Goal: Task Accomplishment & Management: Manage account settings

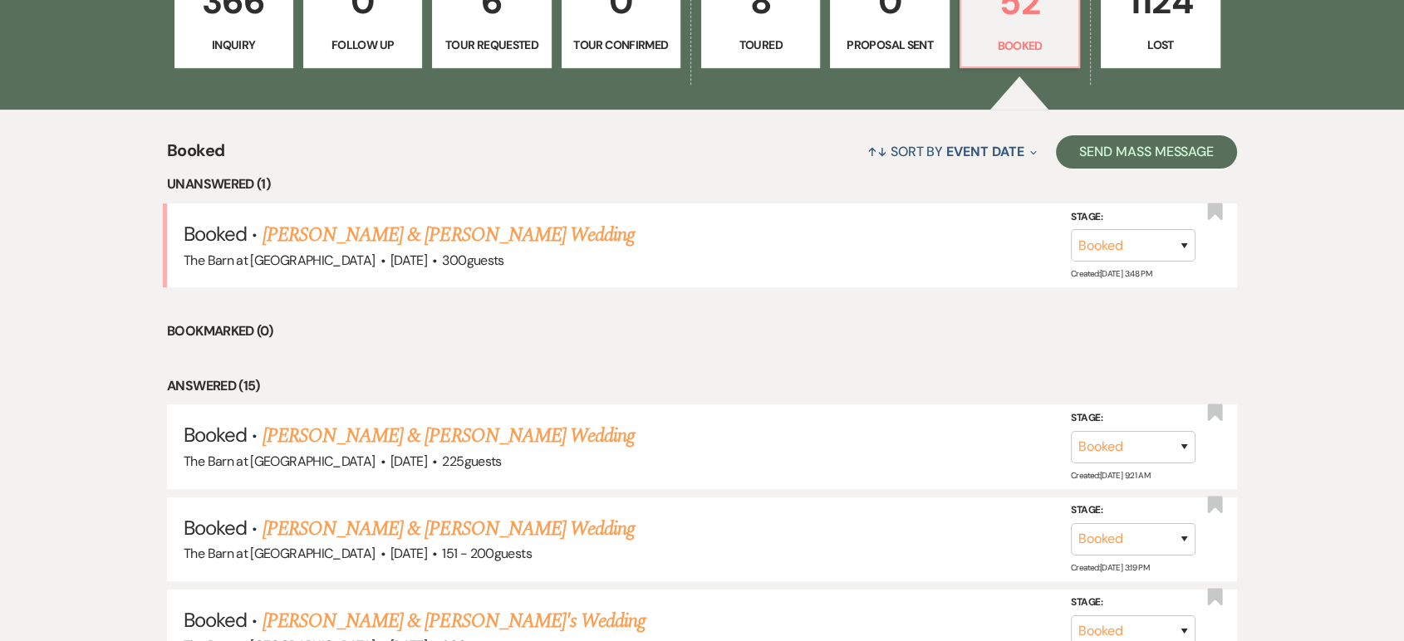
scroll to position [553, 0]
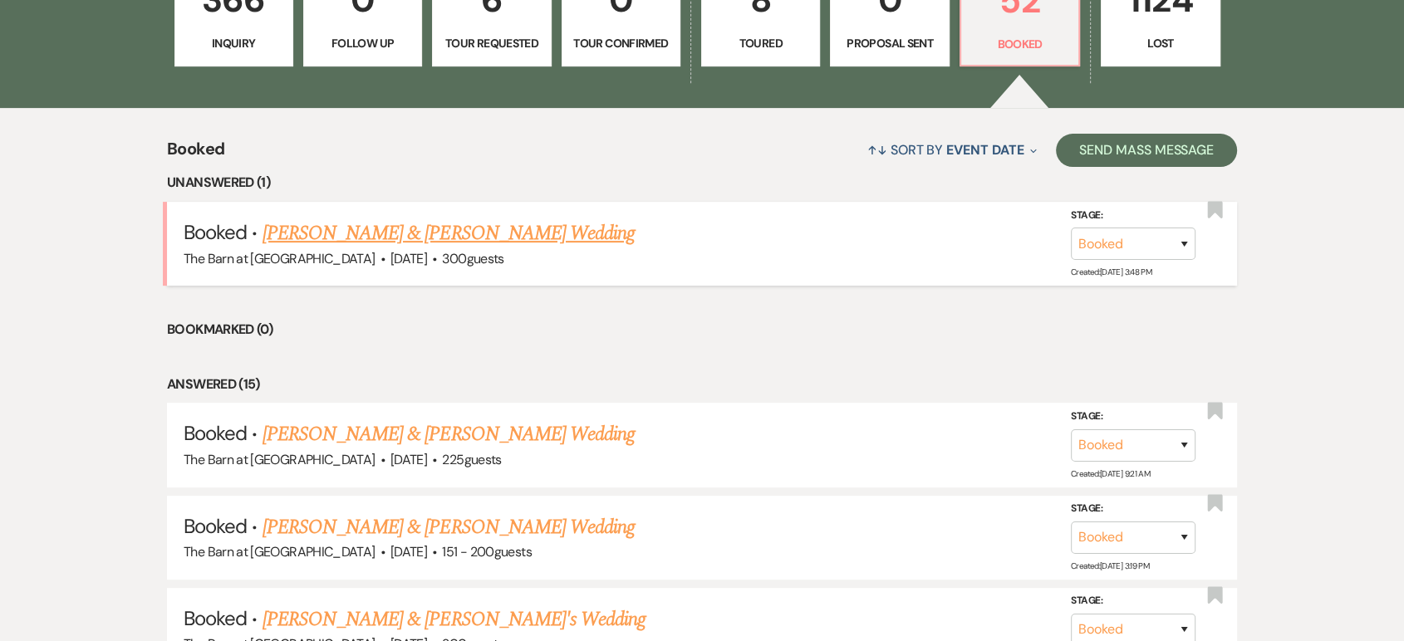
click at [385, 241] on link "[PERSON_NAME] & [PERSON_NAME] Wedding" at bounding box center [448, 233] width 372 height 30
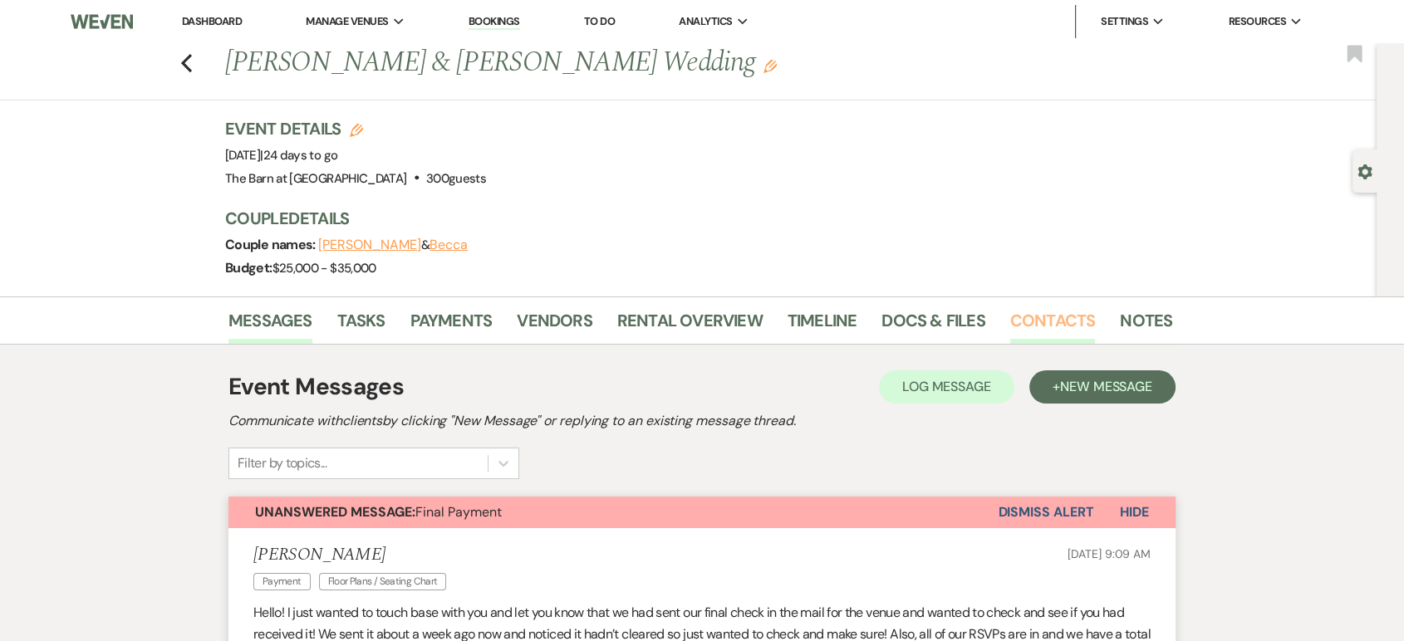
click at [1043, 311] on link "Contacts" at bounding box center [1053, 325] width 86 height 37
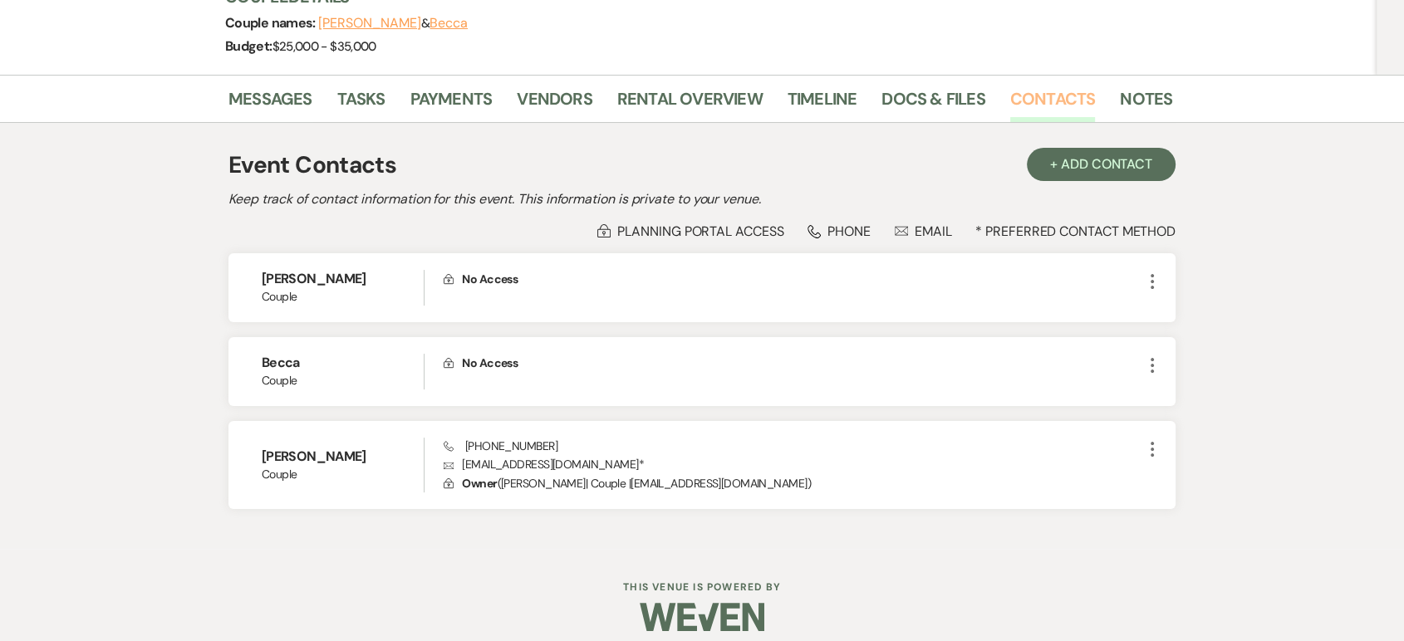
scroll to position [235, 0]
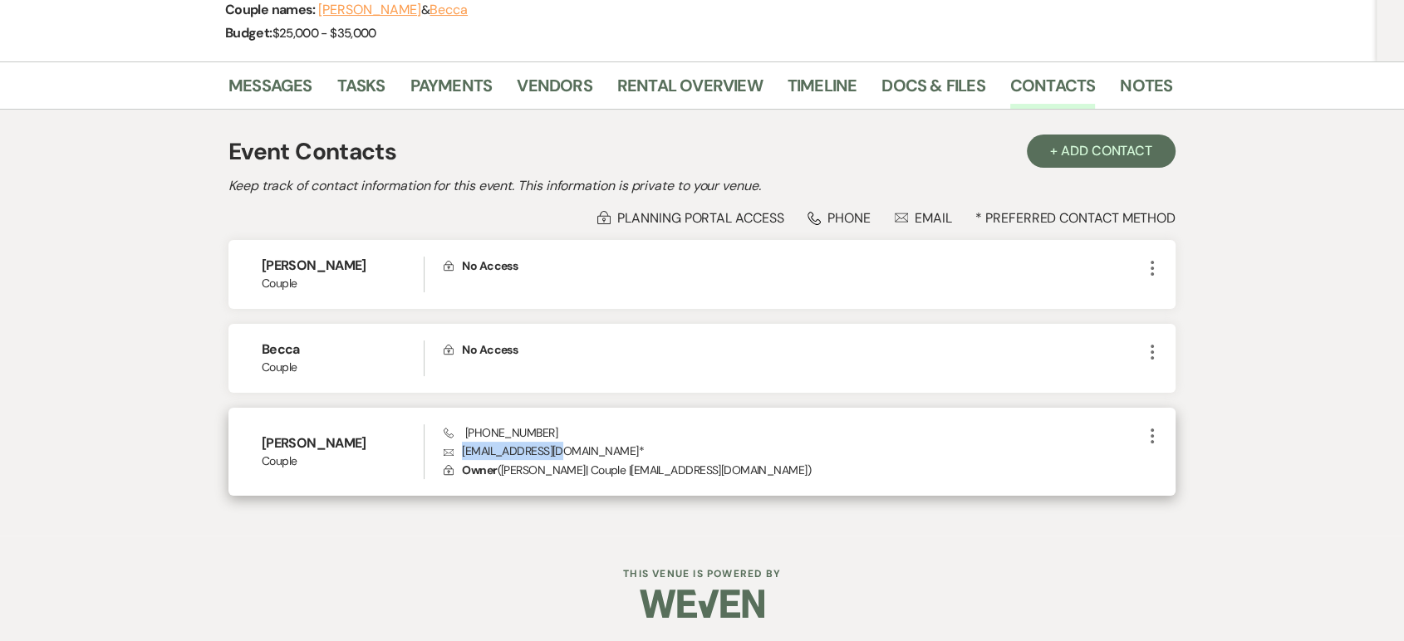
drag, startPoint x: 562, startPoint y: 449, endPoint x: 465, endPoint y: 453, distance: 97.3
click at [465, 453] on p "Envelope [EMAIL_ADDRESS][DOMAIN_NAME] *" at bounding box center [793, 451] width 698 height 18
copy p "[EMAIL_ADDRESS][DOMAIN_NAME]"
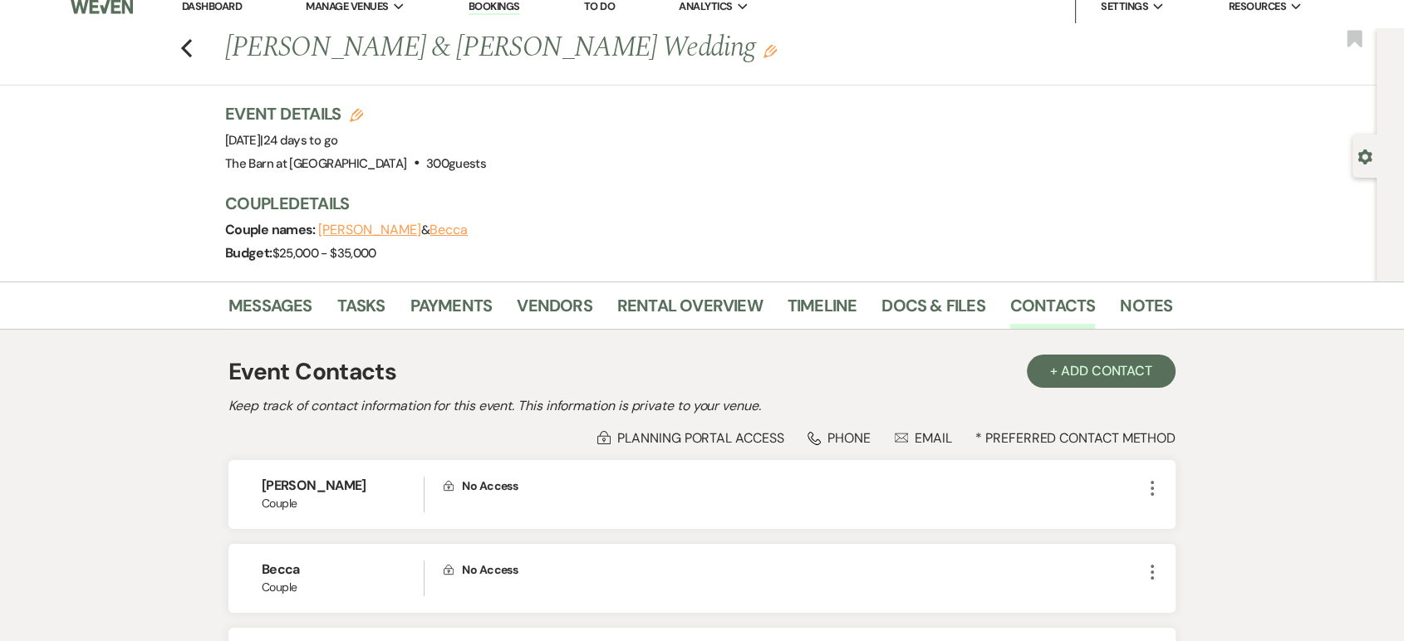
scroll to position [0, 0]
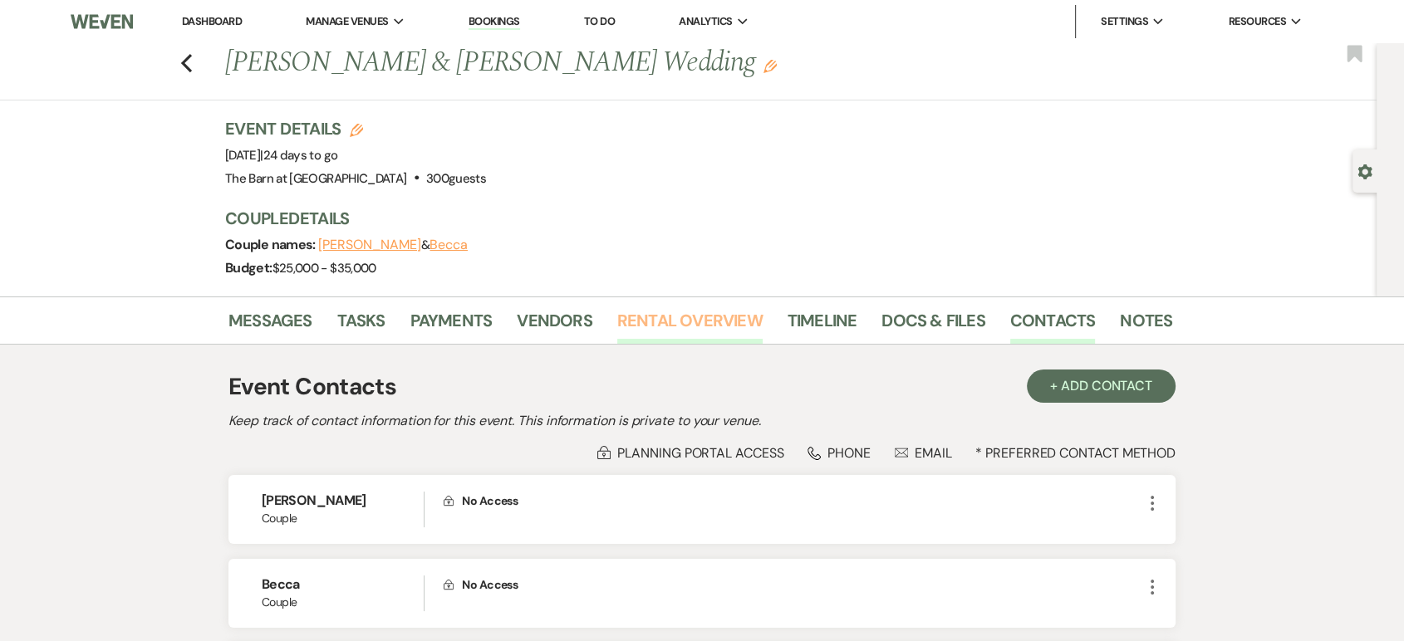
click at [697, 321] on link "Rental Overview" at bounding box center [689, 325] width 145 height 37
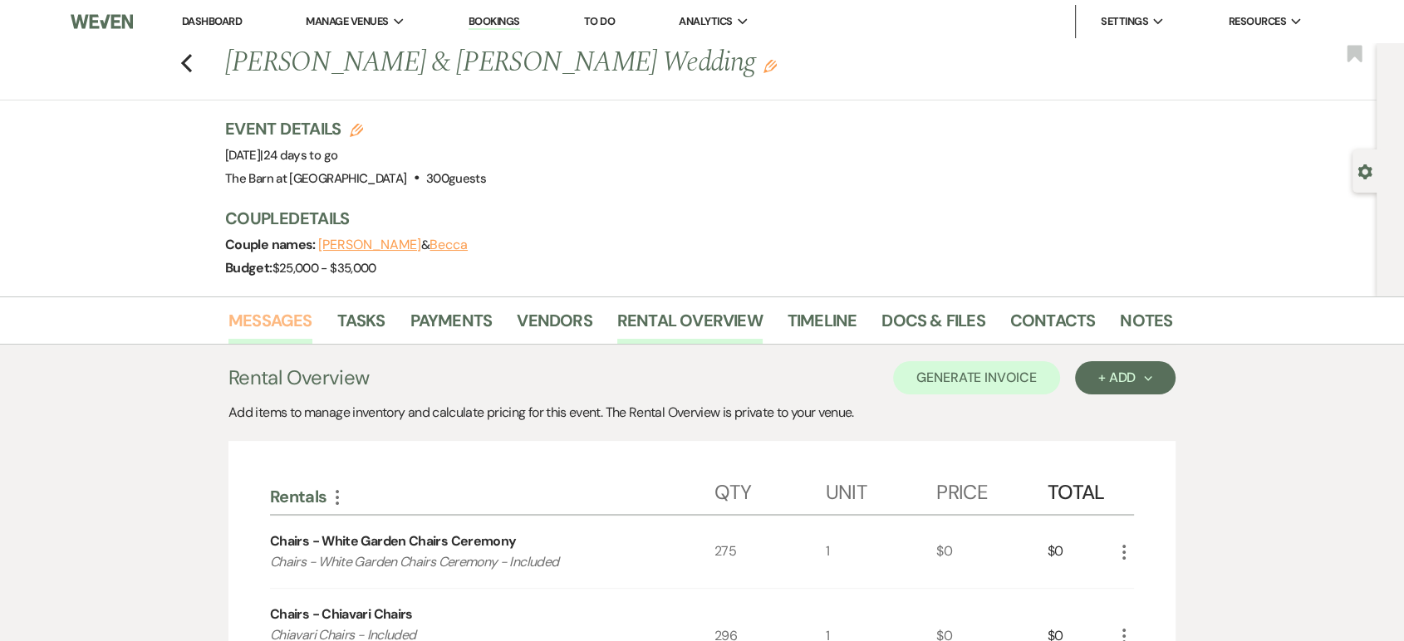
click at [262, 328] on link "Messages" at bounding box center [270, 325] width 84 height 37
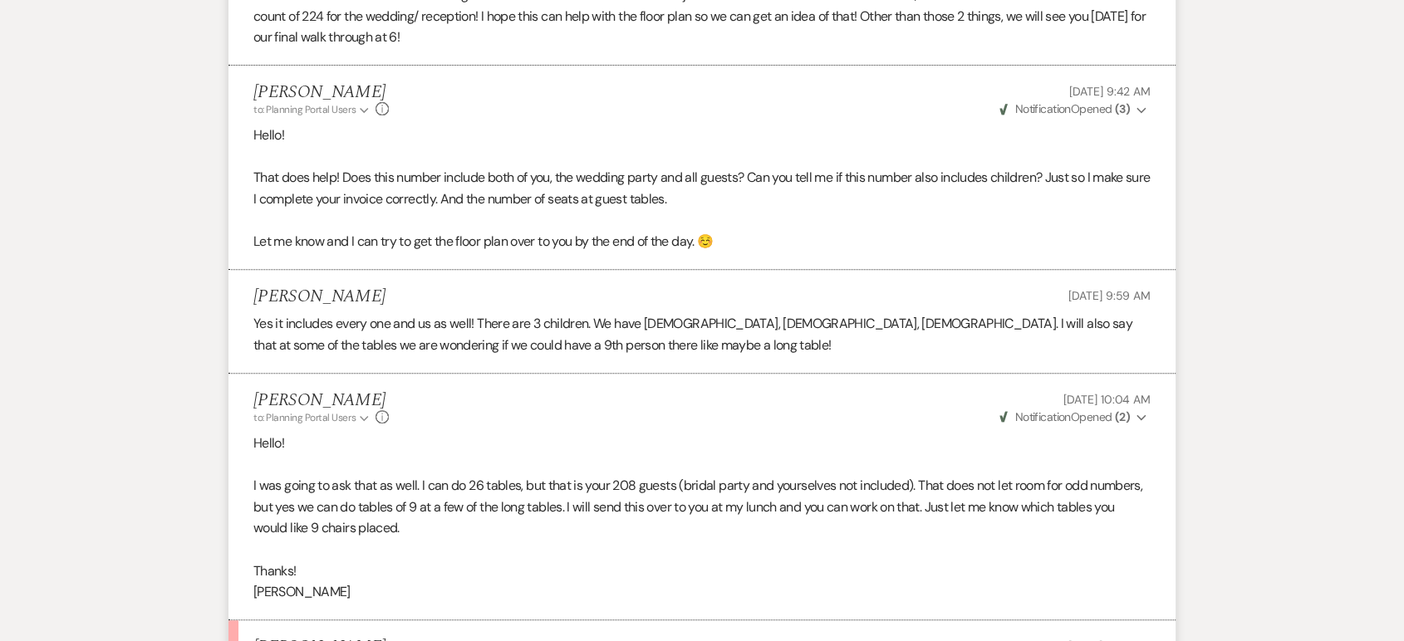
scroll to position [1199, 0]
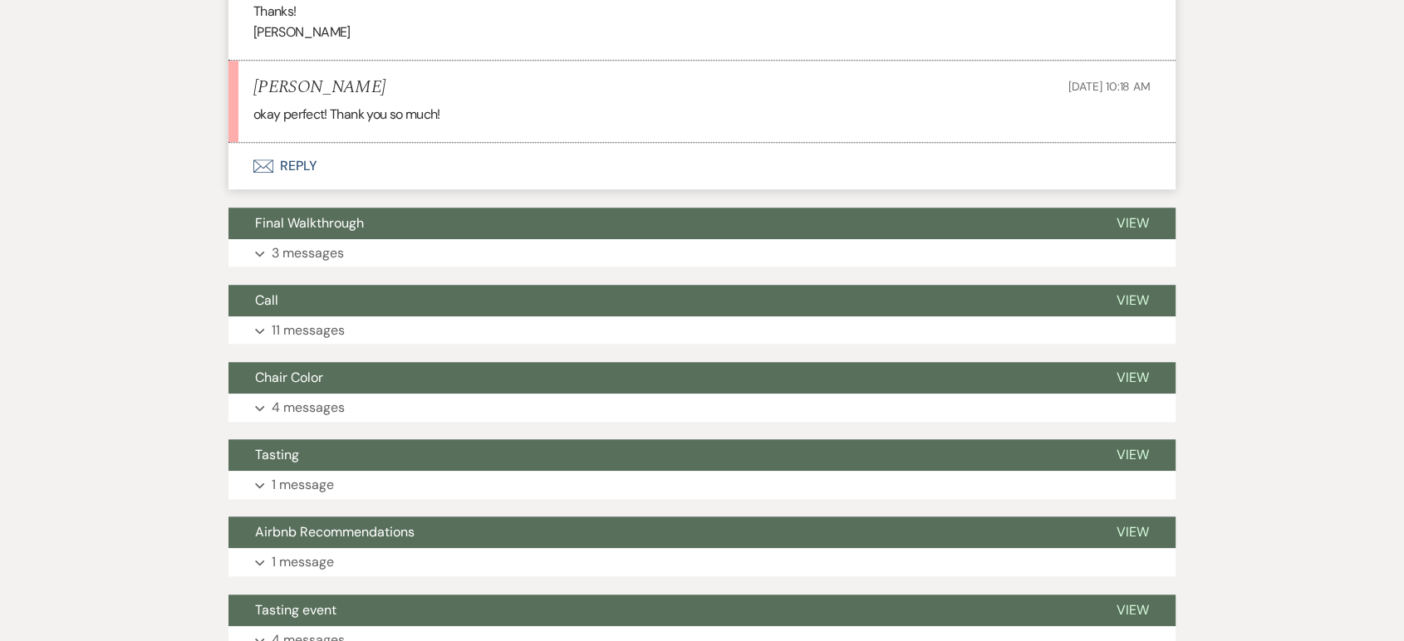
click at [316, 173] on button "Envelope Reply" at bounding box center [701, 166] width 947 height 47
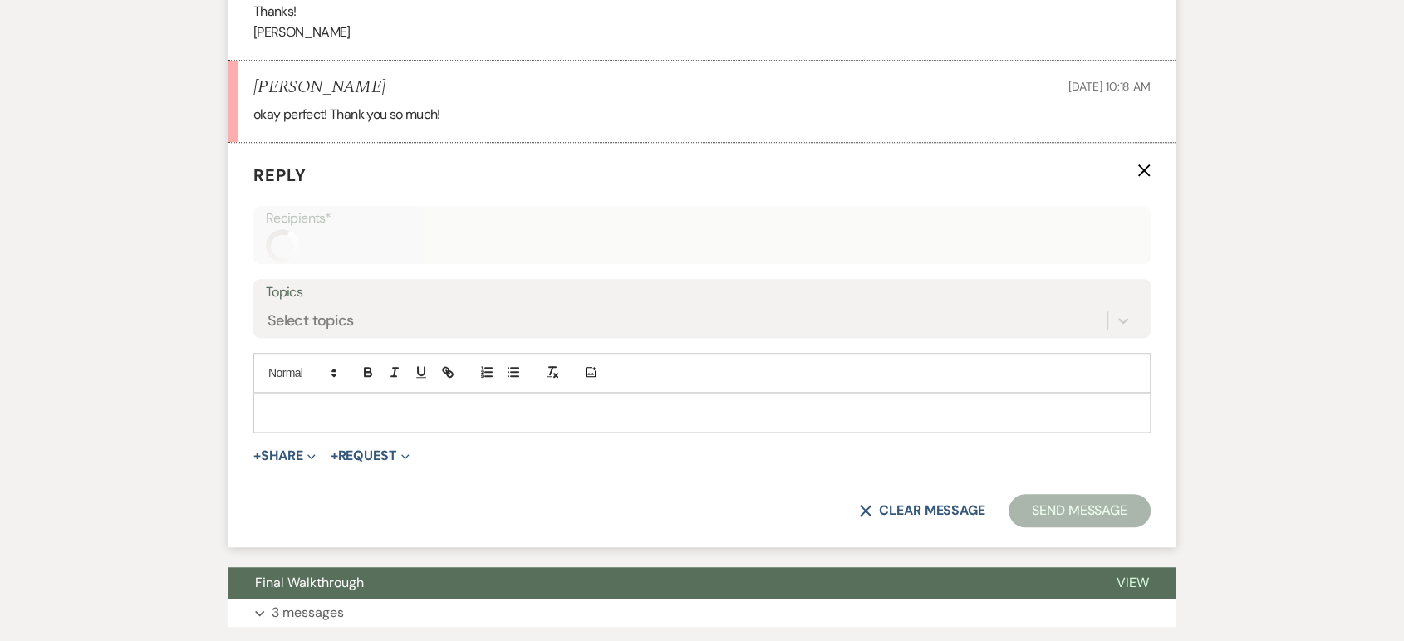
scroll to position [1192, 0]
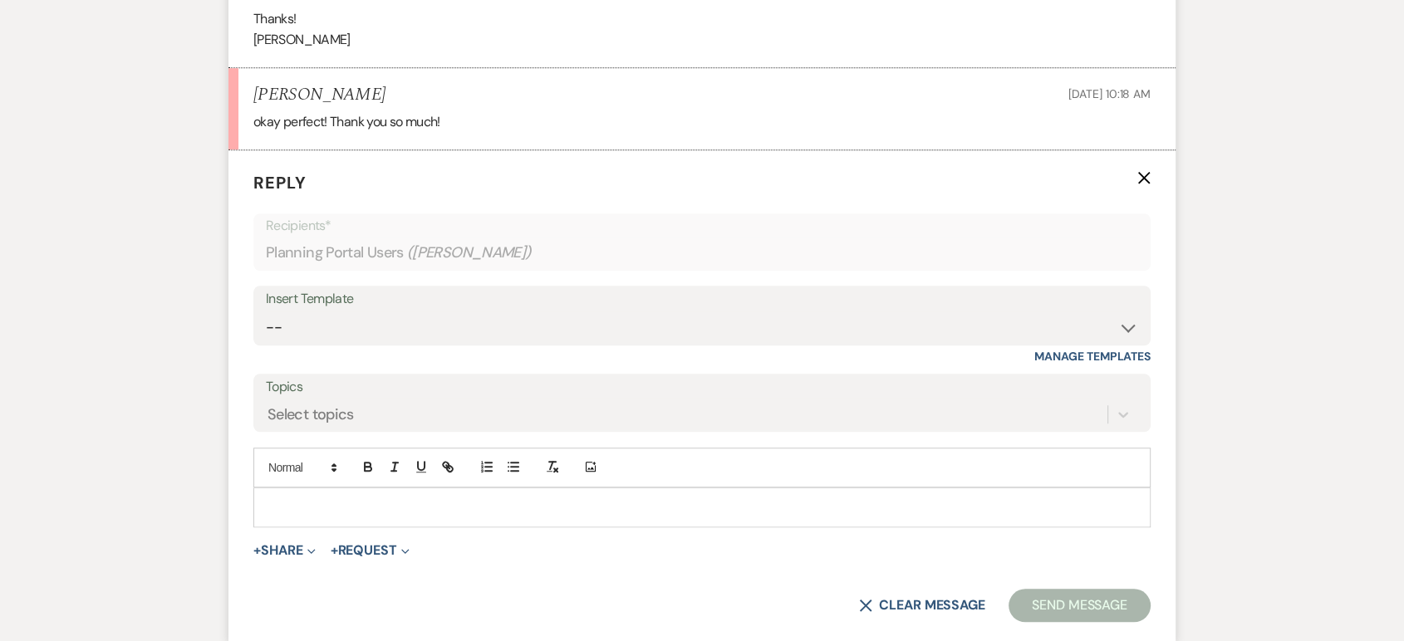
click at [400, 501] on p at bounding box center [702, 507] width 870 height 18
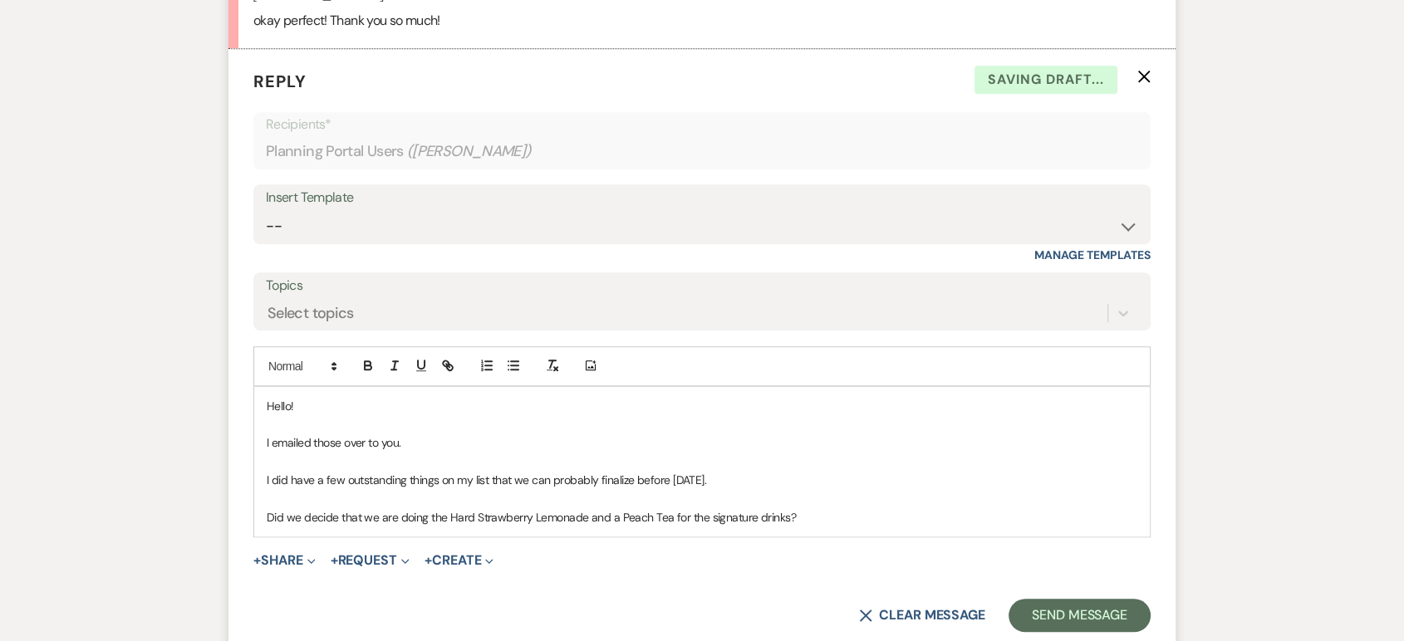
scroll to position [1468, 0]
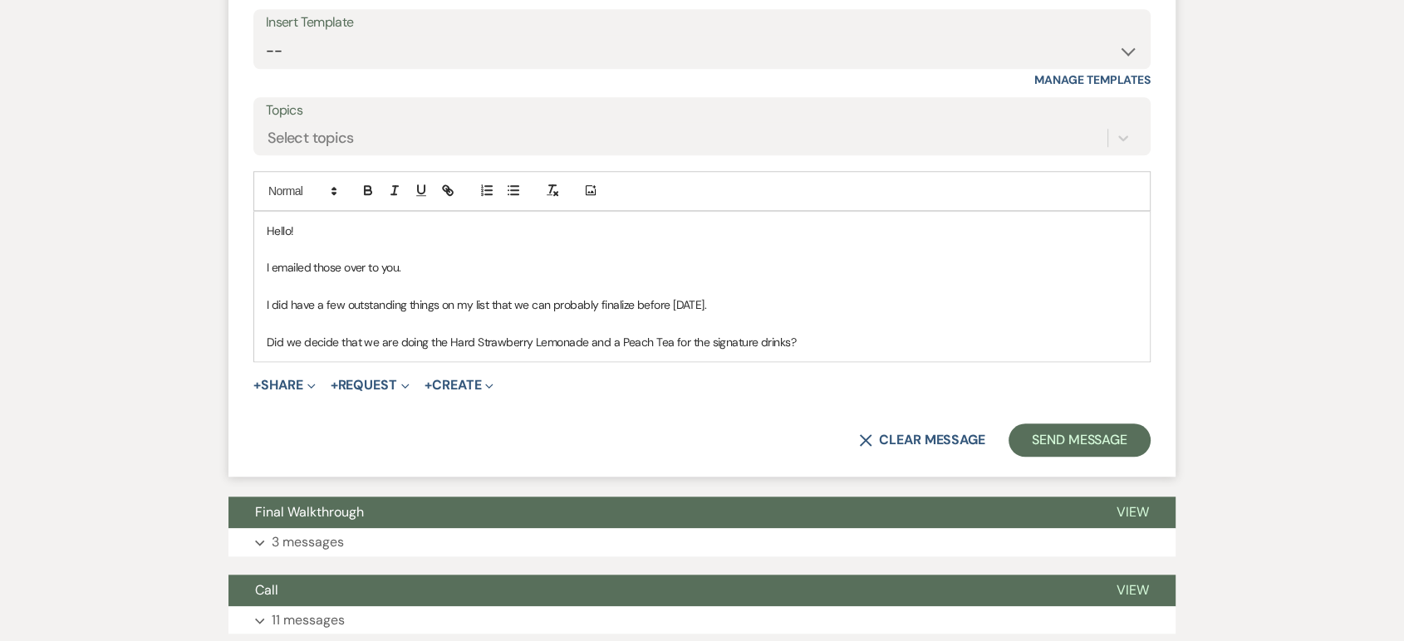
click at [267, 340] on p "Did we decide that we are doing the Hard Strawberry Lemonade and a Peach Tea fo…" at bounding box center [702, 342] width 870 height 18
click at [826, 344] on p "1.)Did we decide that we are doing the Hard Strawberry Lemonade and a Peach Tea…" at bounding box center [702, 342] width 870 height 18
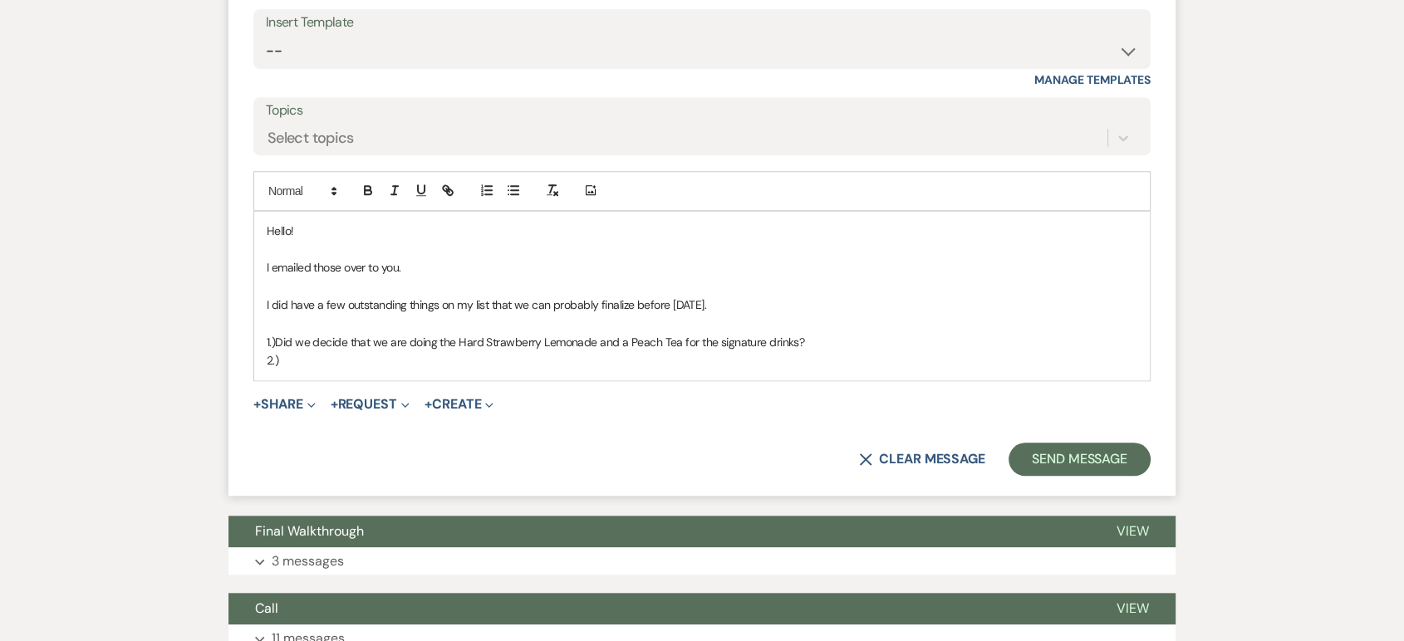
click at [276, 341] on p "1.)Did we decide that we are doing the Hard Strawberry Lemonade and a Peach Tea…" at bounding box center [702, 342] width 870 height 18
click at [290, 363] on p "2.)" at bounding box center [702, 360] width 870 height 18
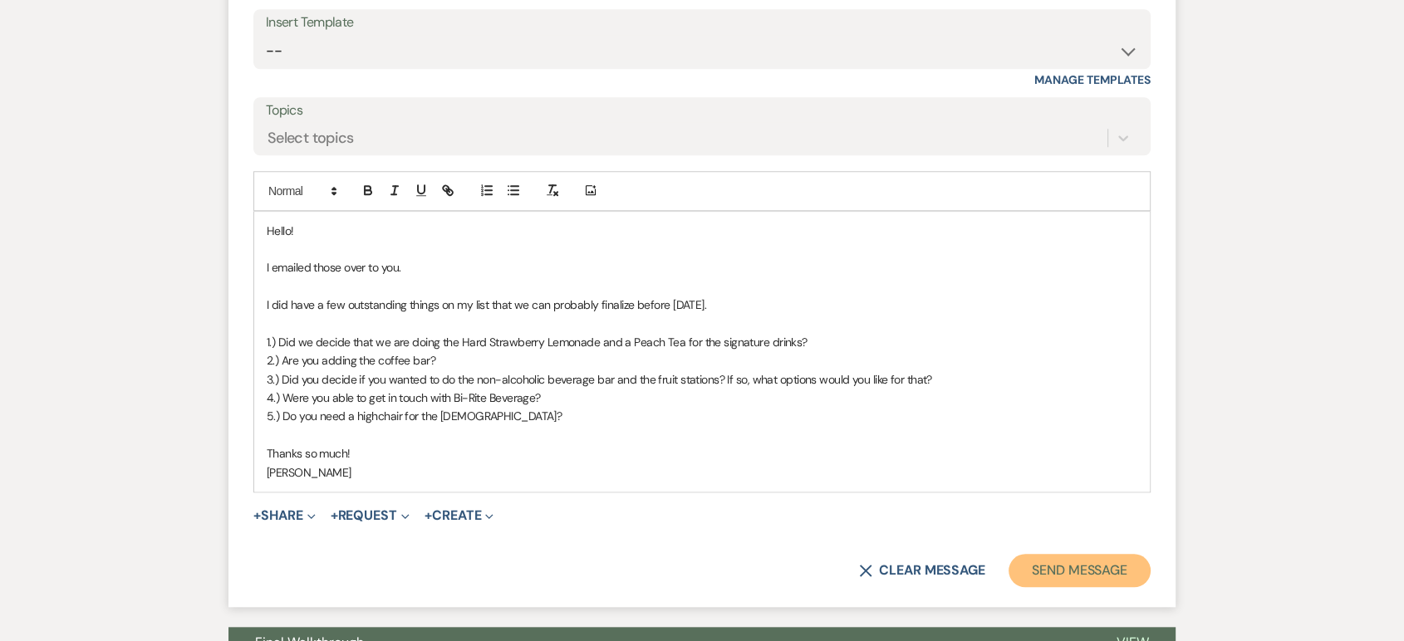
click at [1061, 561] on button "Send Message" at bounding box center [1079, 570] width 142 height 33
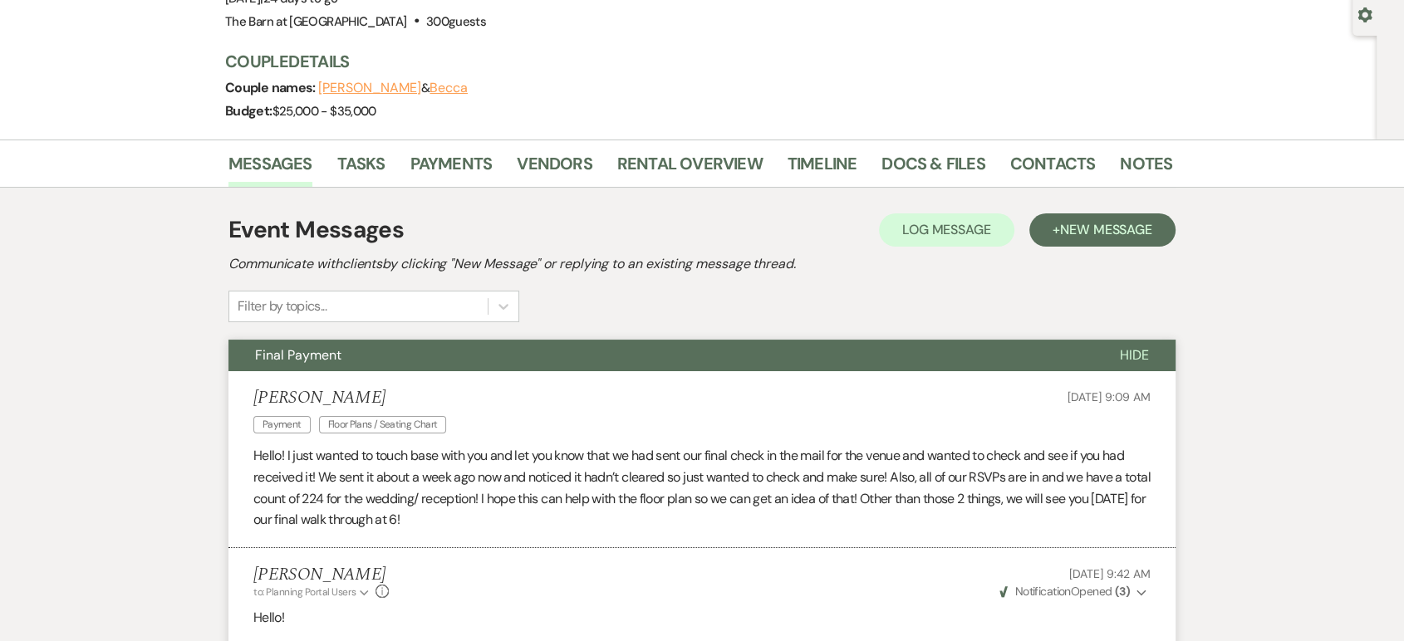
scroll to position [0, 0]
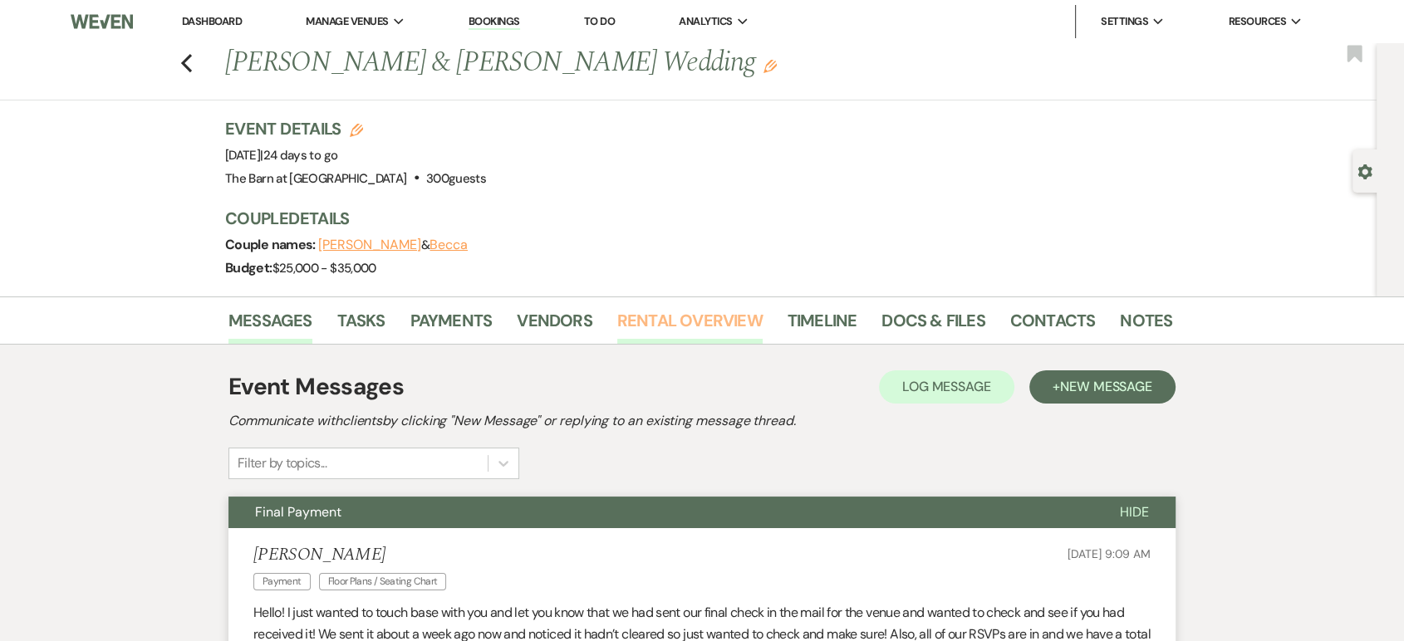
click at [644, 331] on link "Rental Overview" at bounding box center [689, 325] width 145 height 37
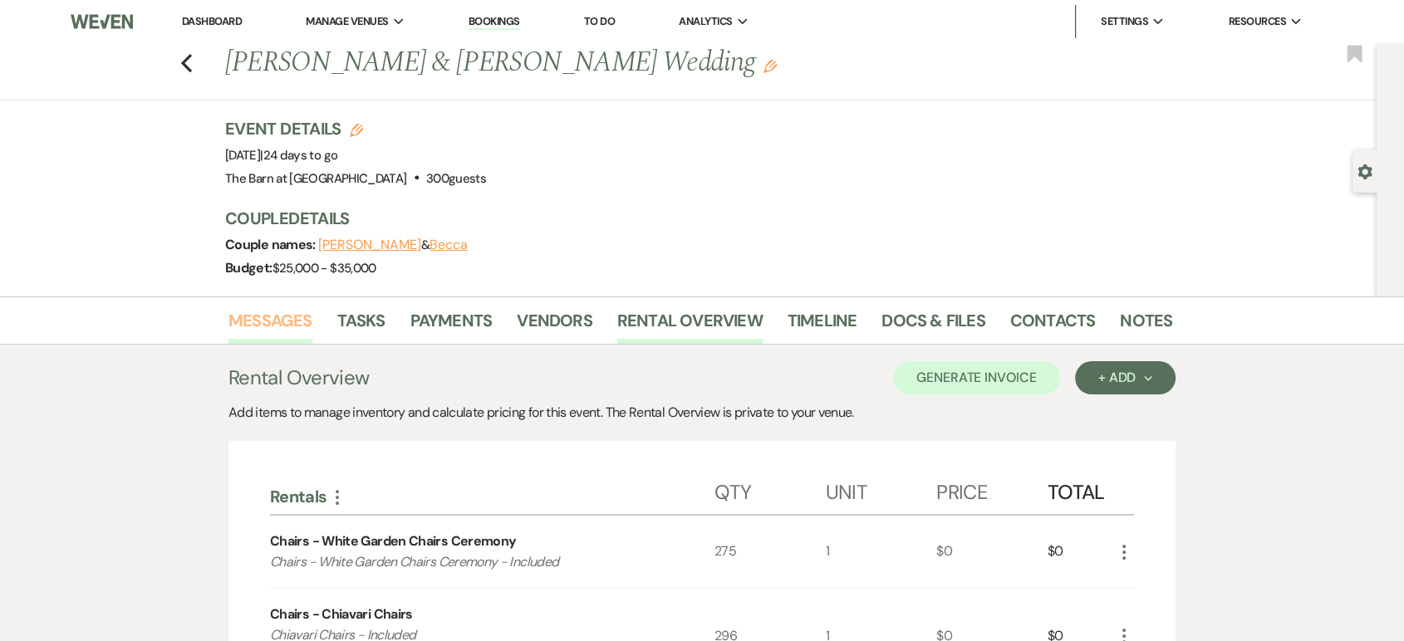
click at [282, 307] on link "Messages" at bounding box center [270, 325] width 84 height 37
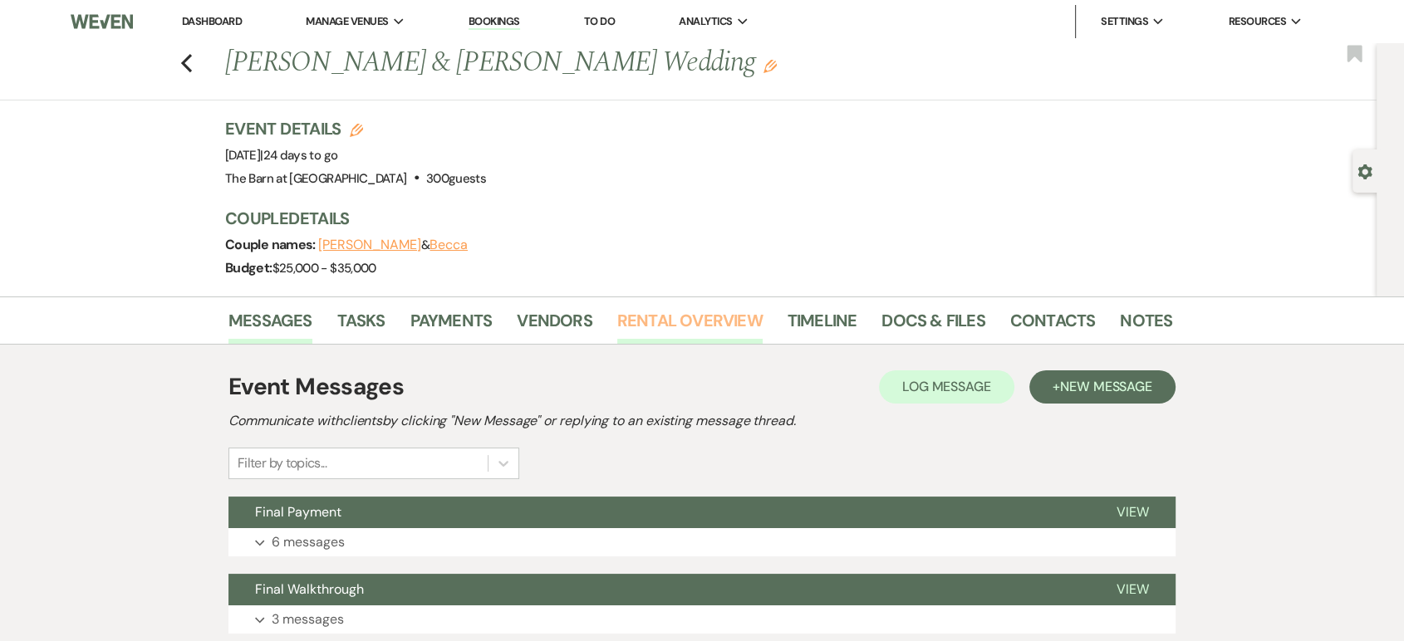
click at [667, 315] on link "Rental Overview" at bounding box center [689, 325] width 145 height 37
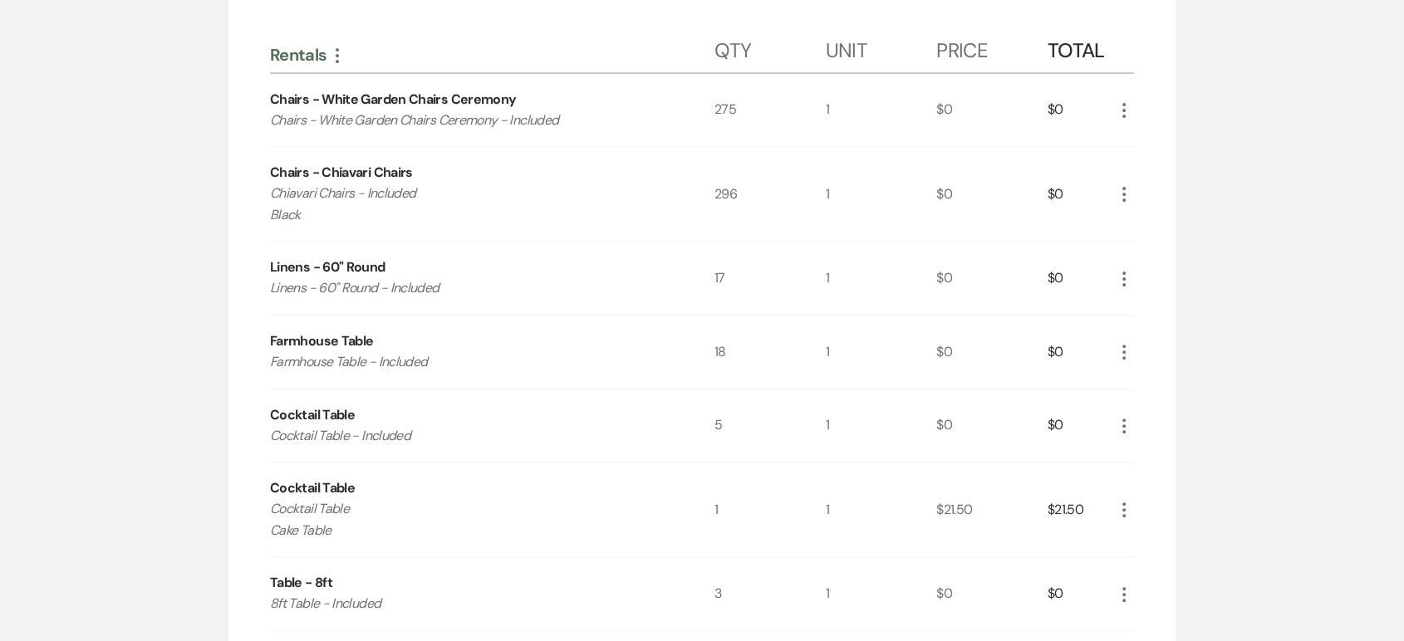
scroll to position [461, 0]
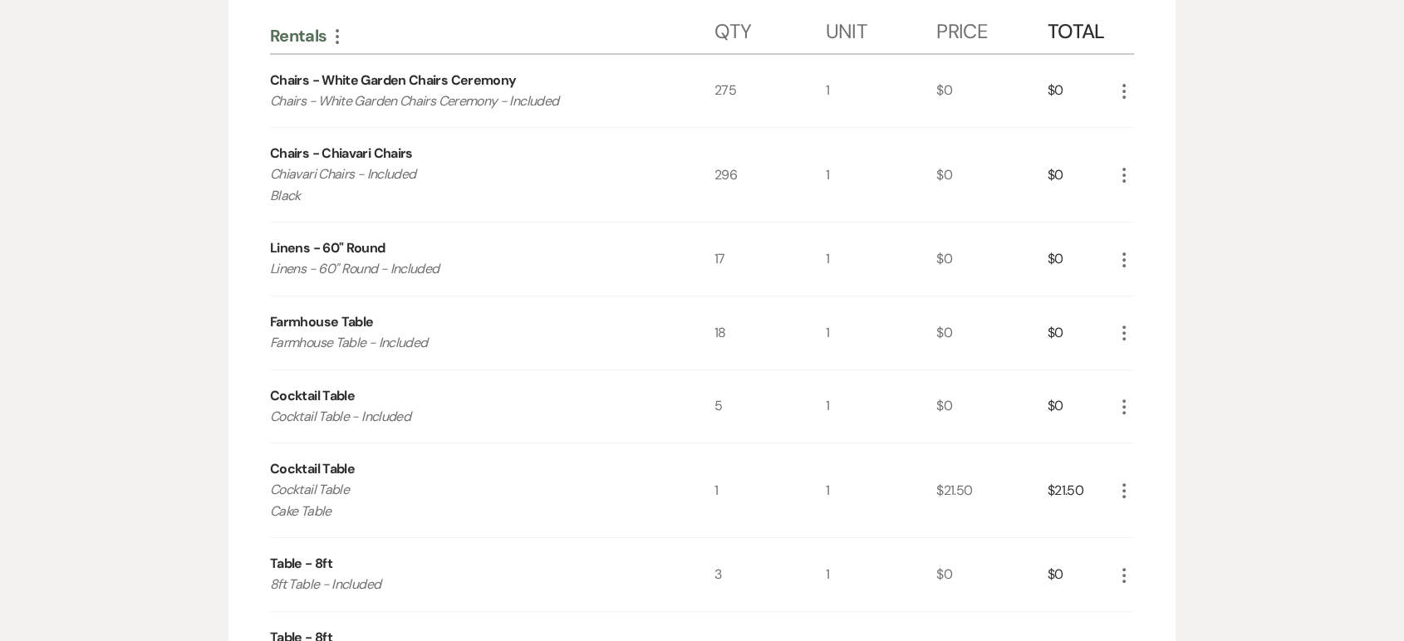
click at [1121, 258] on icon "More" at bounding box center [1124, 260] width 20 height 20
click at [1130, 285] on button "Pencil Edit" at bounding box center [1157, 292] width 86 height 27
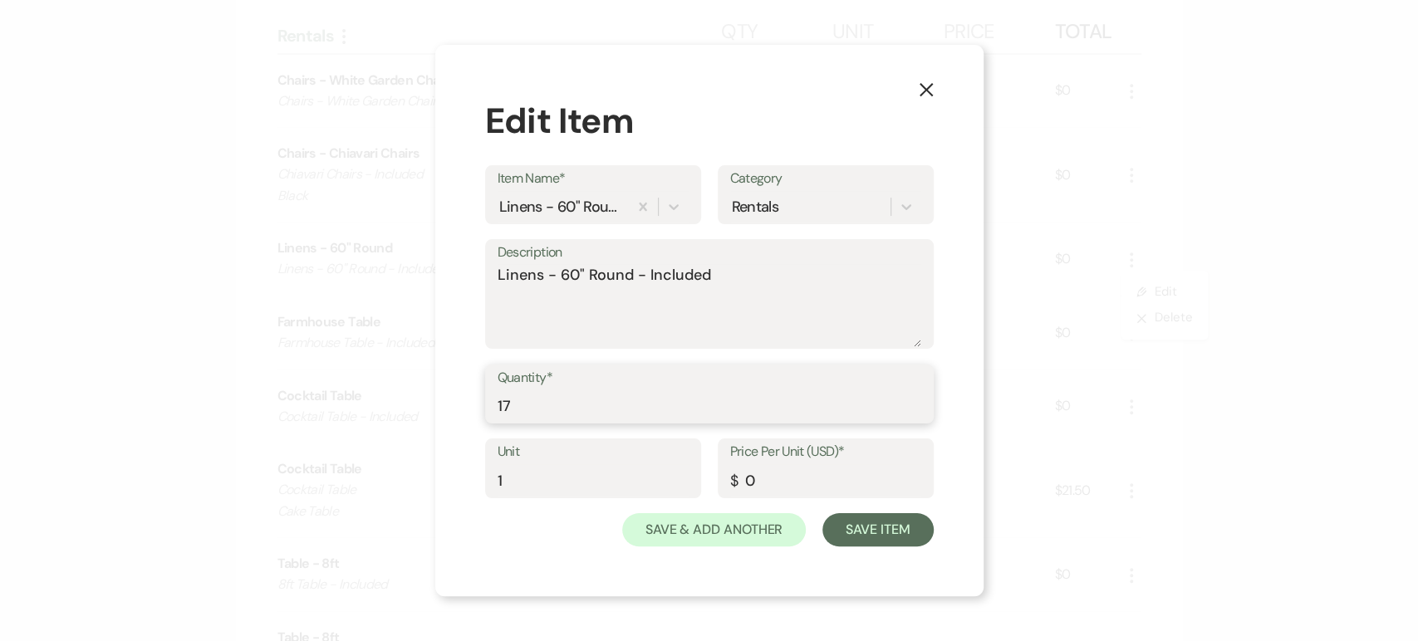
click at [719, 404] on input "17" at bounding box center [709, 406] width 424 height 32
type input "13"
click at [855, 537] on button "Save Item" at bounding box center [877, 529] width 110 height 33
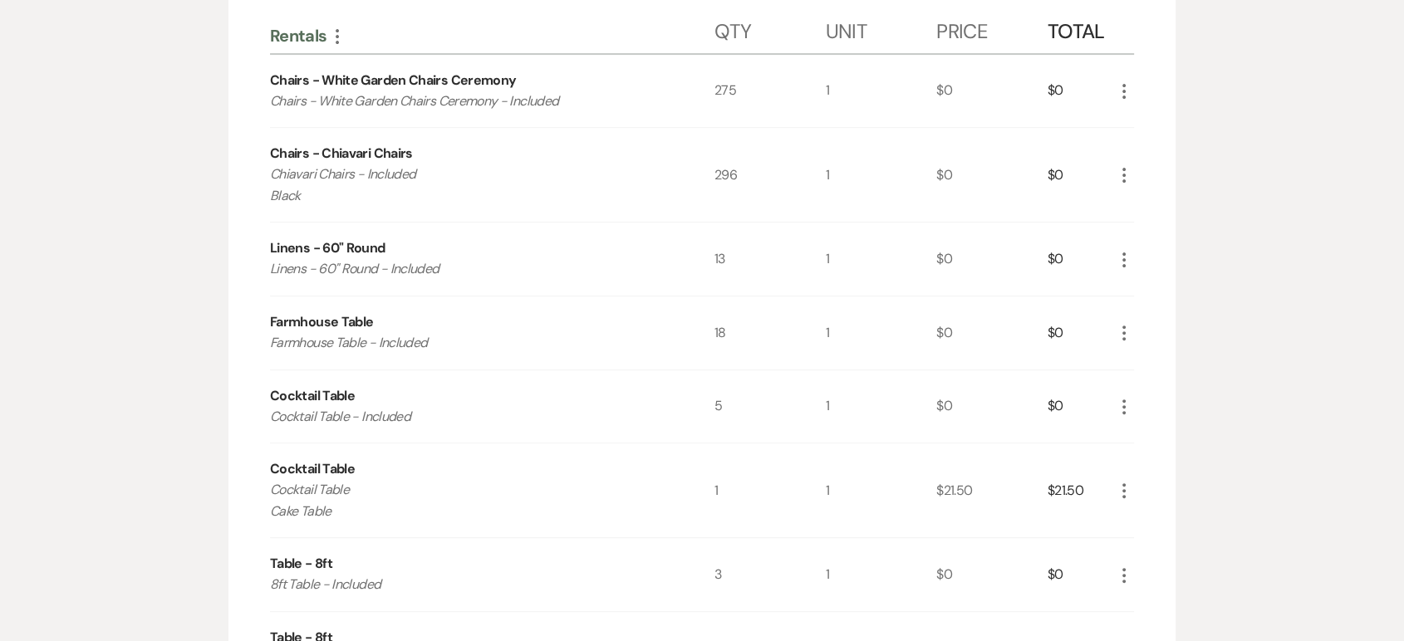
click at [1124, 330] on icon "More" at bounding box center [1124, 333] width 20 height 20
click at [1157, 366] on button "Pencil Edit" at bounding box center [1157, 365] width 86 height 27
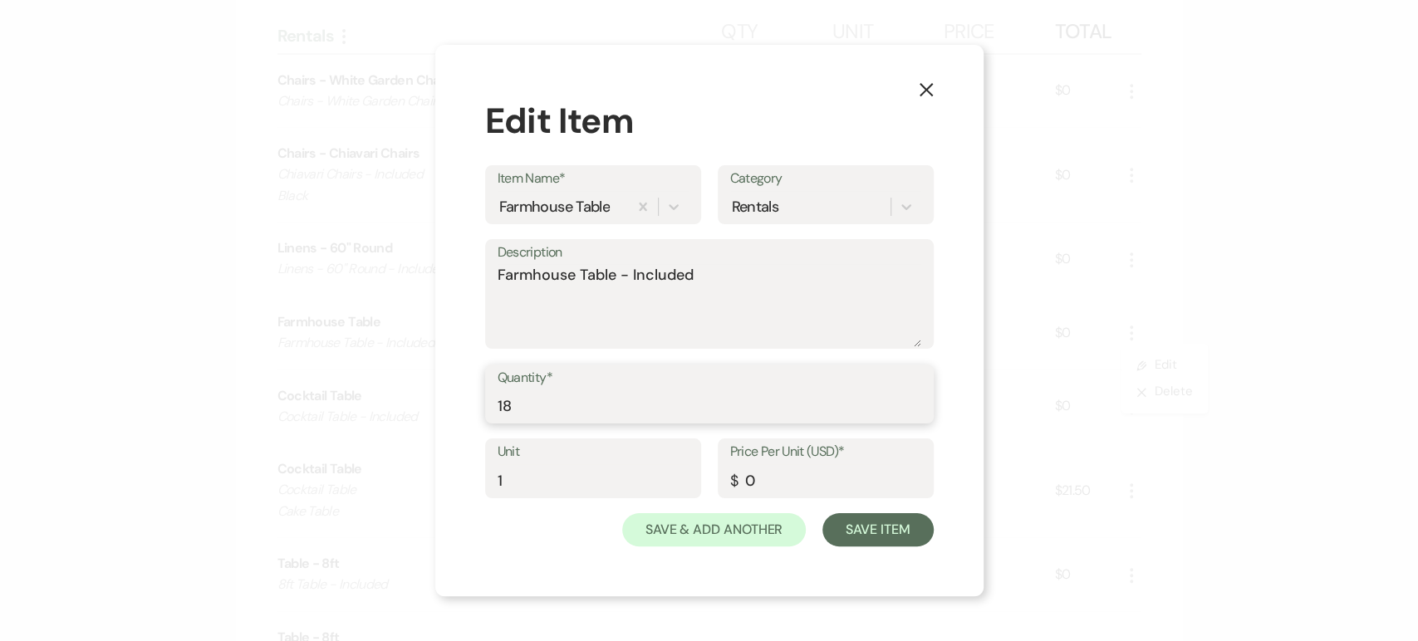
click at [737, 405] on input "18" at bounding box center [709, 406] width 424 height 32
type input "13"
click at [867, 530] on button "Save Item" at bounding box center [877, 529] width 110 height 33
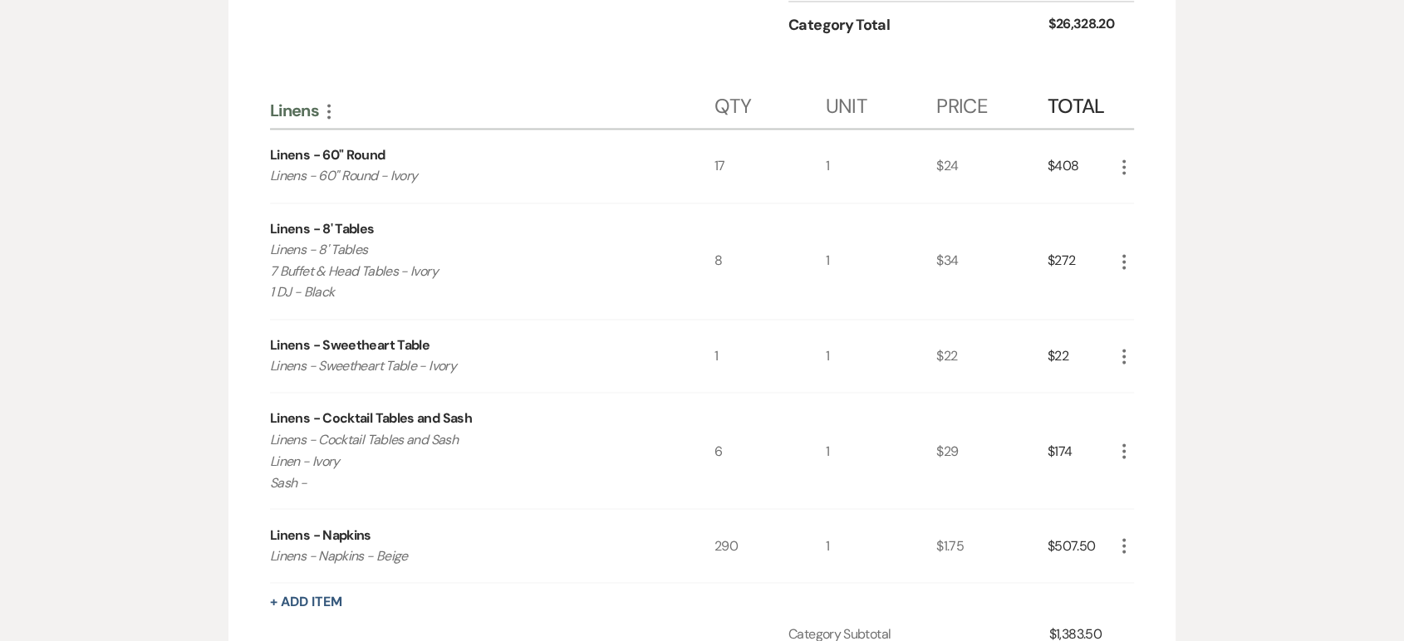
scroll to position [2768, 0]
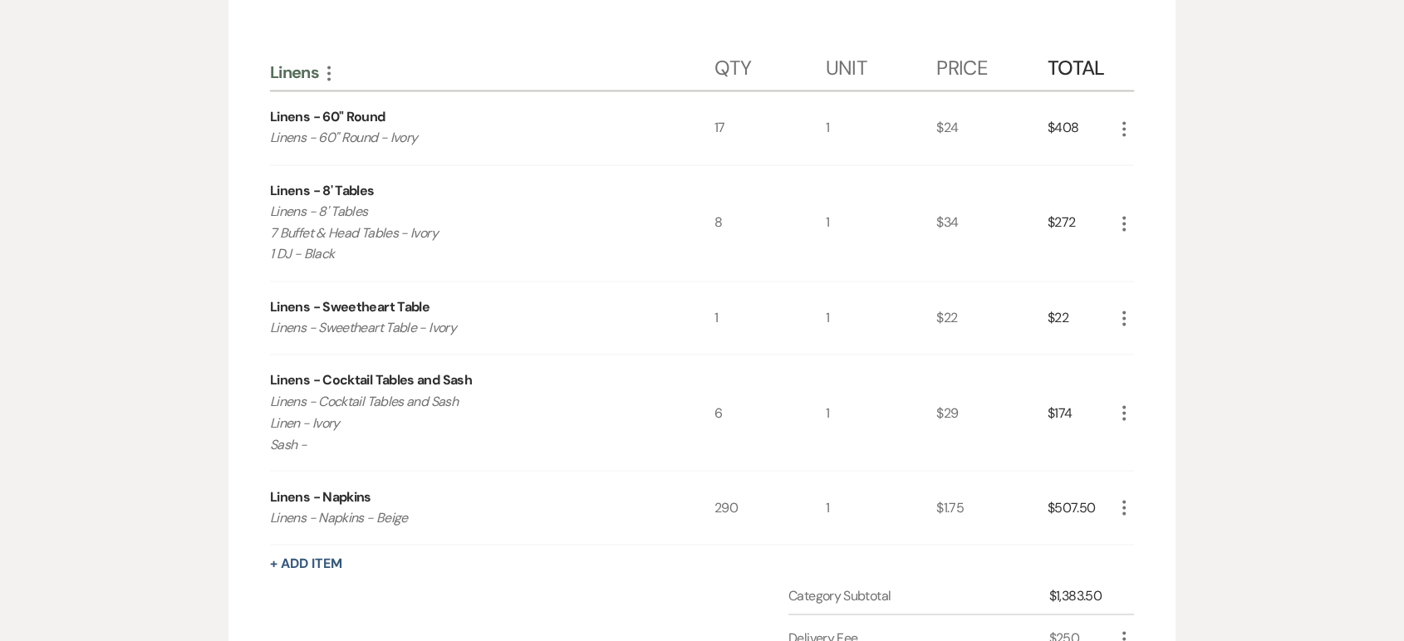
click at [1119, 510] on icon "More" at bounding box center [1124, 507] width 20 height 20
click at [1163, 541] on button "Pencil Edit" at bounding box center [1157, 540] width 86 height 27
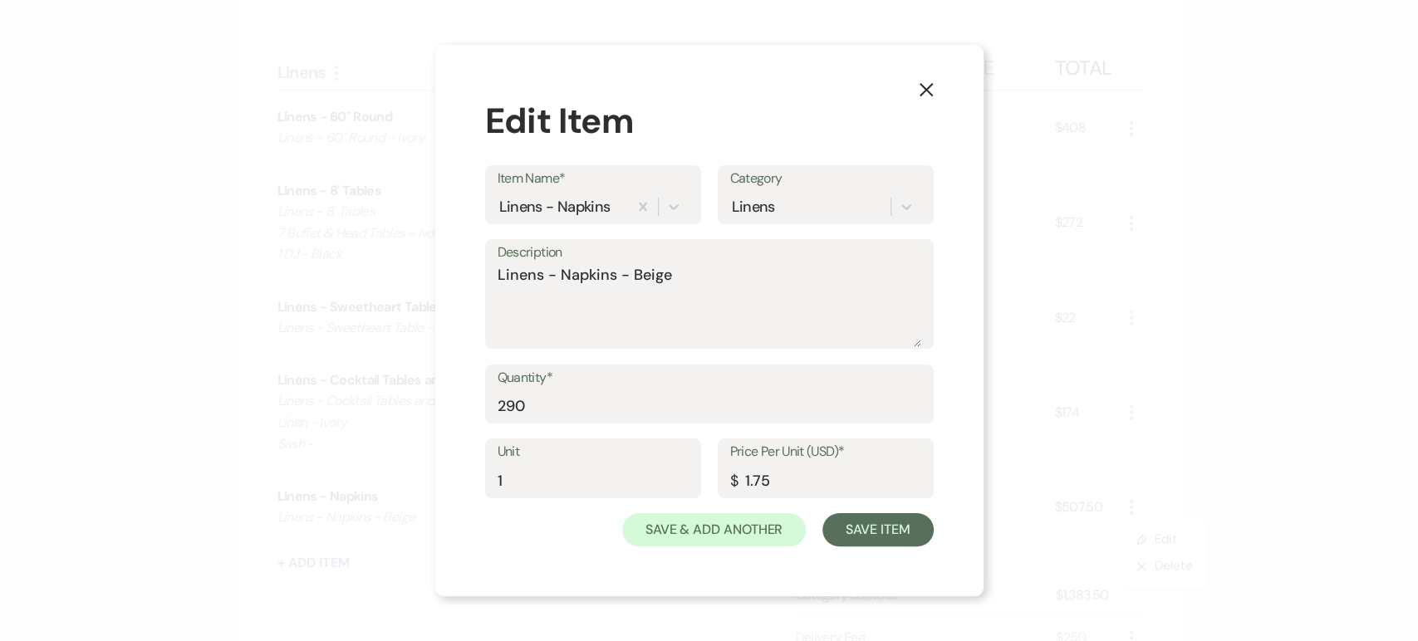
click at [630, 425] on div "Quantity* 290" at bounding box center [709, 402] width 448 height 75
click at [639, 414] on input "290" at bounding box center [709, 406] width 424 height 32
type input "230"
click at [856, 530] on button "Save Item" at bounding box center [877, 529] width 110 height 33
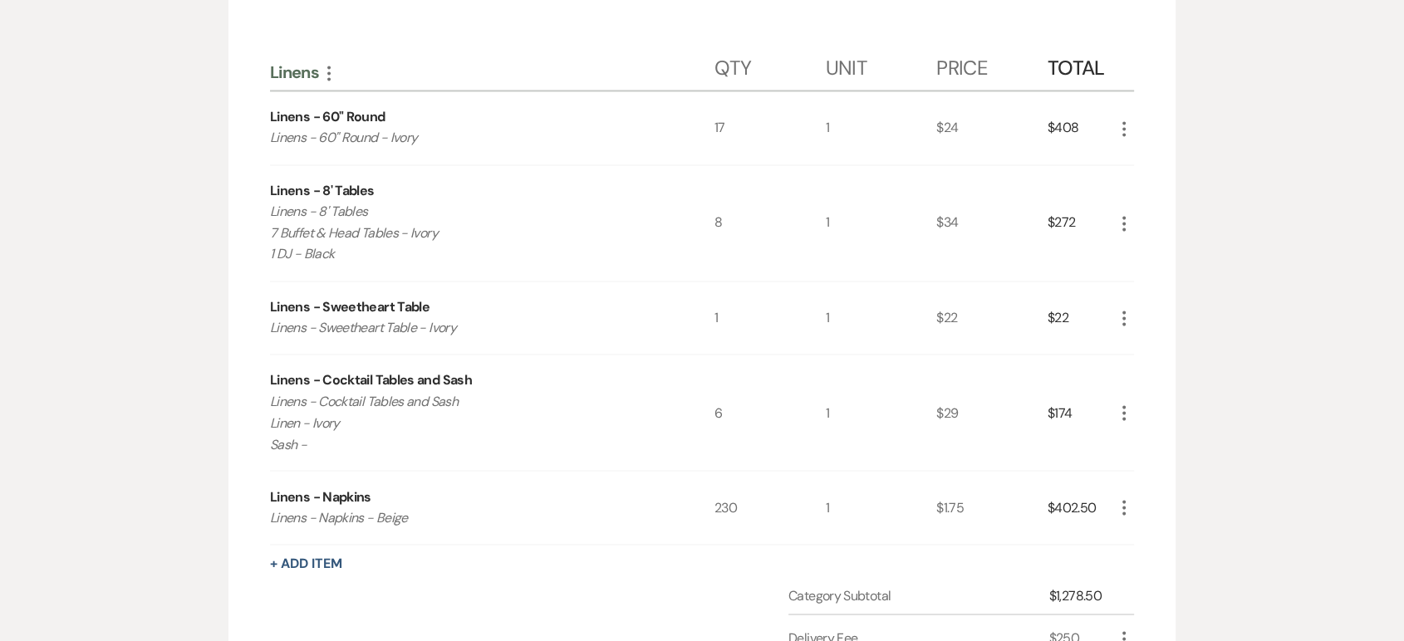
click at [1126, 135] on icon "More" at bounding box center [1124, 129] width 20 height 20
click at [1135, 151] on button "Pencil Edit" at bounding box center [1157, 161] width 86 height 27
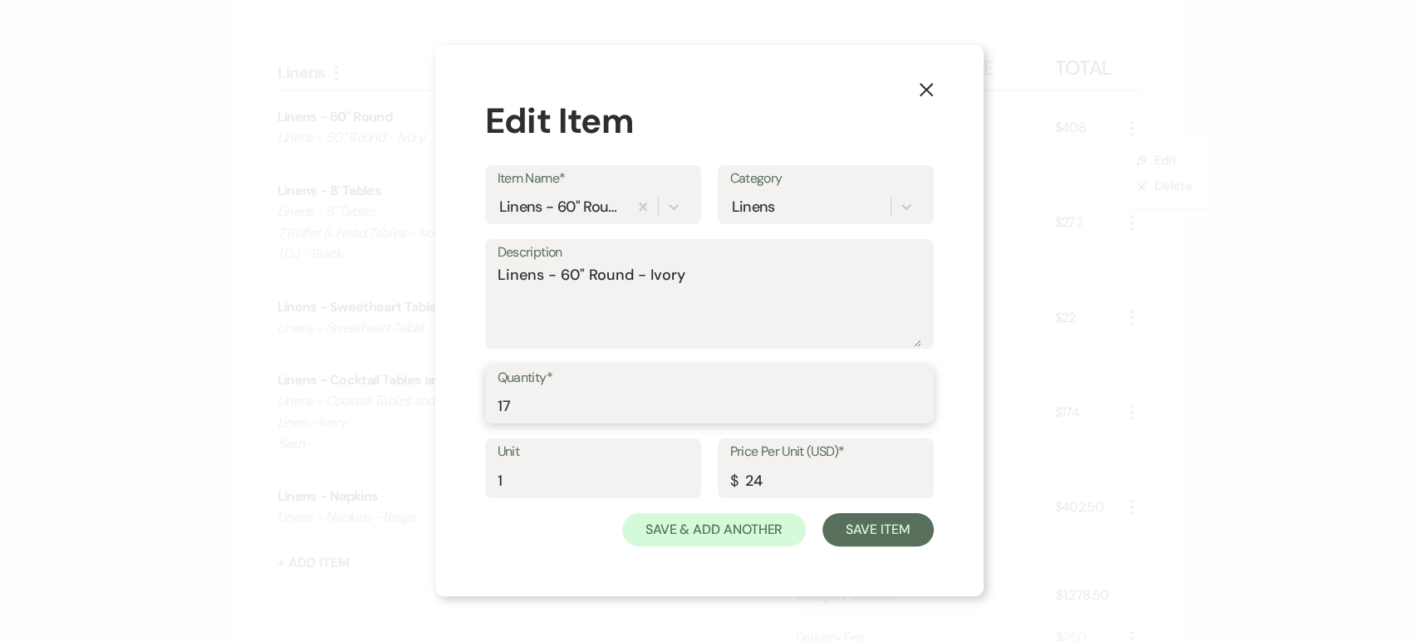
click at [677, 400] on input "17" at bounding box center [709, 406] width 424 height 32
type input "13"
click at [861, 534] on button "Save Item" at bounding box center [877, 529] width 110 height 33
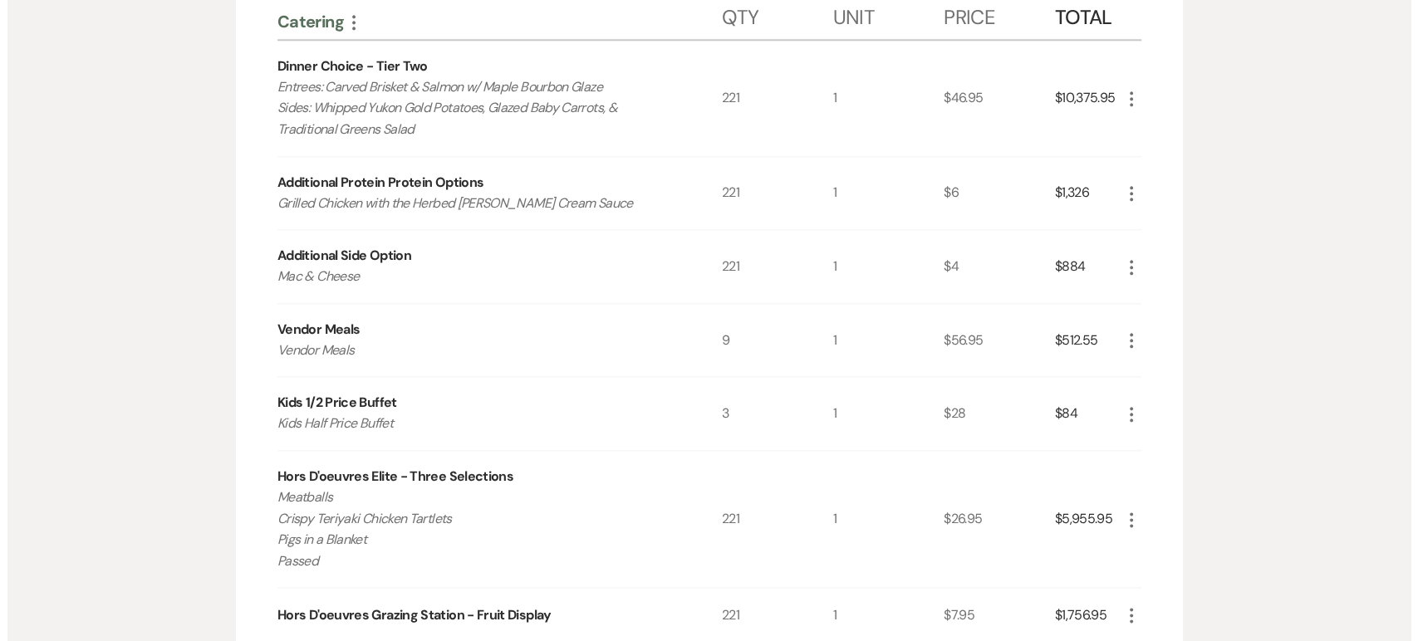
scroll to position [1753, 0]
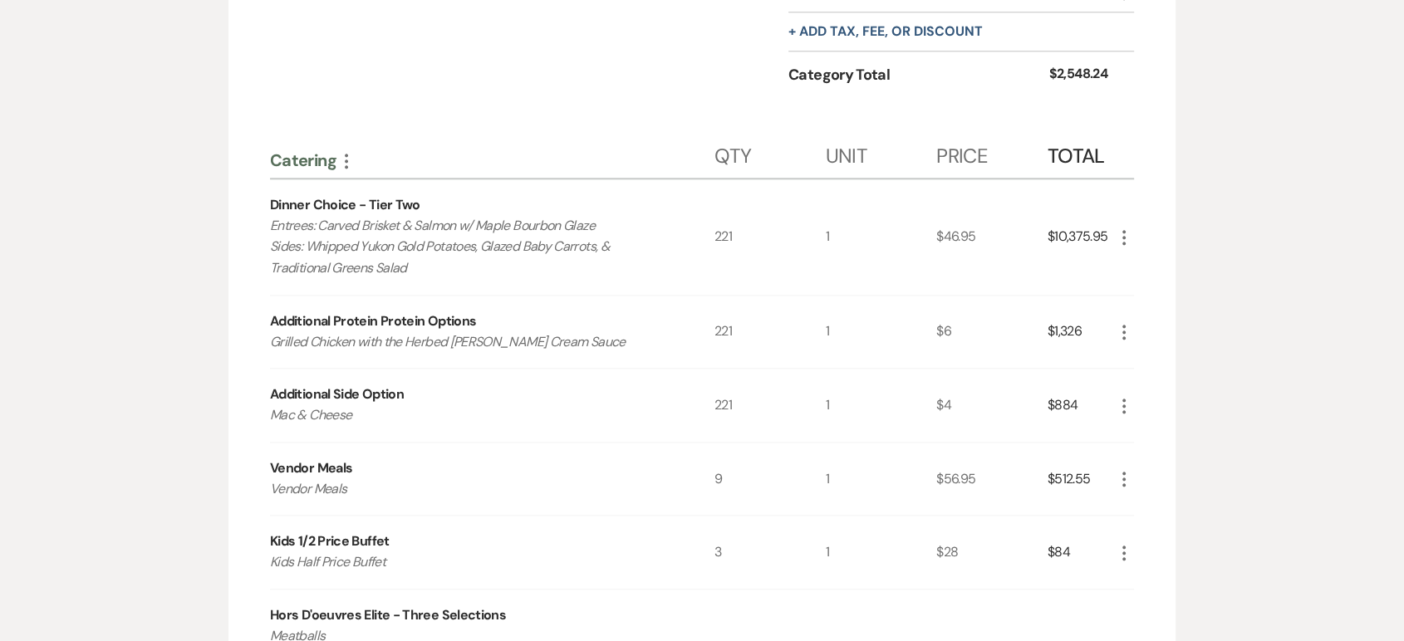
click at [1121, 232] on icon "More" at bounding box center [1124, 238] width 20 height 20
click at [1140, 263] on icon "Pencil" at bounding box center [1137, 269] width 10 height 12
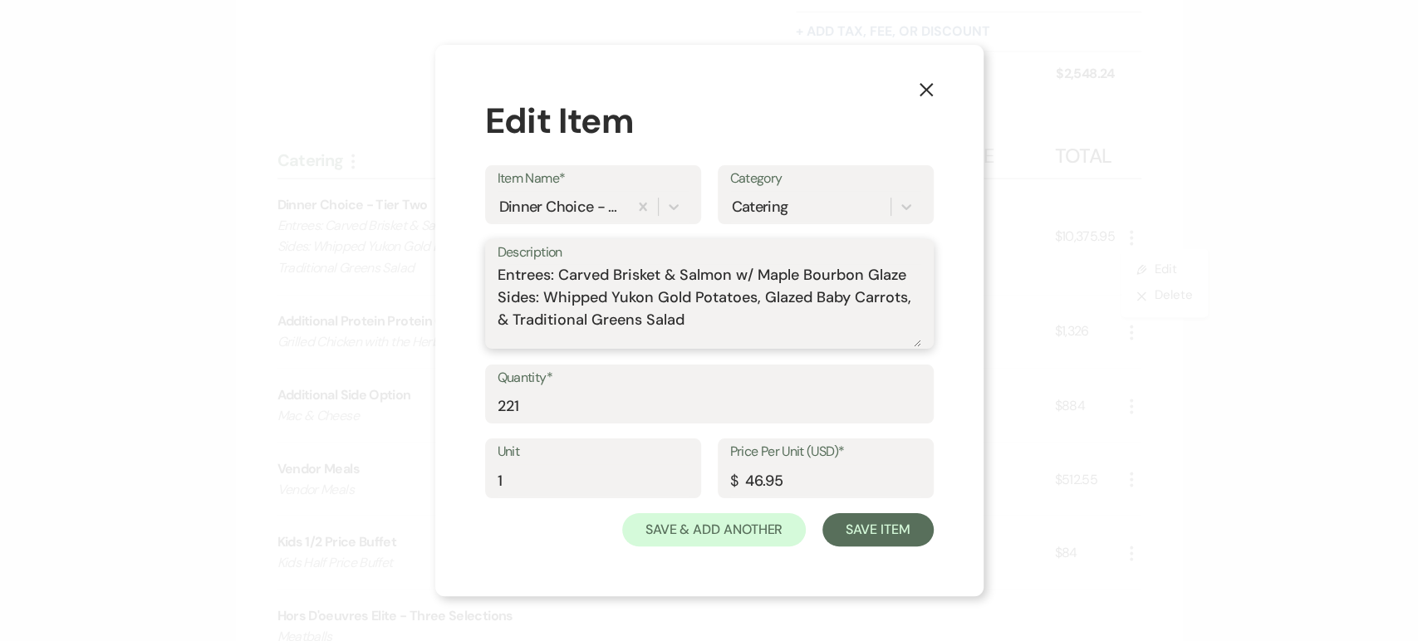
click at [740, 324] on textarea "Entrees: Carved Brisket & Salmon w/ Maple Bourbon Glaze Sides: Whipped Yukon Go…" at bounding box center [709, 305] width 424 height 83
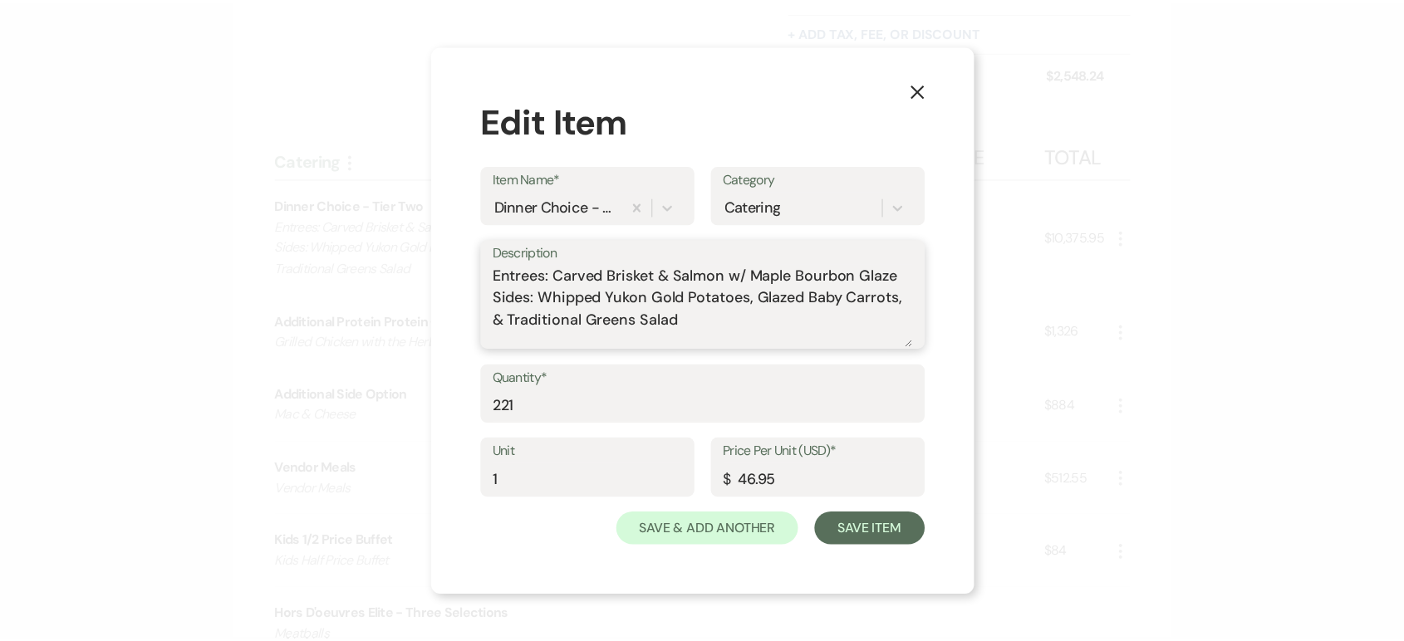
scroll to position [27, 0]
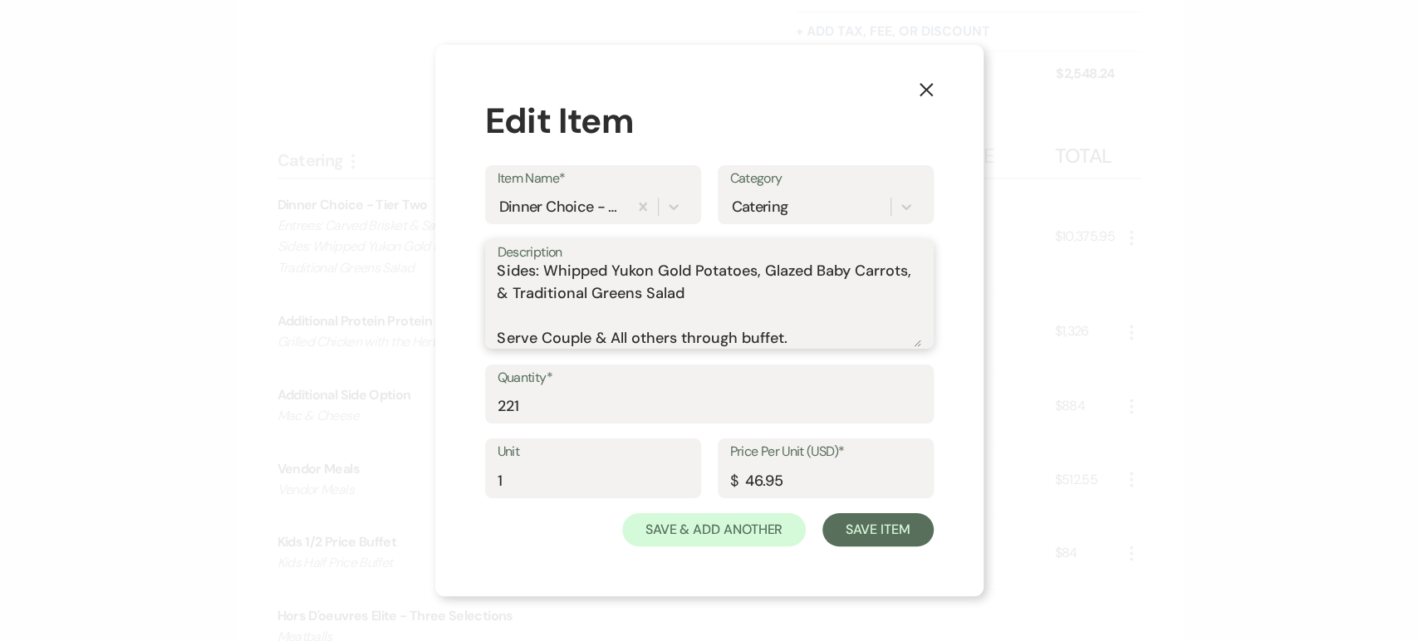
click at [618, 338] on textarea "Entrees: Carved Brisket & Salmon w/ Maple Bourbon Glaze Sides: Whipped Yukon Go…" at bounding box center [709, 305] width 424 height 83
click at [550, 336] on textarea "Entrees: Carved Brisket & Salmon w/ Maple Bourbon Glaze Sides: Whipped Yukon Go…" at bounding box center [709, 305] width 424 height 83
type textarea "Entrees: Carved Brisket & Salmon w/ Maple Bourbon Glaze Sides: Whipped Yukon Go…"
click at [863, 537] on button "Save Item" at bounding box center [877, 529] width 110 height 33
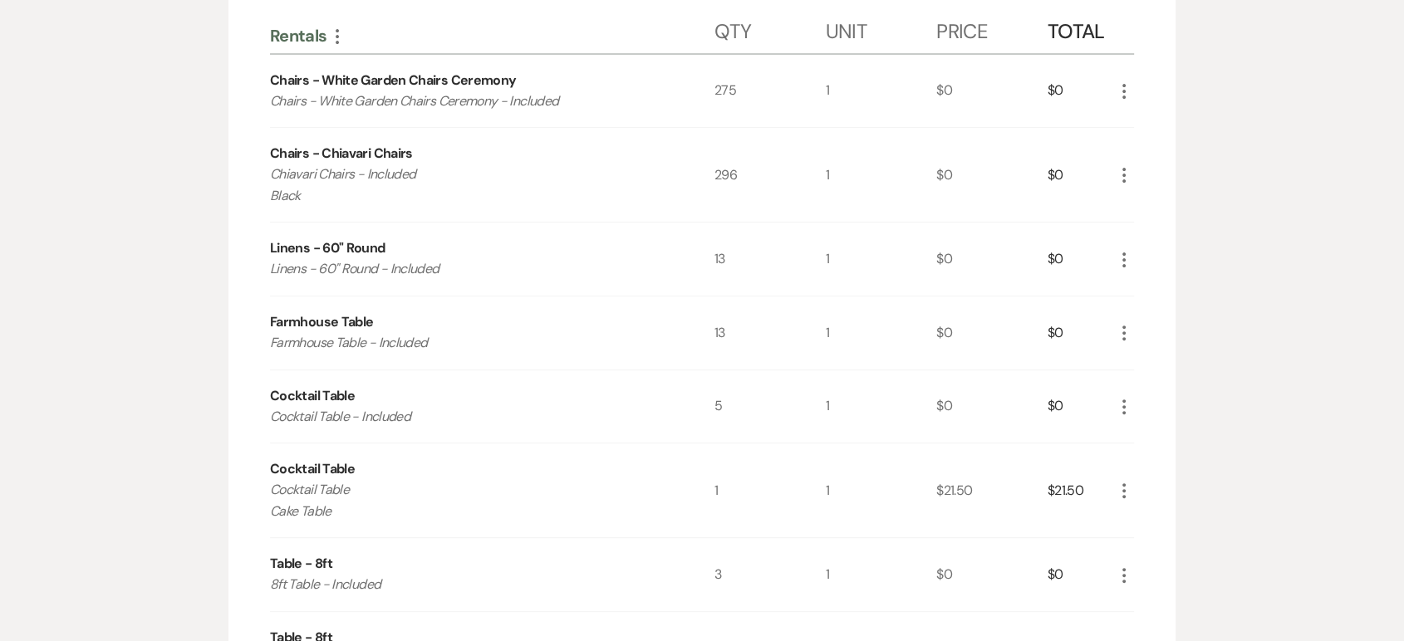
scroll to position [0, 0]
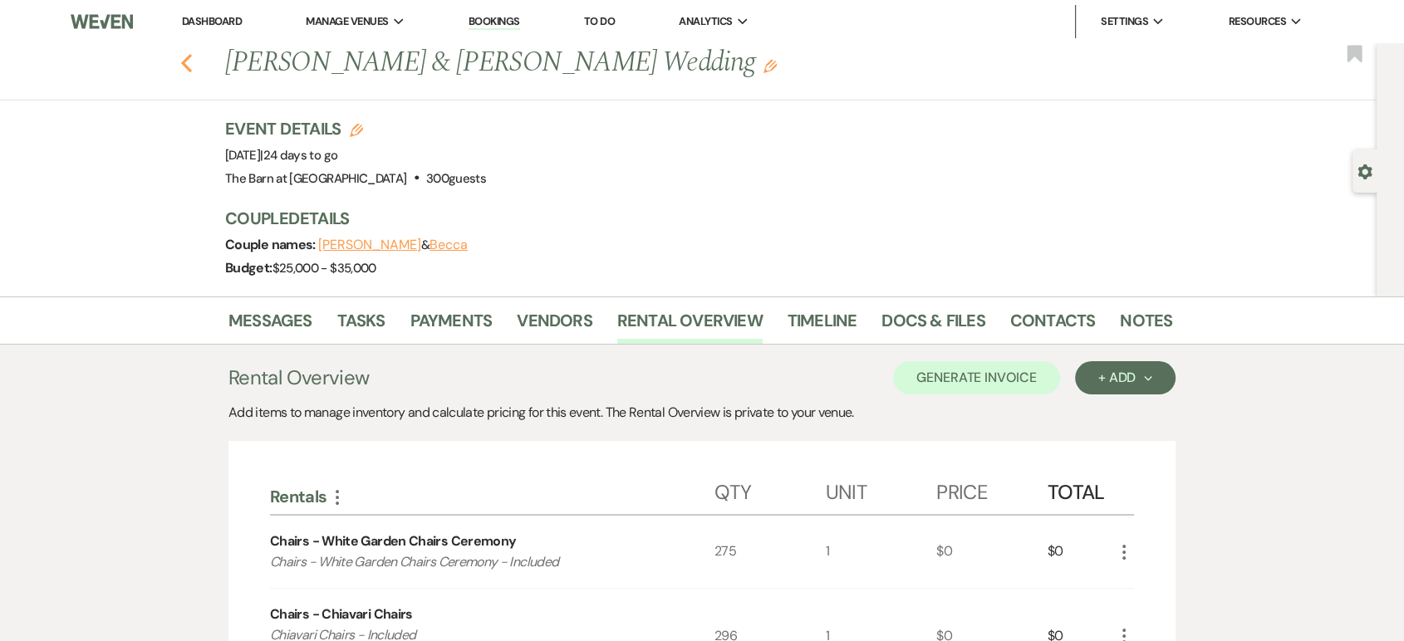
click at [191, 64] on use "button" at bounding box center [186, 63] width 11 height 18
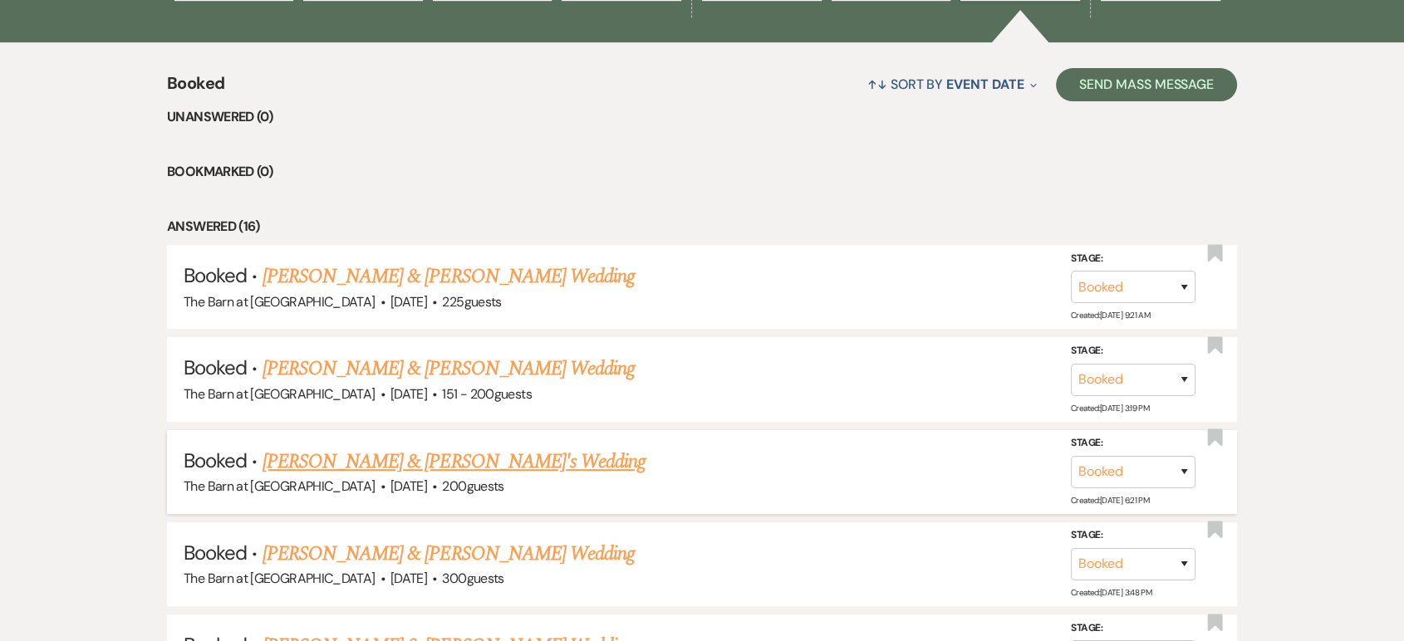
scroll to position [645, 0]
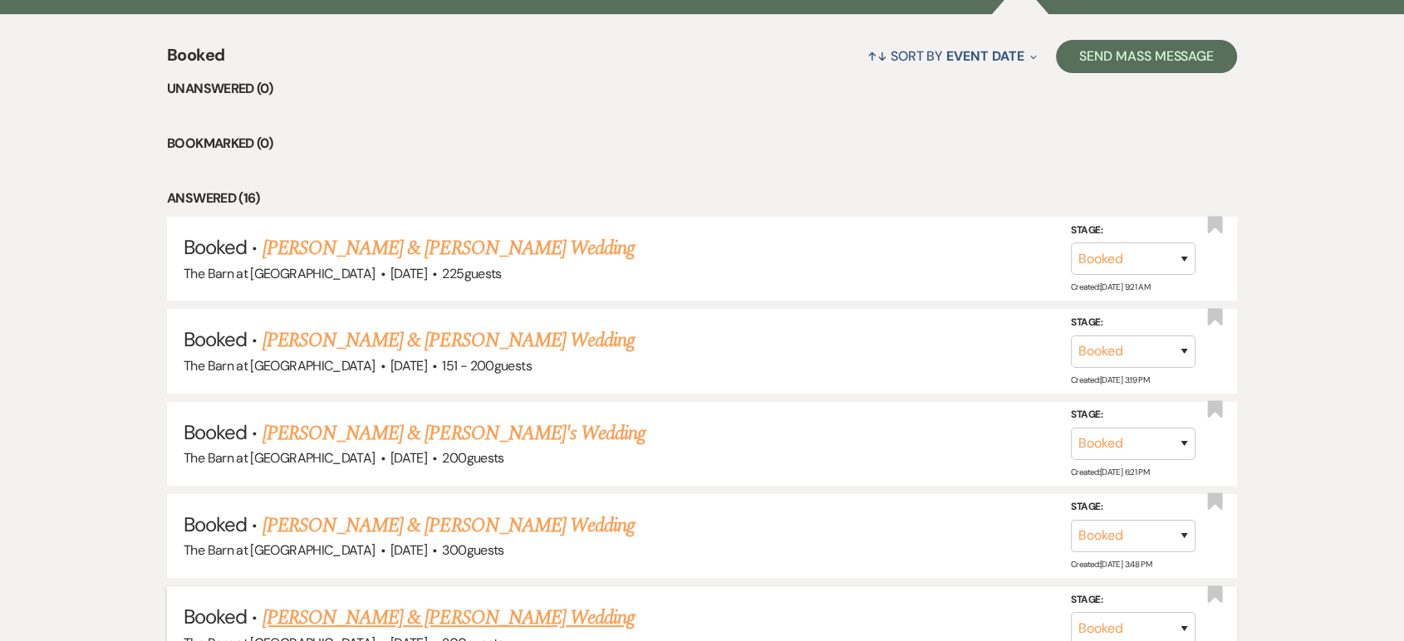
click at [427, 610] on link "[PERSON_NAME] & [PERSON_NAME] Wedding" at bounding box center [448, 618] width 372 height 30
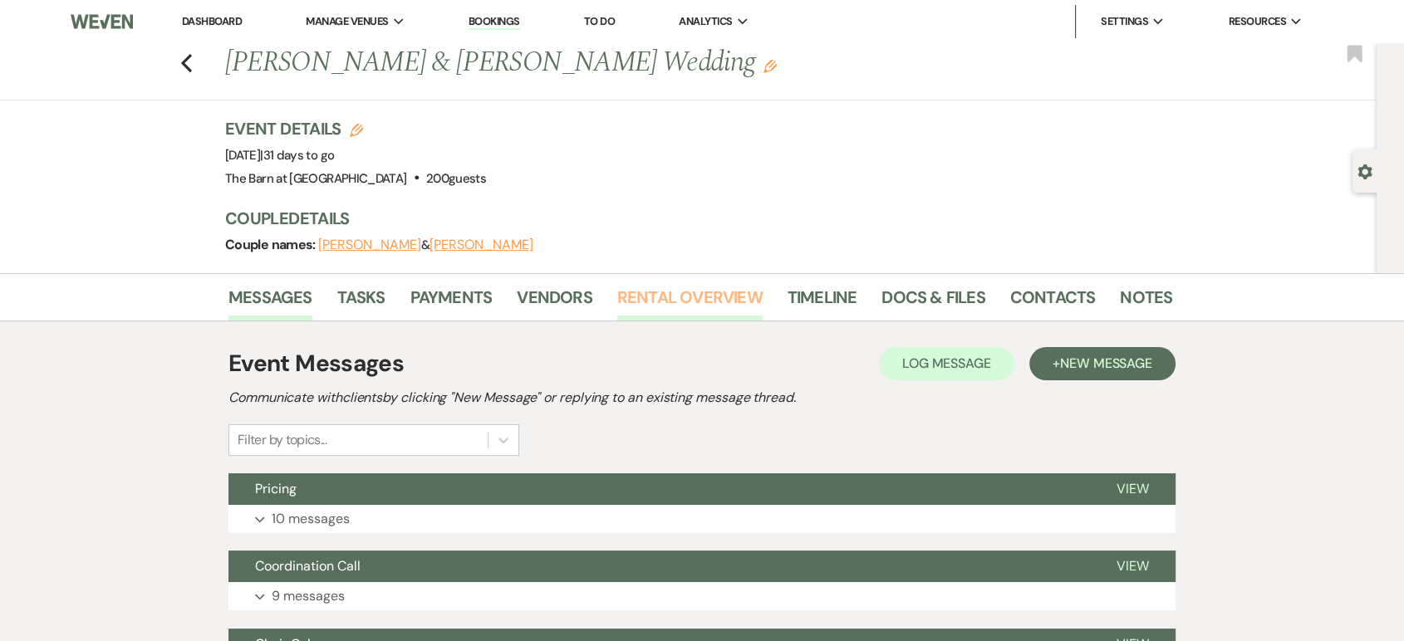
click at [718, 295] on link "Rental Overview" at bounding box center [689, 302] width 145 height 37
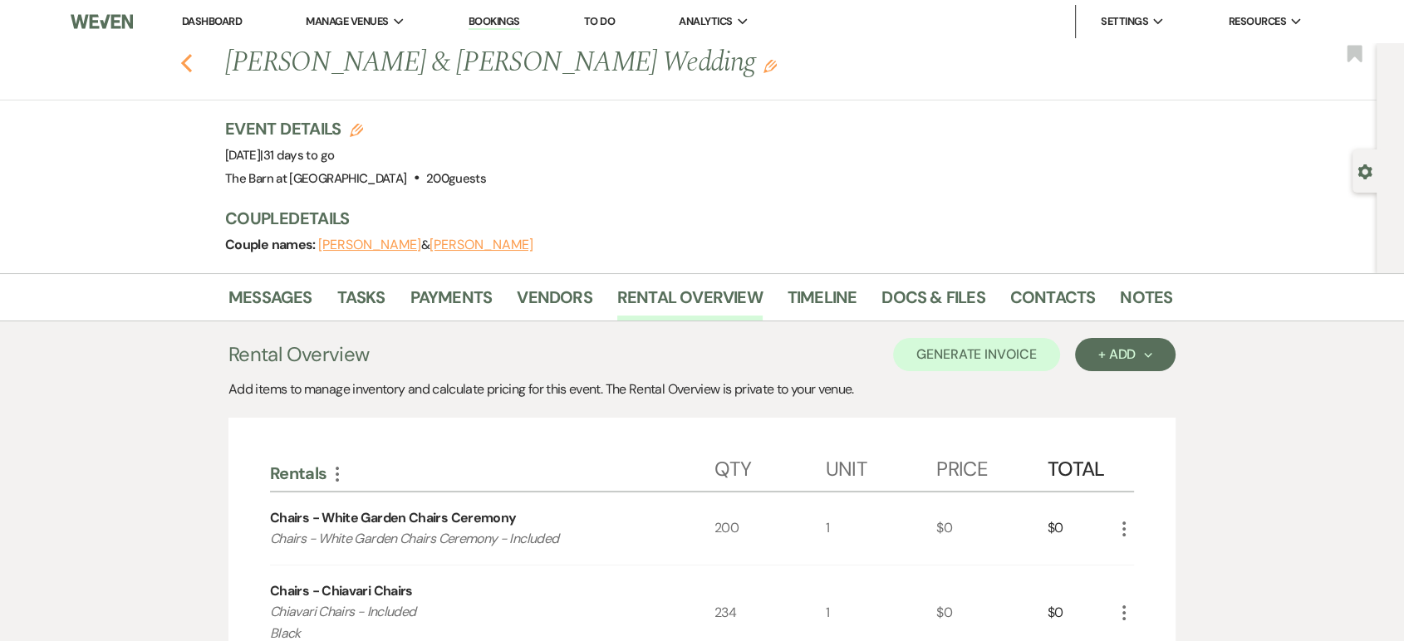
click at [190, 69] on icon "Previous" at bounding box center [186, 63] width 12 height 20
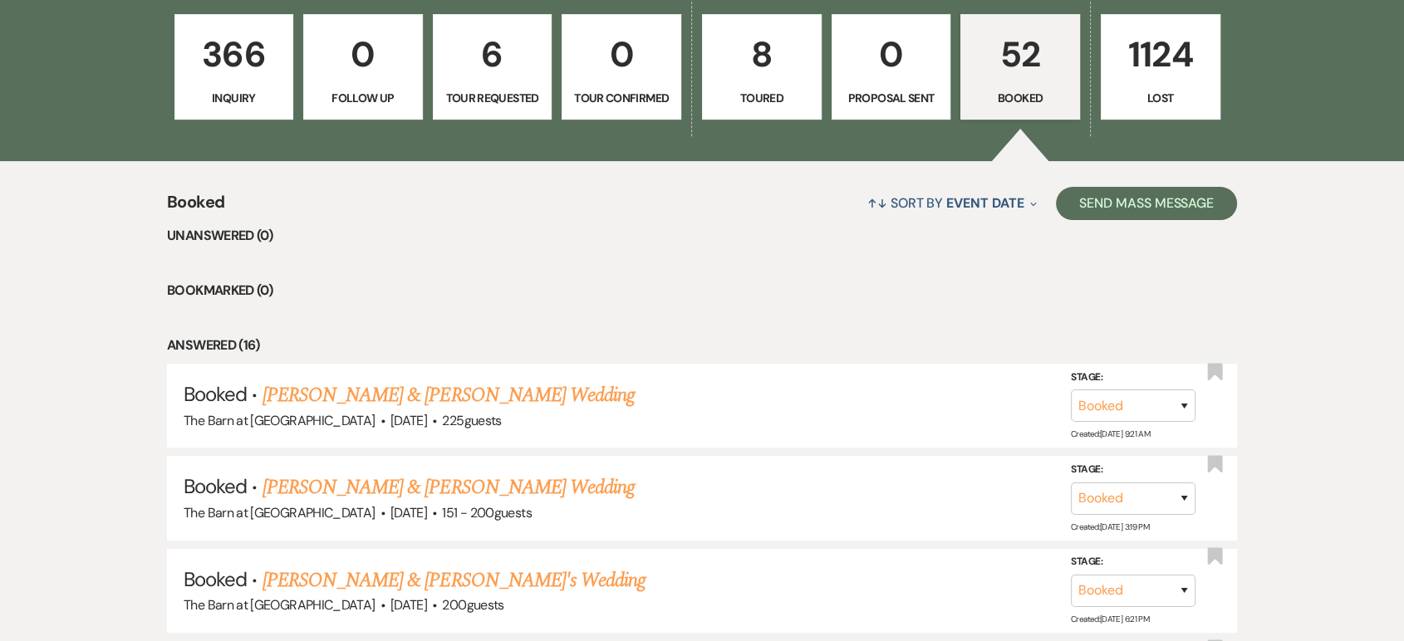
scroll to position [553, 0]
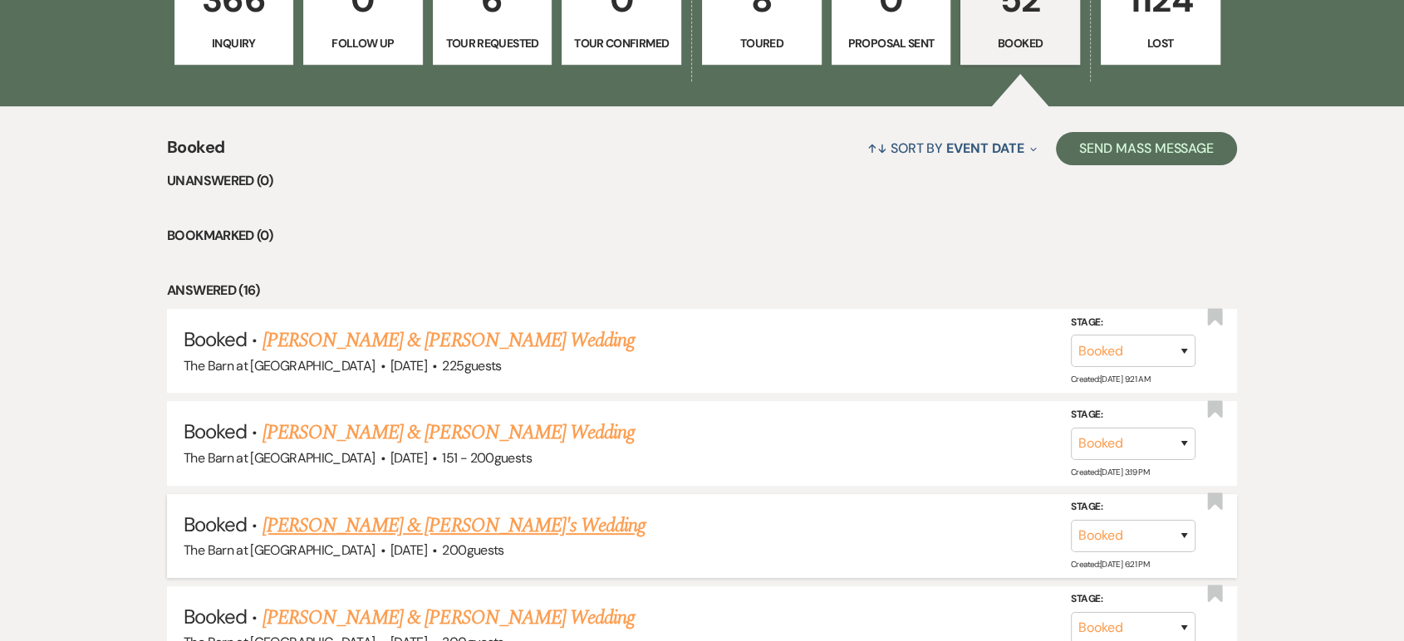
click at [419, 524] on link "[PERSON_NAME] & [PERSON_NAME]'s Wedding" at bounding box center [454, 526] width 384 height 30
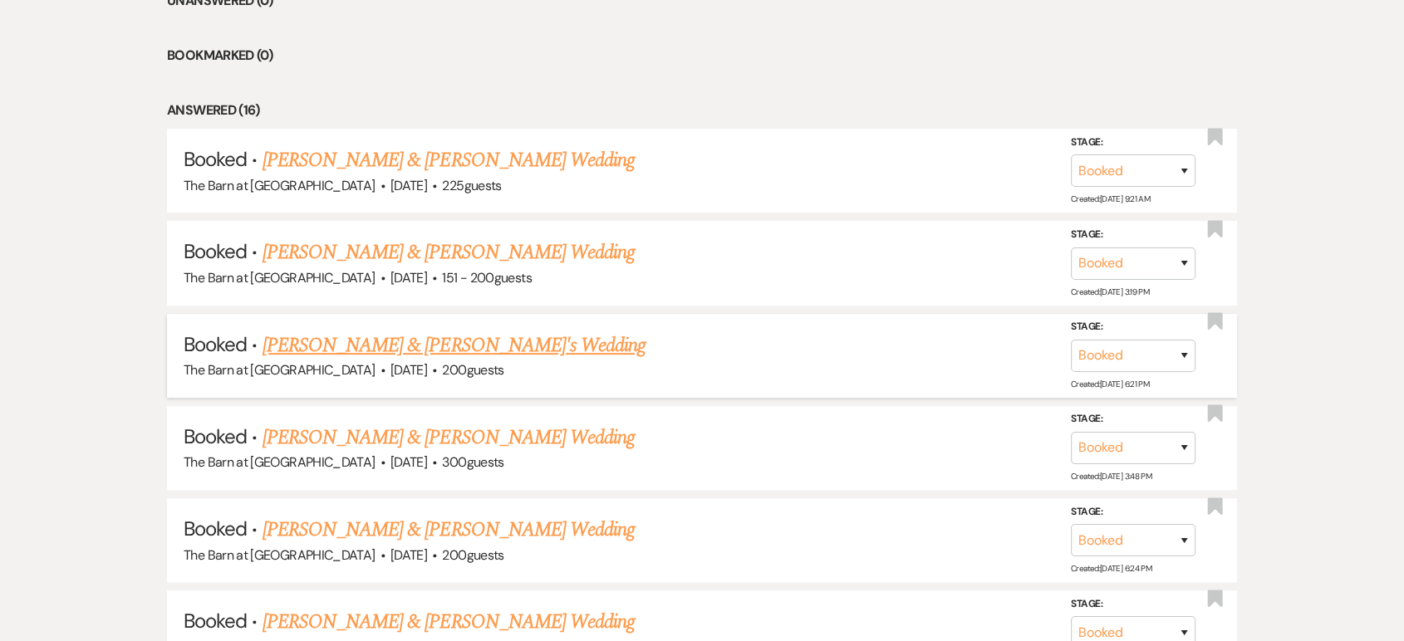
scroll to position [738, 0]
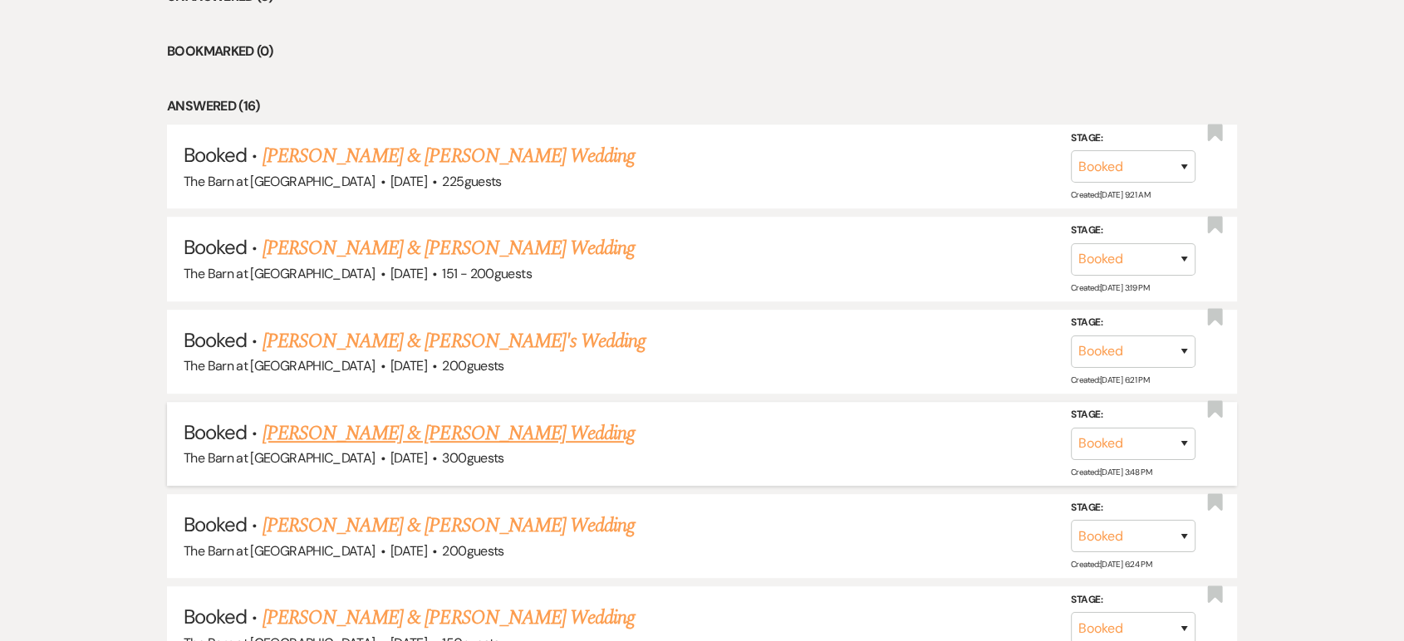
click at [372, 420] on link "[PERSON_NAME] & [PERSON_NAME] Wedding" at bounding box center [448, 434] width 372 height 30
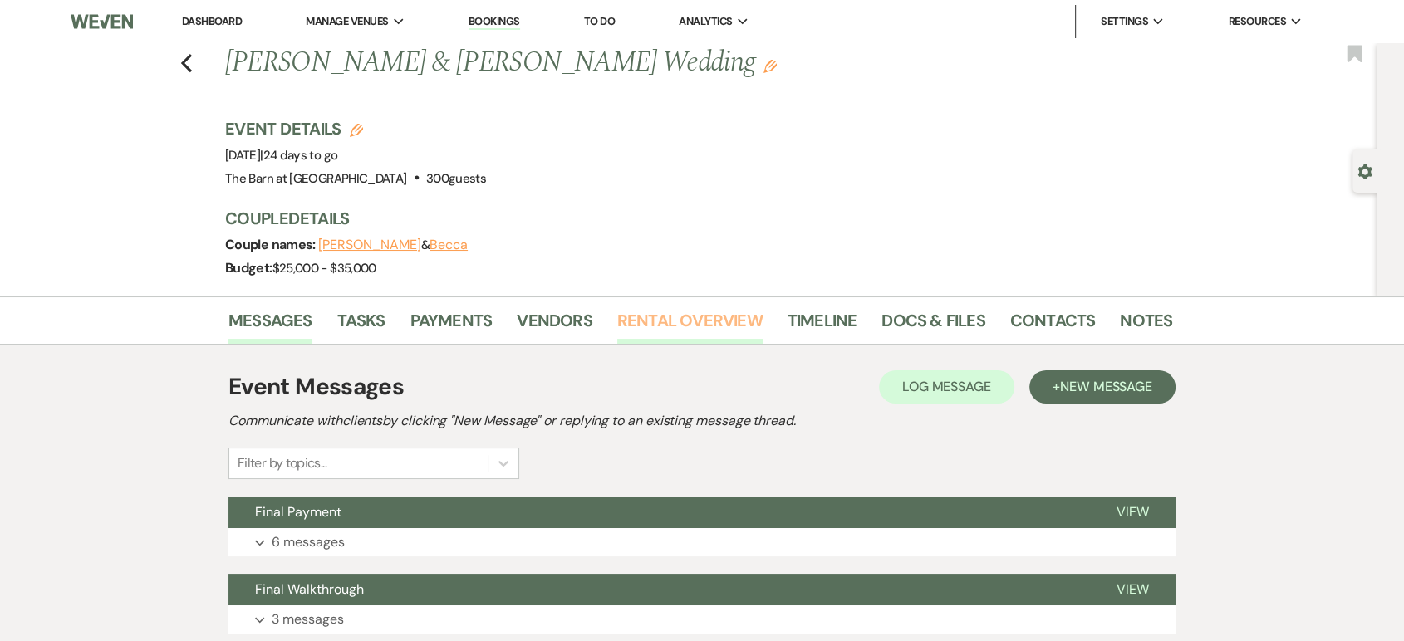
click at [738, 316] on link "Rental Overview" at bounding box center [689, 325] width 145 height 37
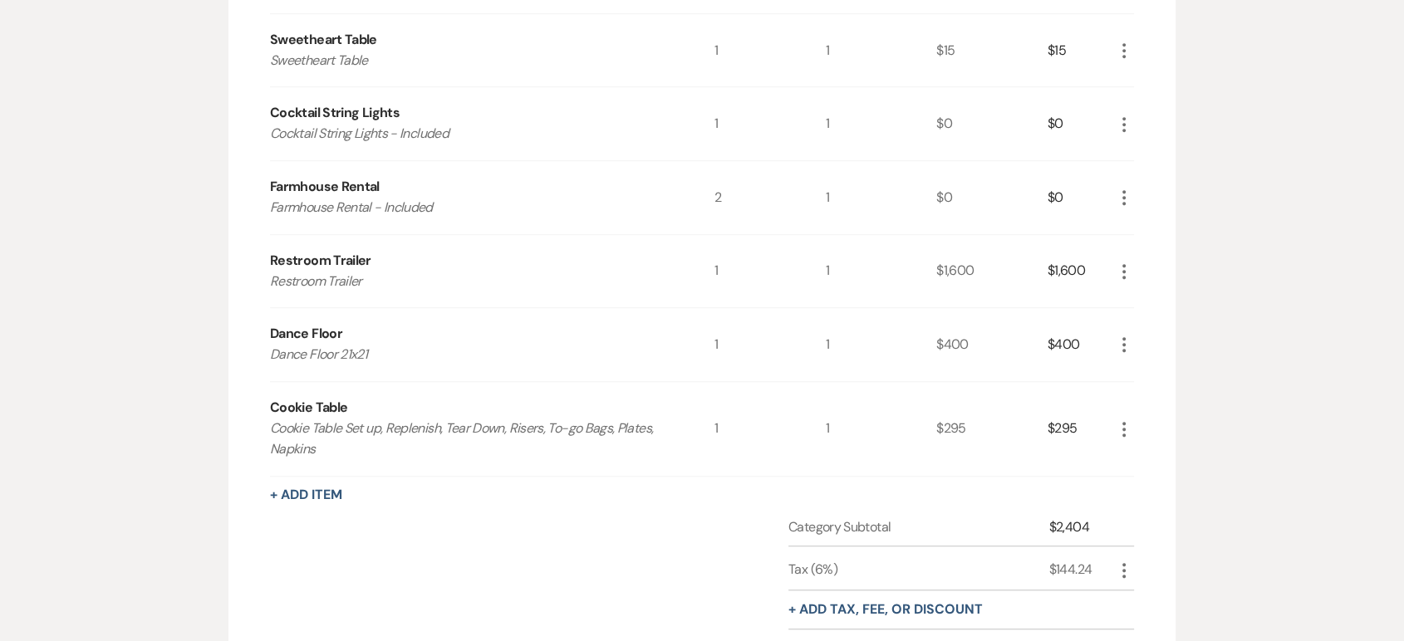
scroll to position [1291, 0]
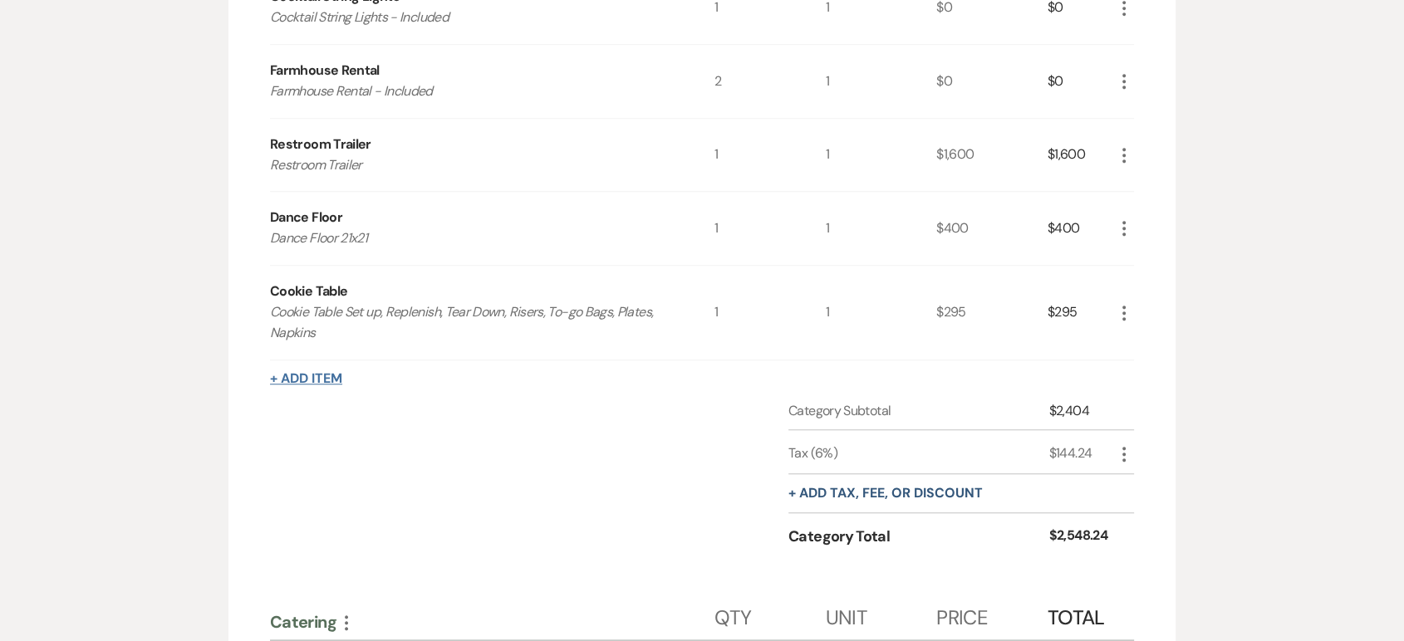
click at [332, 373] on button "+ Add Item" at bounding box center [306, 378] width 72 height 13
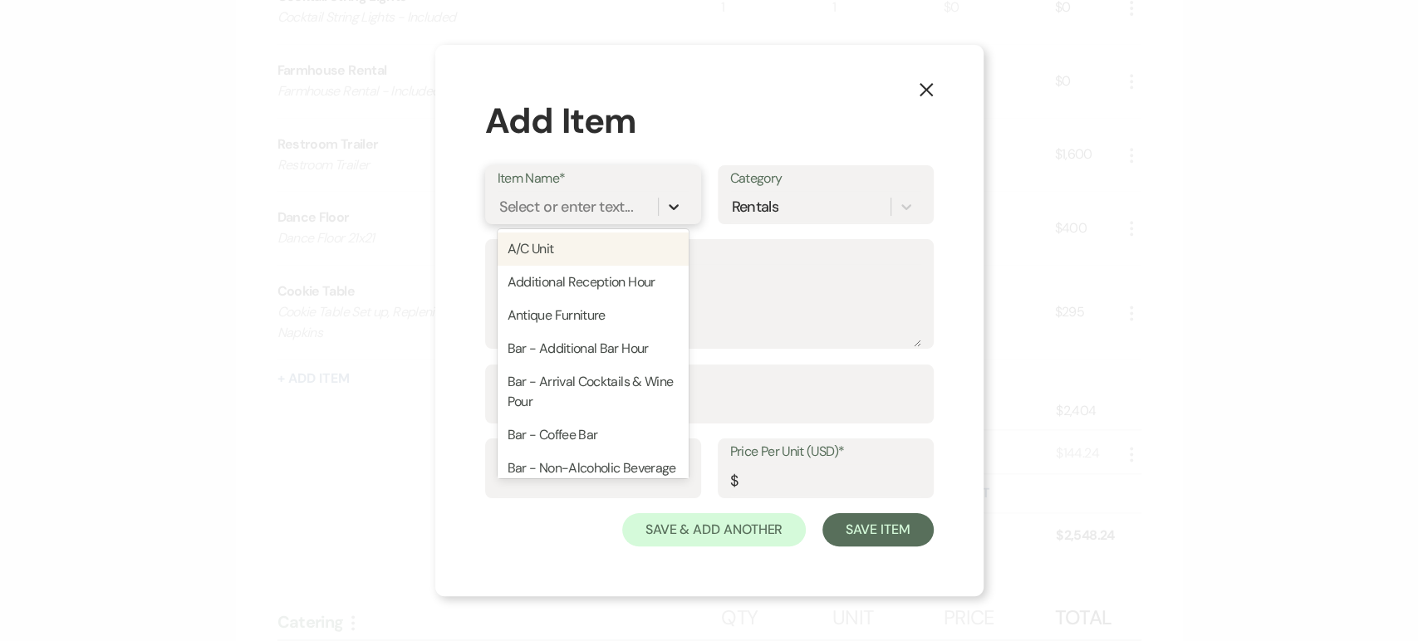
click at [678, 213] on icon at bounding box center [673, 206] width 17 height 17
click at [602, 282] on div "Additional Reception Hour" at bounding box center [592, 282] width 191 height 33
type textarea "Additional Reception Hour"
type input "1"
type input "500"
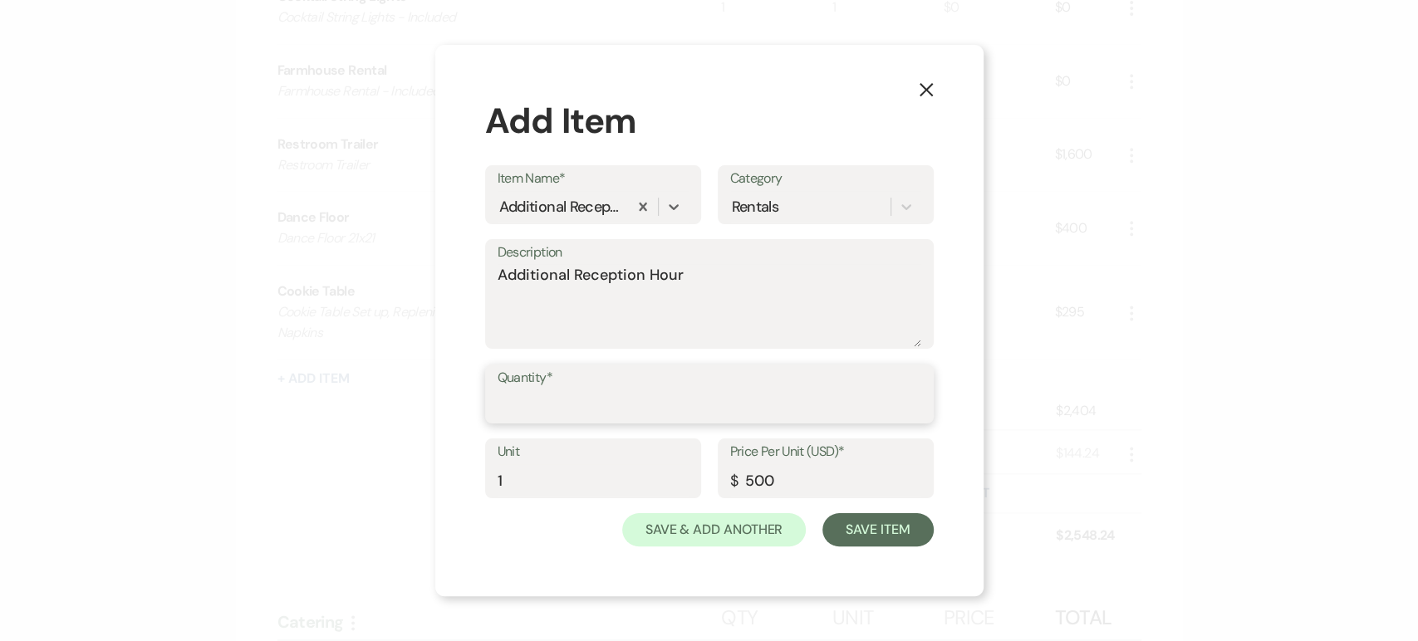
click at [668, 402] on input "Quantity*" at bounding box center [709, 406] width 424 height 32
type input "1"
click at [877, 515] on button "Save Item" at bounding box center [877, 529] width 110 height 33
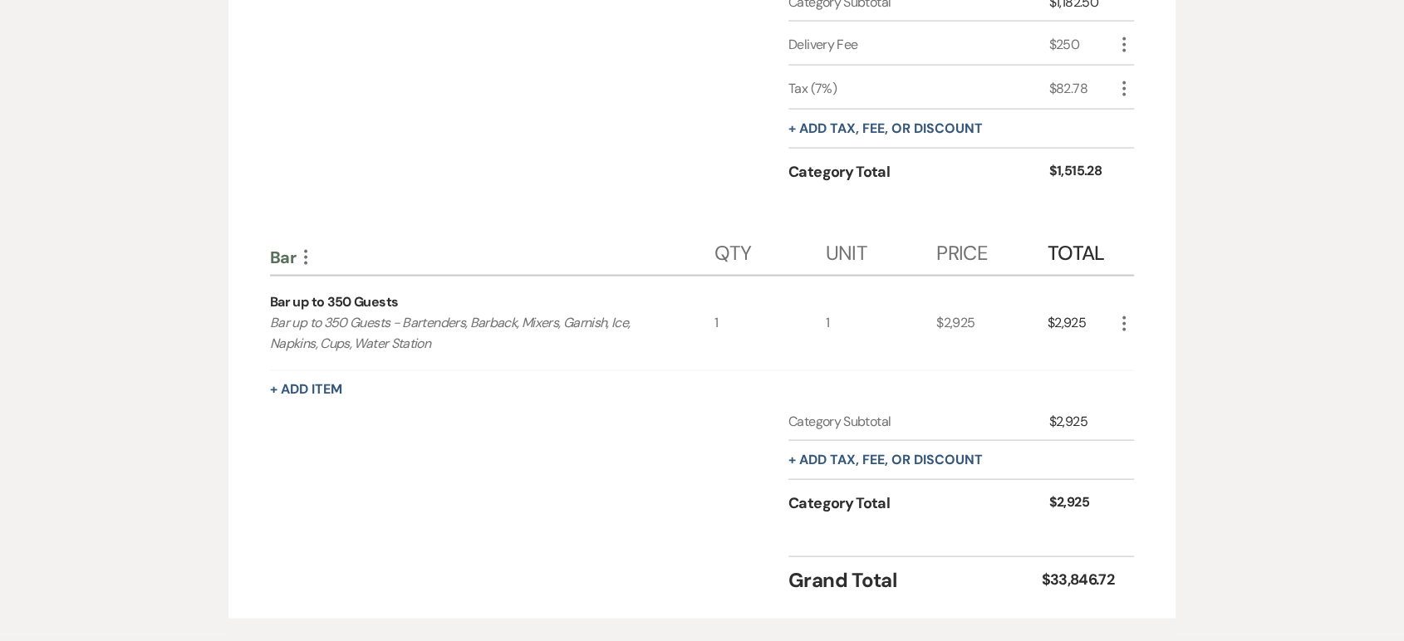
scroll to position [3575, 0]
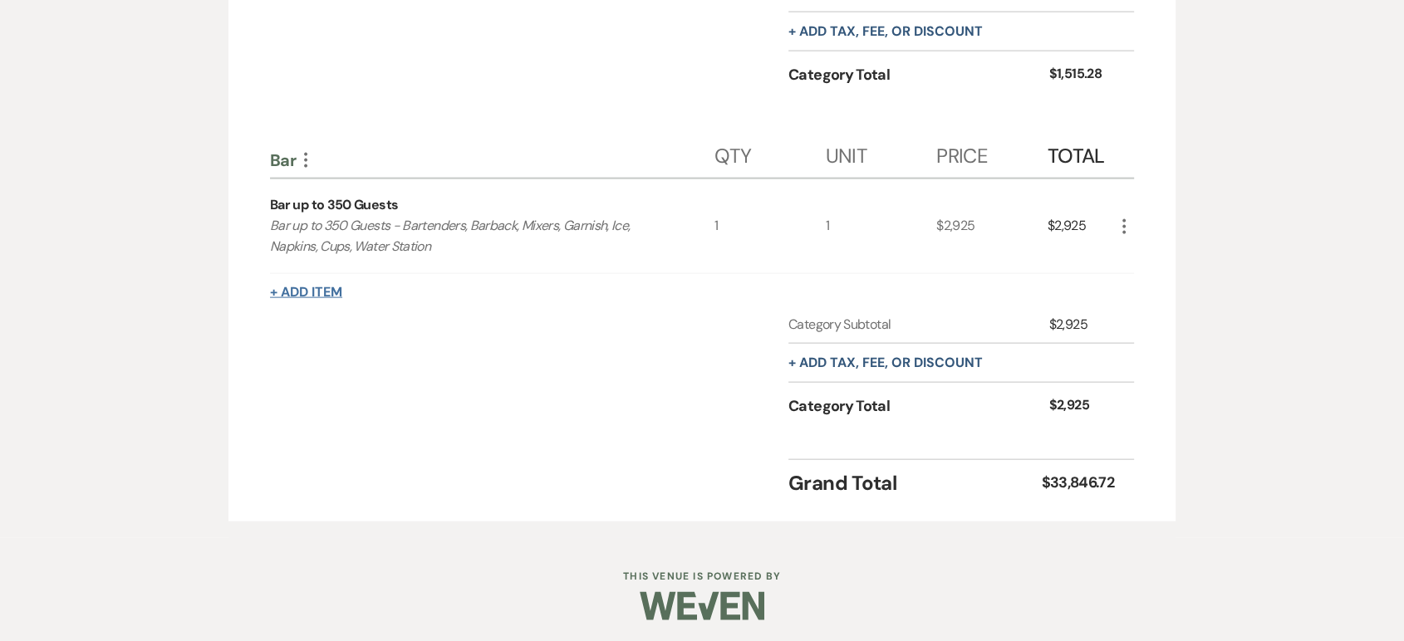
click at [301, 286] on button "+ Add Item" at bounding box center [306, 292] width 72 height 13
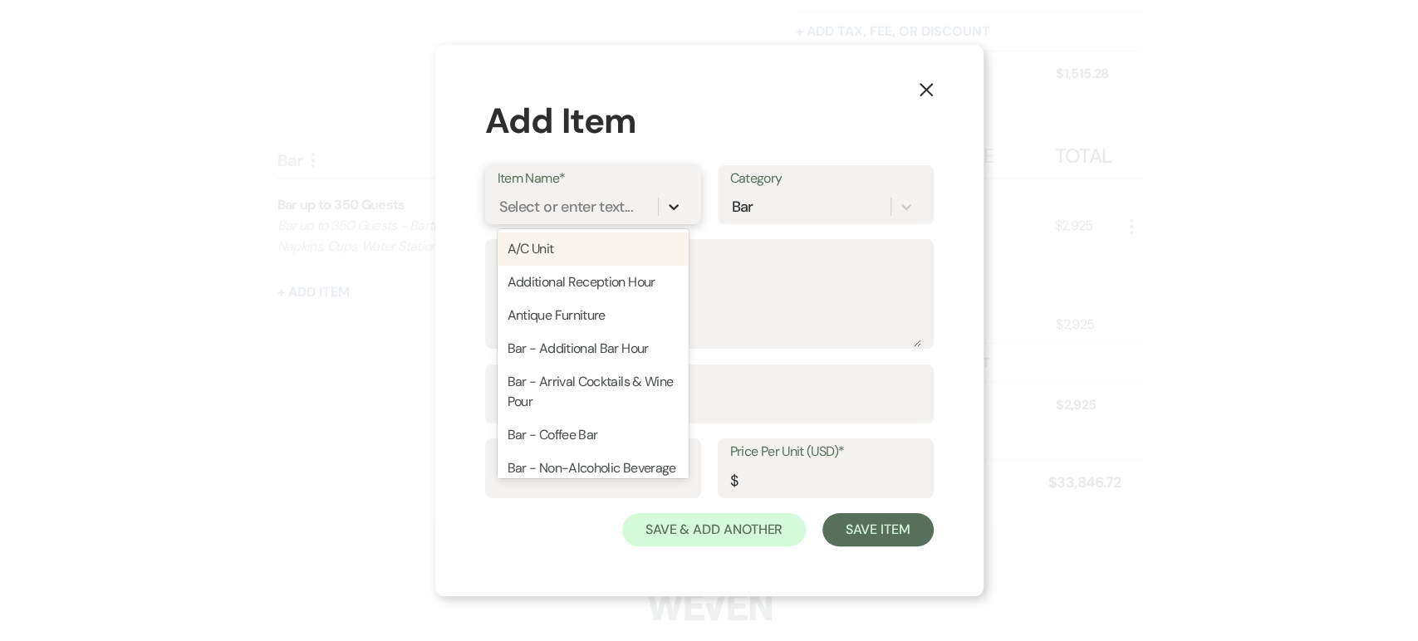
click at [666, 208] on icon at bounding box center [673, 206] width 17 height 17
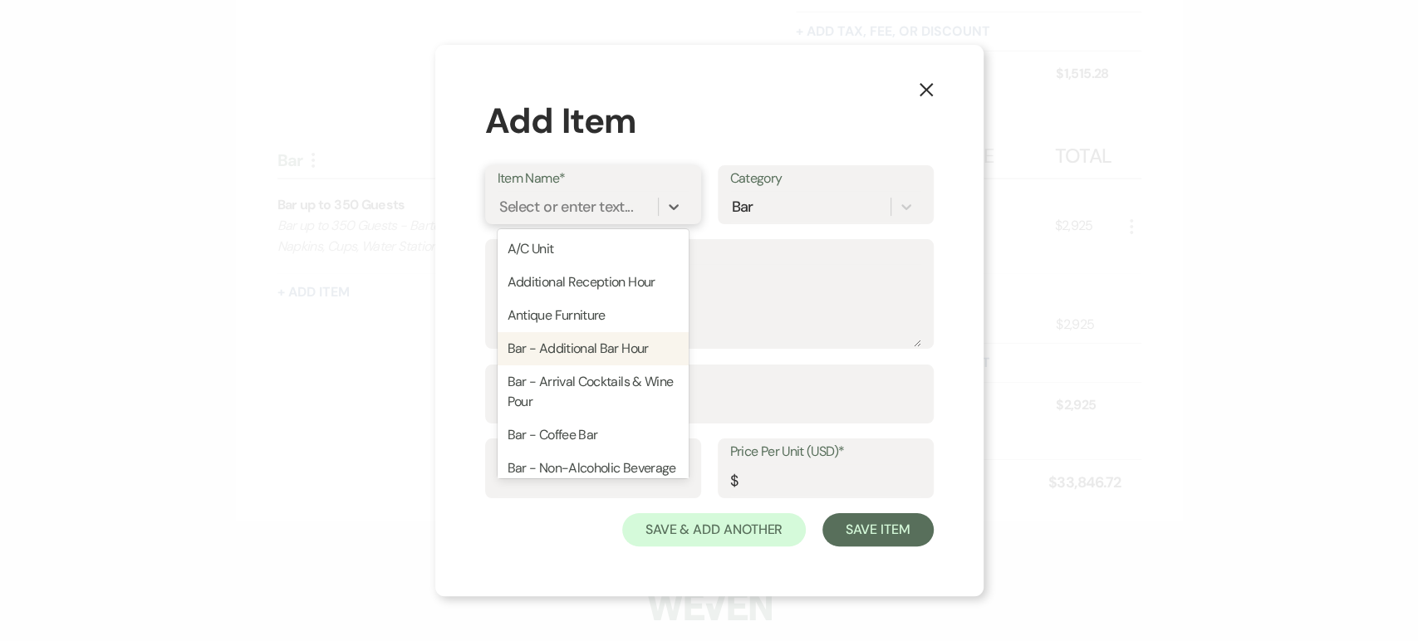
click at [628, 351] on div "Bar - Additional Bar Hour" at bounding box center [592, 348] width 191 height 33
type textarea "Additional Bar Hour"
type input "1"
type input "250"
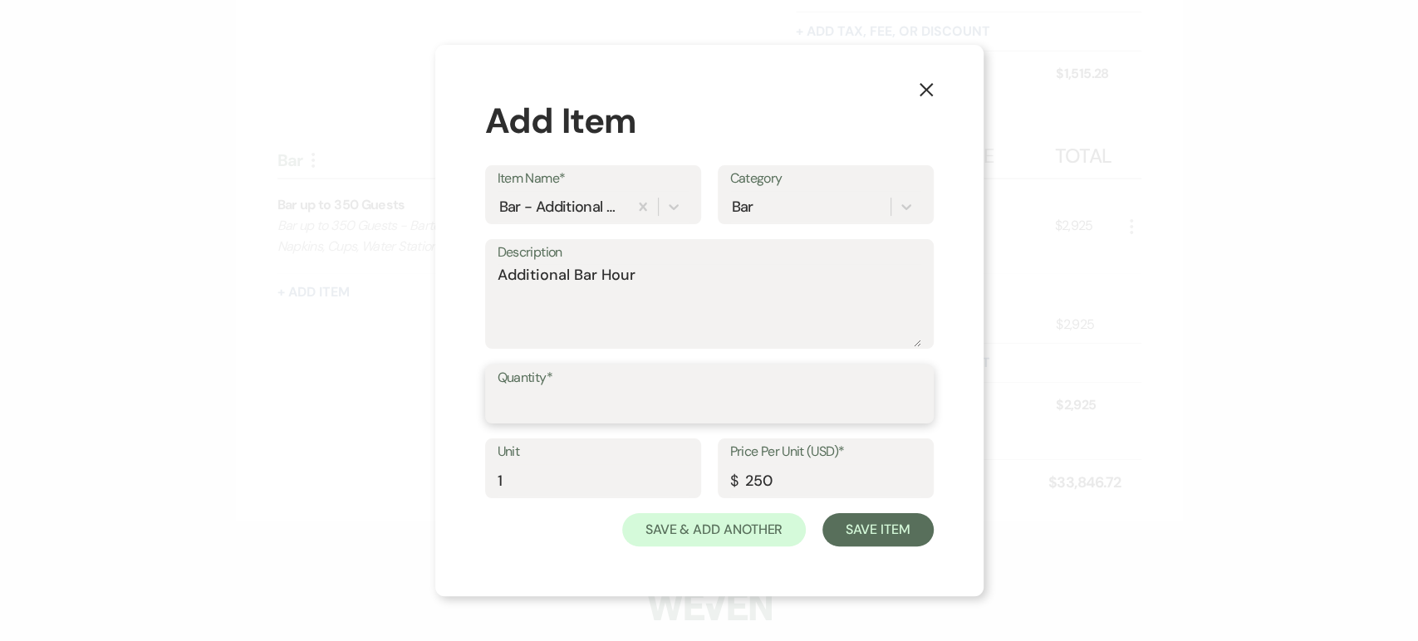
click at [665, 409] on input "Quantity*" at bounding box center [709, 406] width 424 height 32
type input "1"
click at [840, 530] on button "Save Item" at bounding box center [877, 529] width 110 height 33
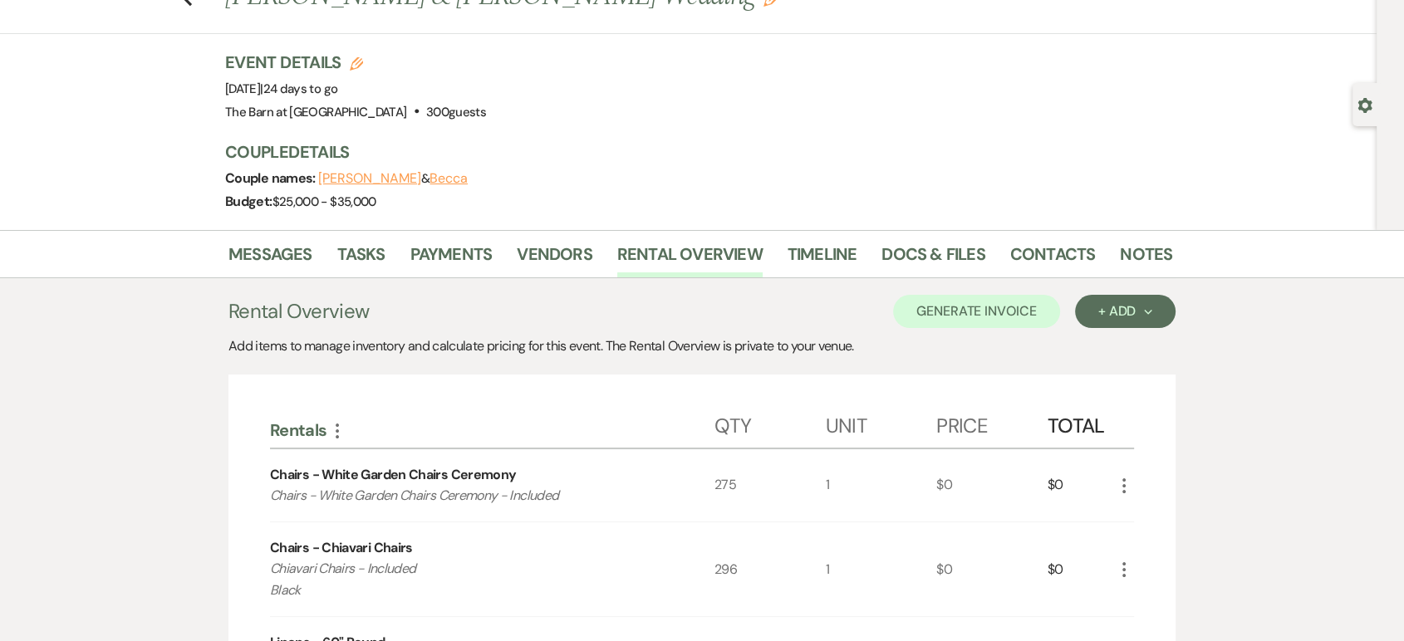
scroll to position [0, 0]
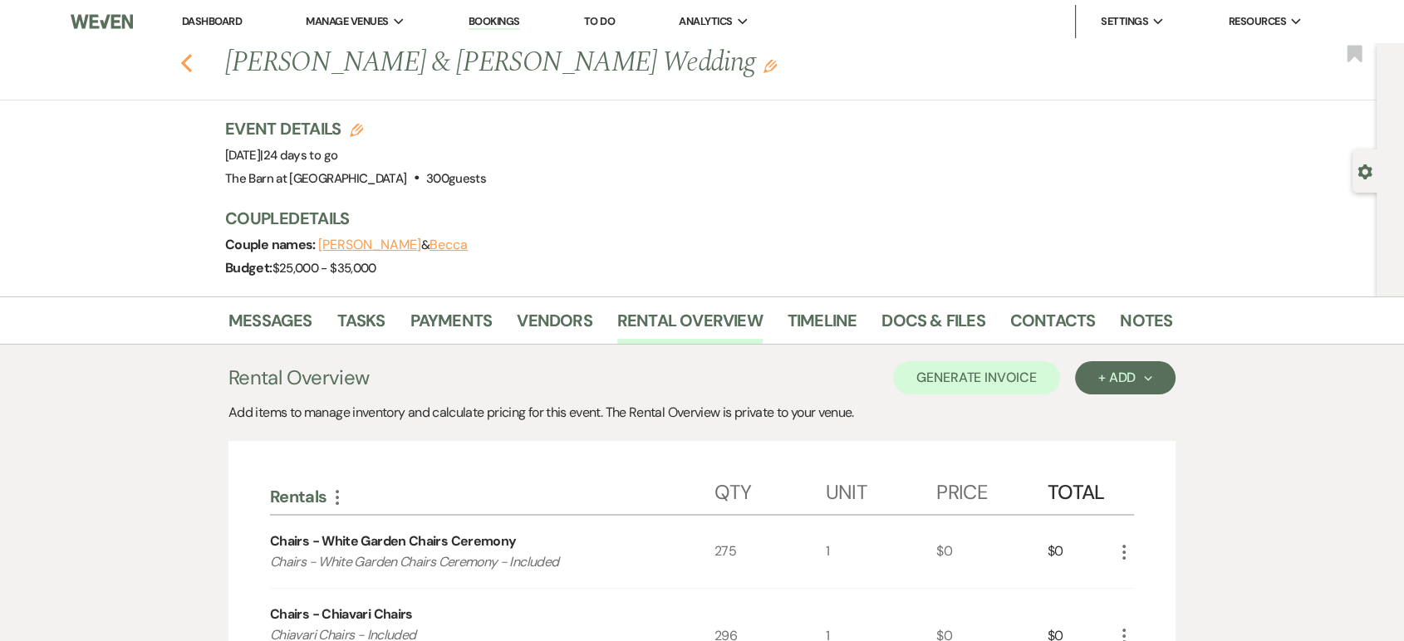
click at [192, 67] on use "button" at bounding box center [186, 63] width 11 height 18
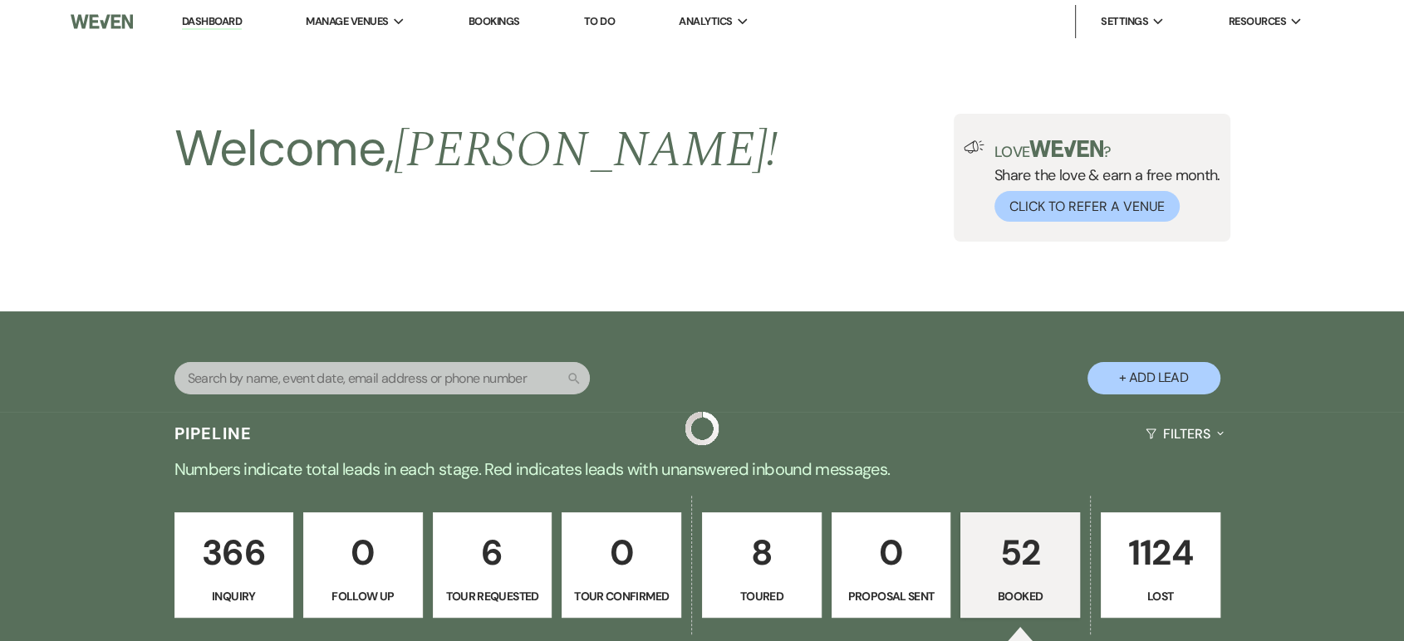
scroll to position [738, 0]
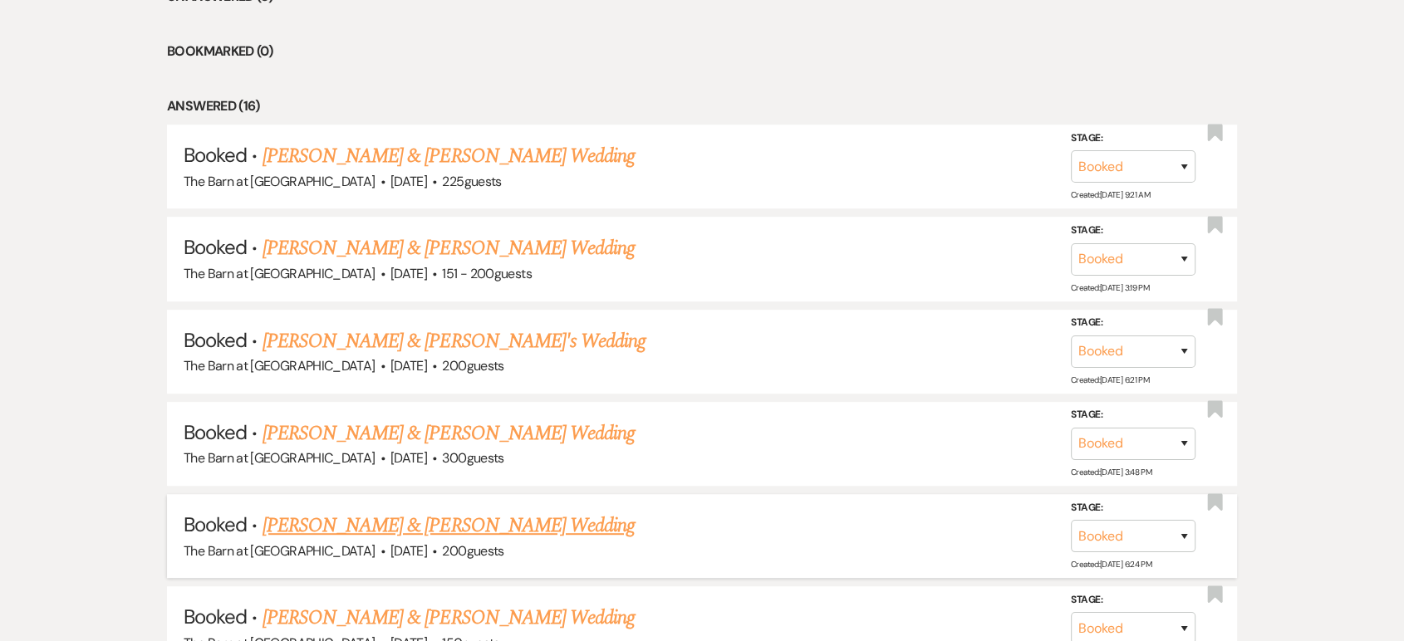
click at [392, 526] on link "[PERSON_NAME] & [PERSON_NAME] Wedding" at bounding box center [448, 526] width 372 height 30
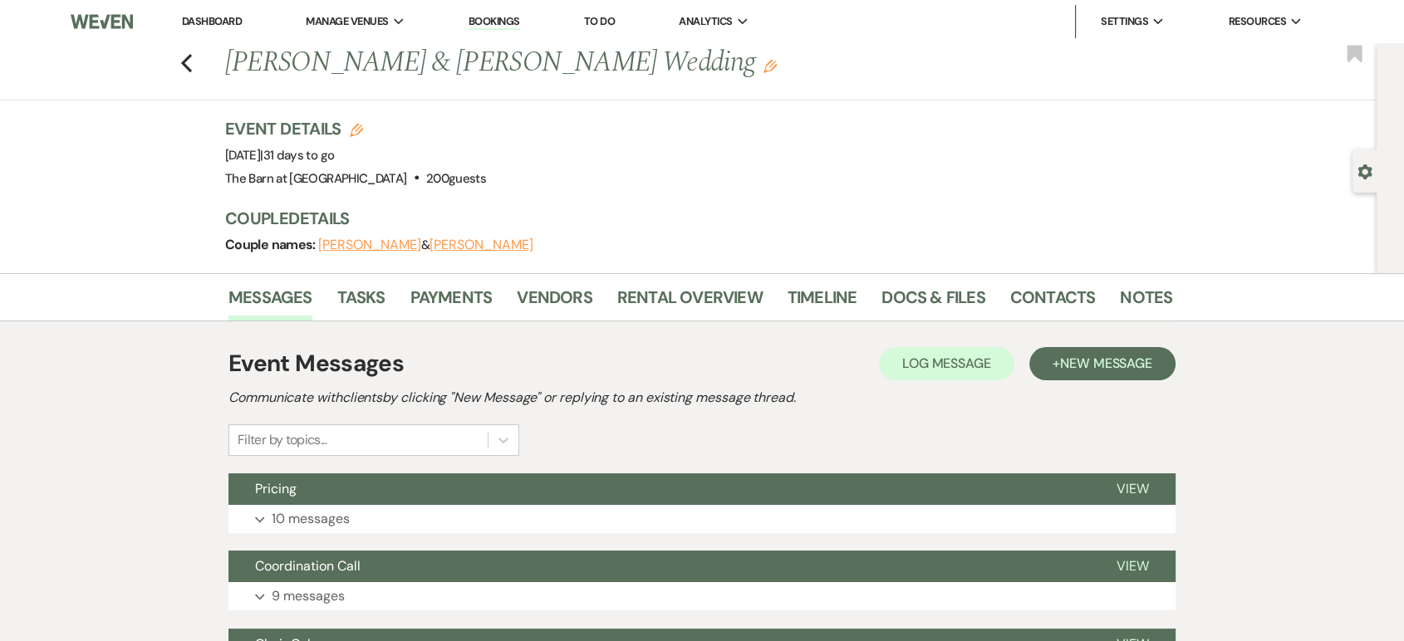
click at [668, 273] on div "Messages Tasks Payments Vendors Rental Overview Timeline Docs & Files Contacts …" at bounding box center [702, 297] width 1404 height 48
click at [672, 291] on link "Rental Overview" at bounding box center [689, 302] width 145 height 37
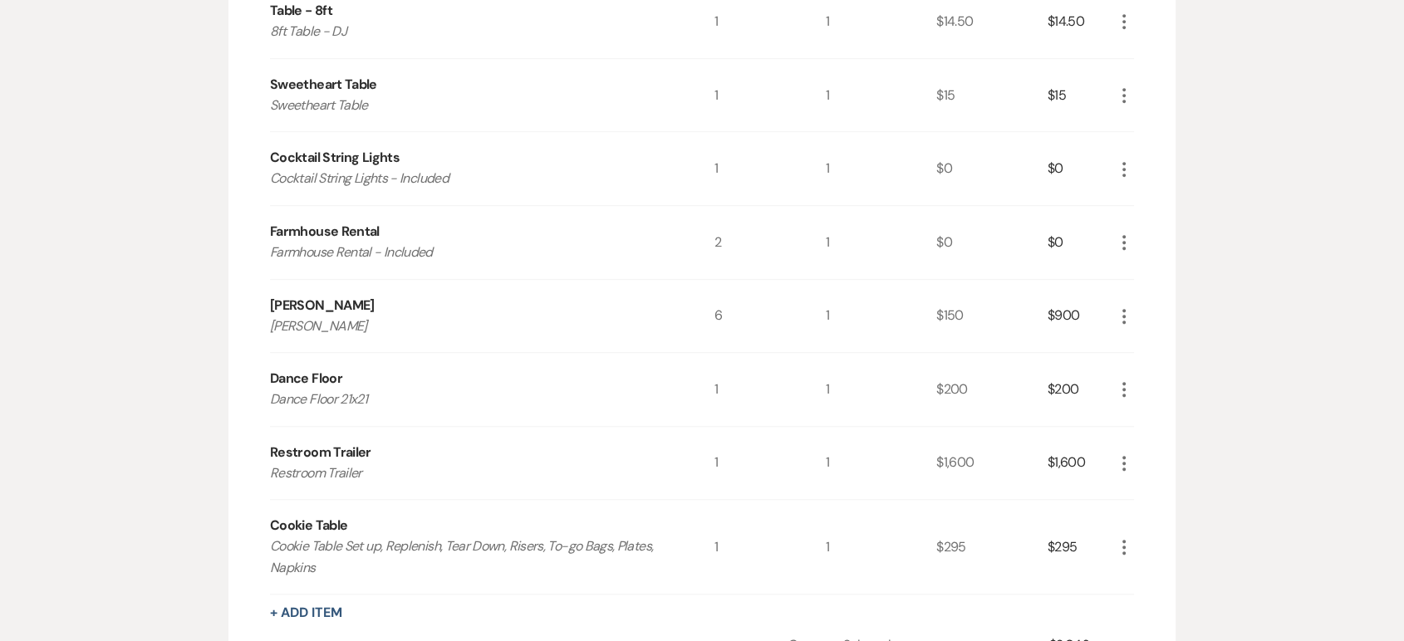
scroll to position [1384, 0]
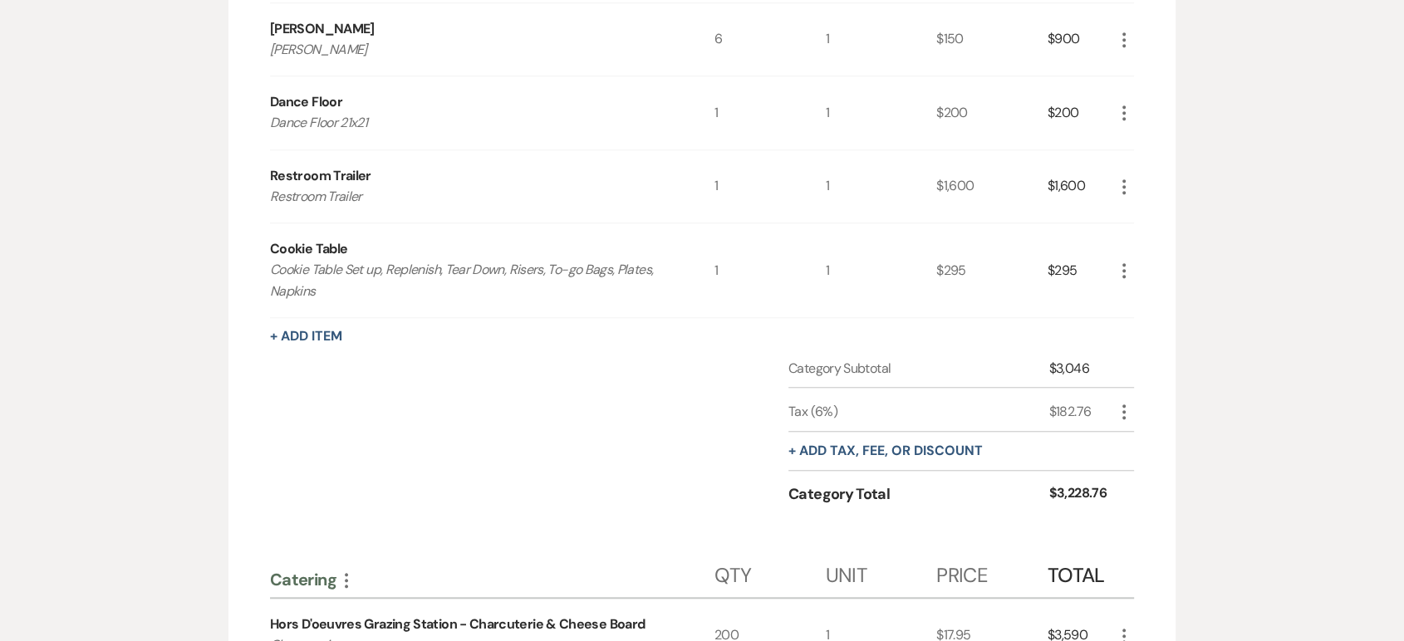
click at [325, 336] on button "+ Add Item" at bounding box center [306, 336] width 72 height 13
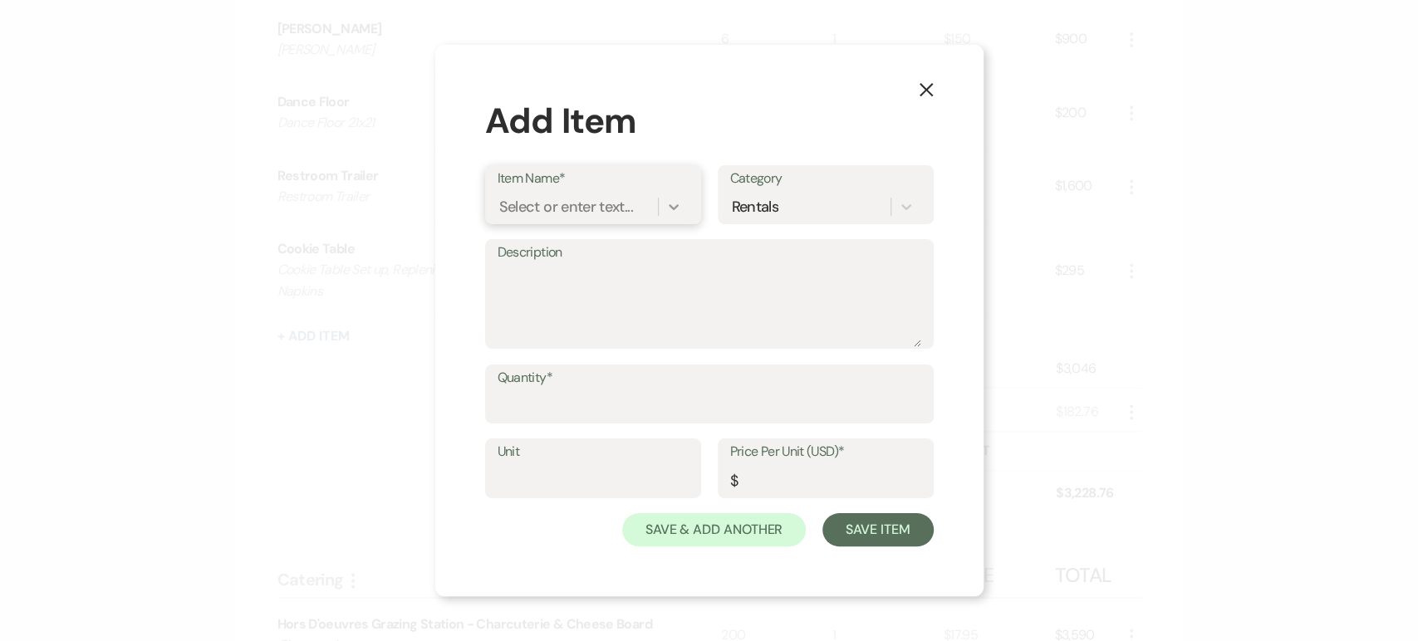
click at [664, 202] on div at bounding box center [674, 207] width 30 height 30
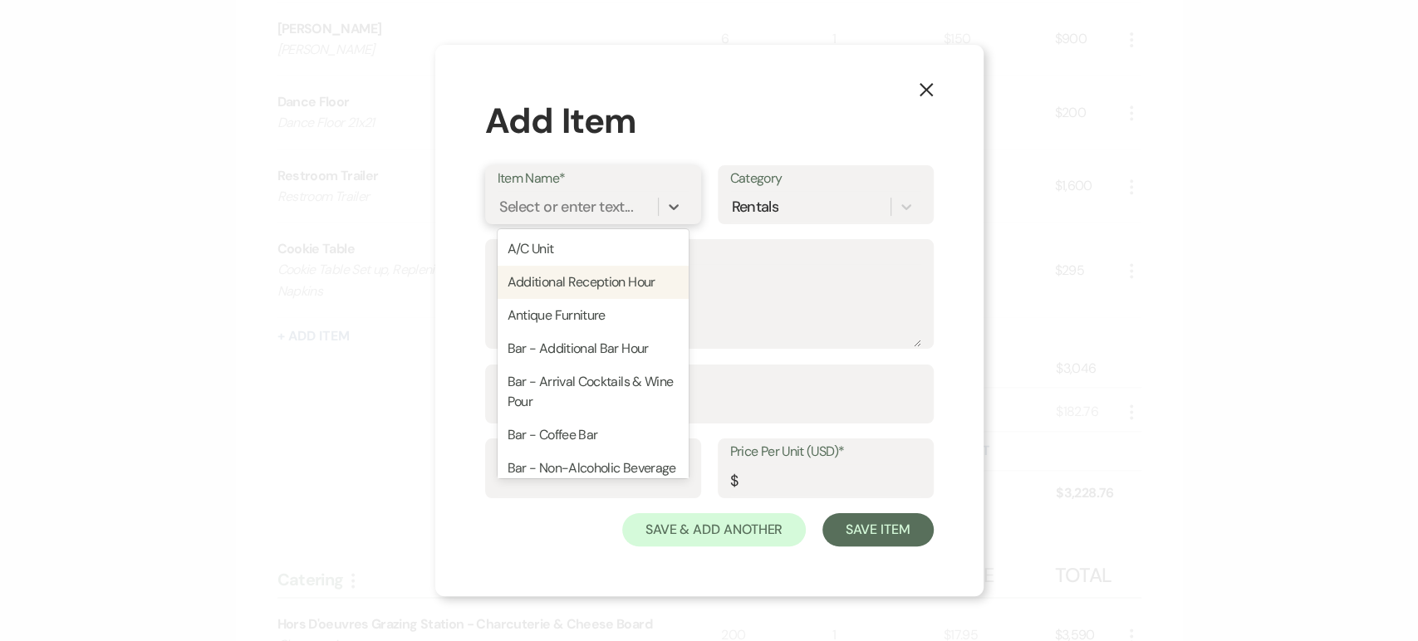
click at [584, 280] on div "Additional Reception Hour" at bounding box center [592, 282] width 191 height 33
type textarea "Additional Reception Hour"
type input "1"
type input "500"
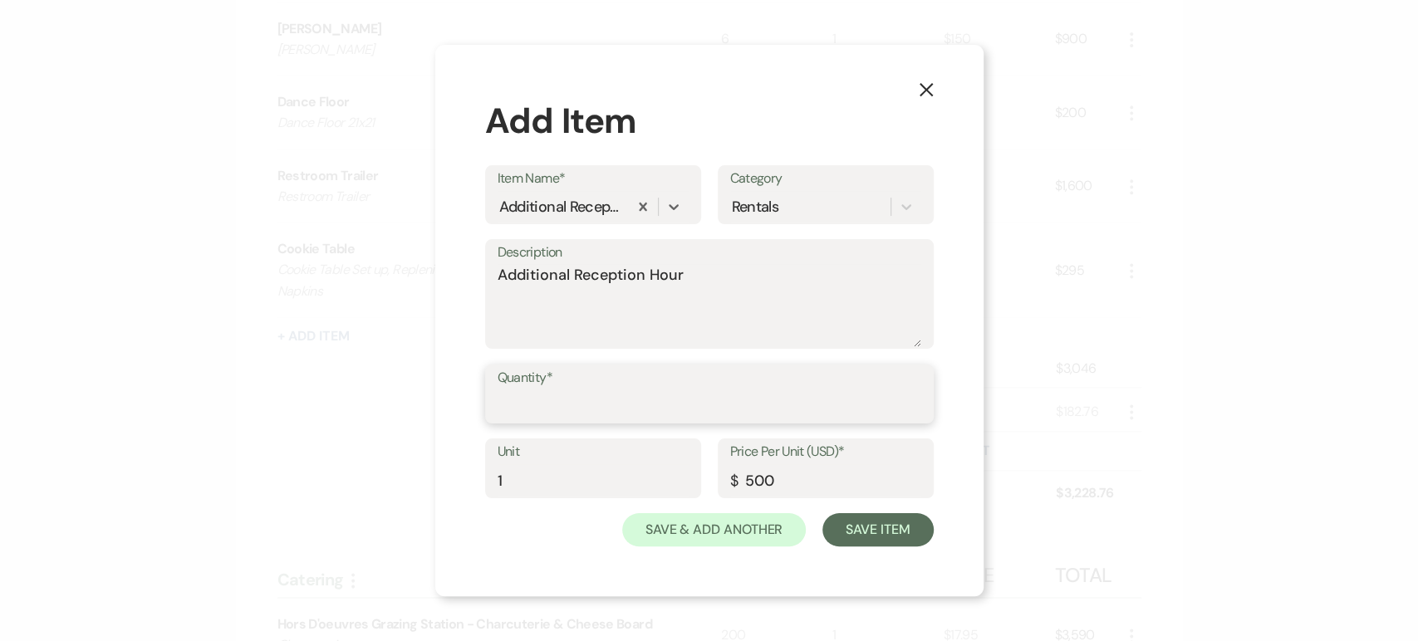
click at [608, 414] on input "Quantity*" at bounding box center [709, 406] width 424 height 32
type input "1"
click at [879, 528] on button "Save Item" at bounding box center [877, 529] width 110 height 33
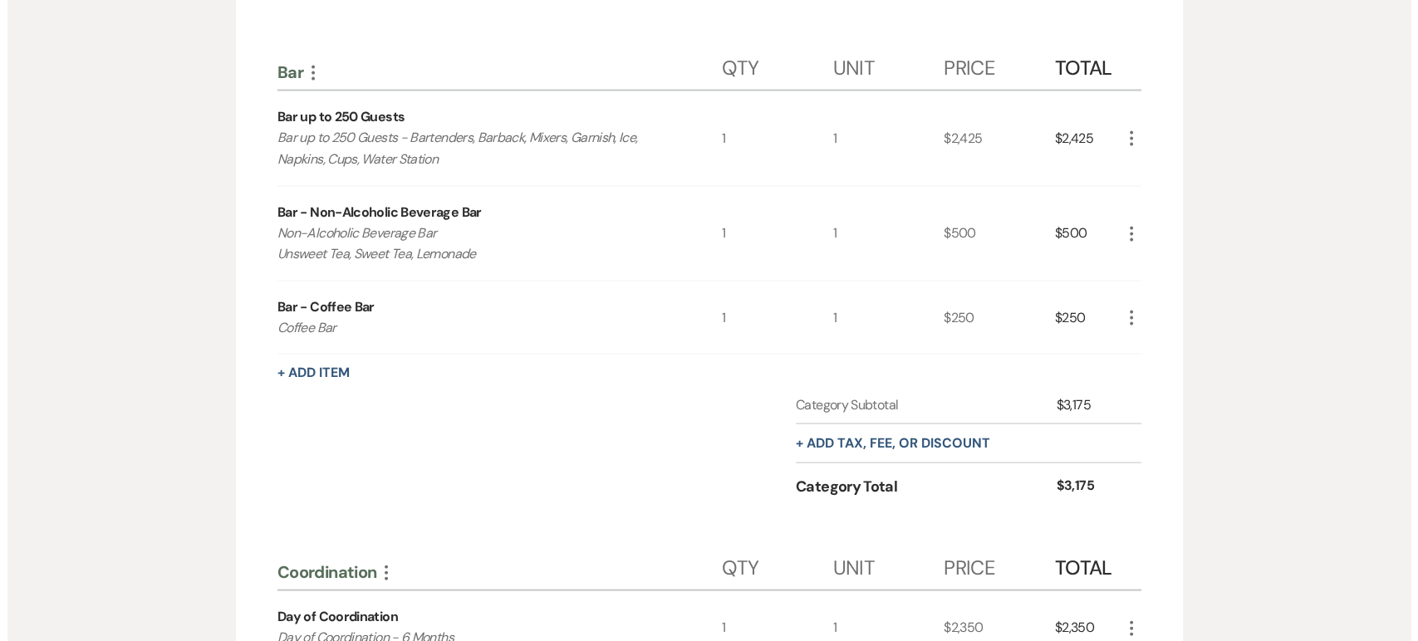
scroll to position [3414, 0]
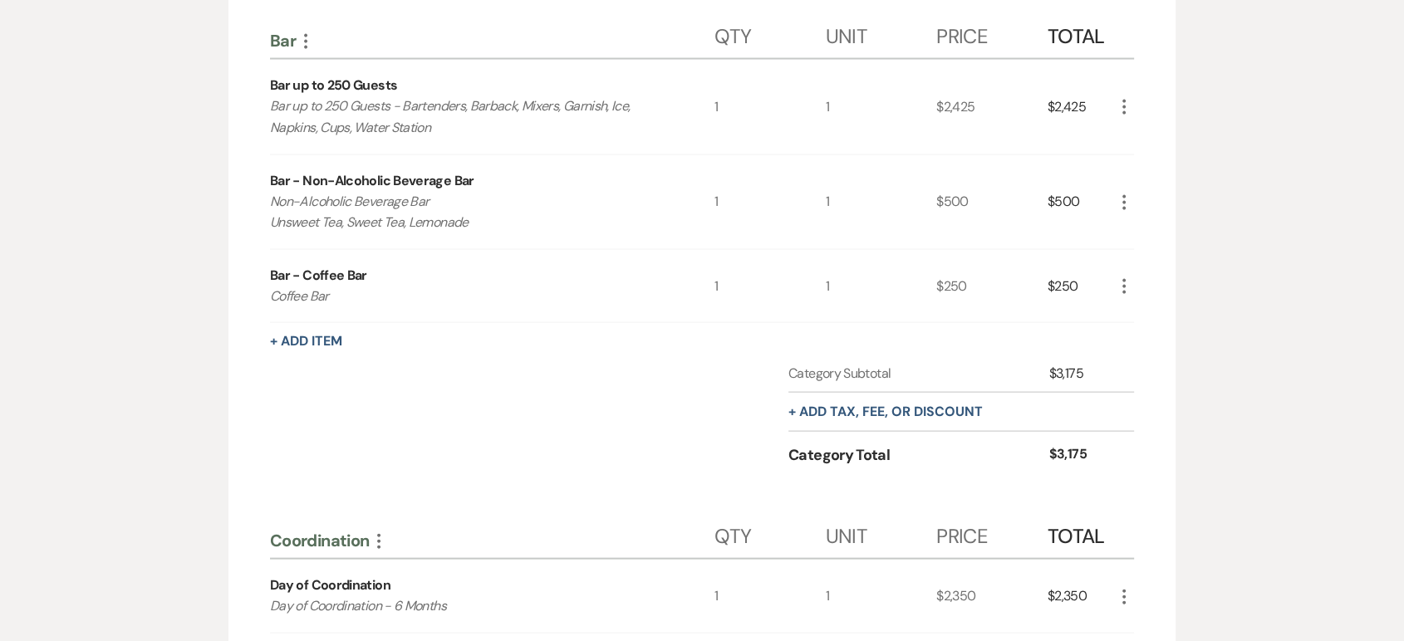
click at [343, 333] on div "+ Add Item" at bounding box center [702, 341] width 864 height 20
click at [336, 337] on button "+ Add Item" at bounding box center [306, 341] width 72 height 13
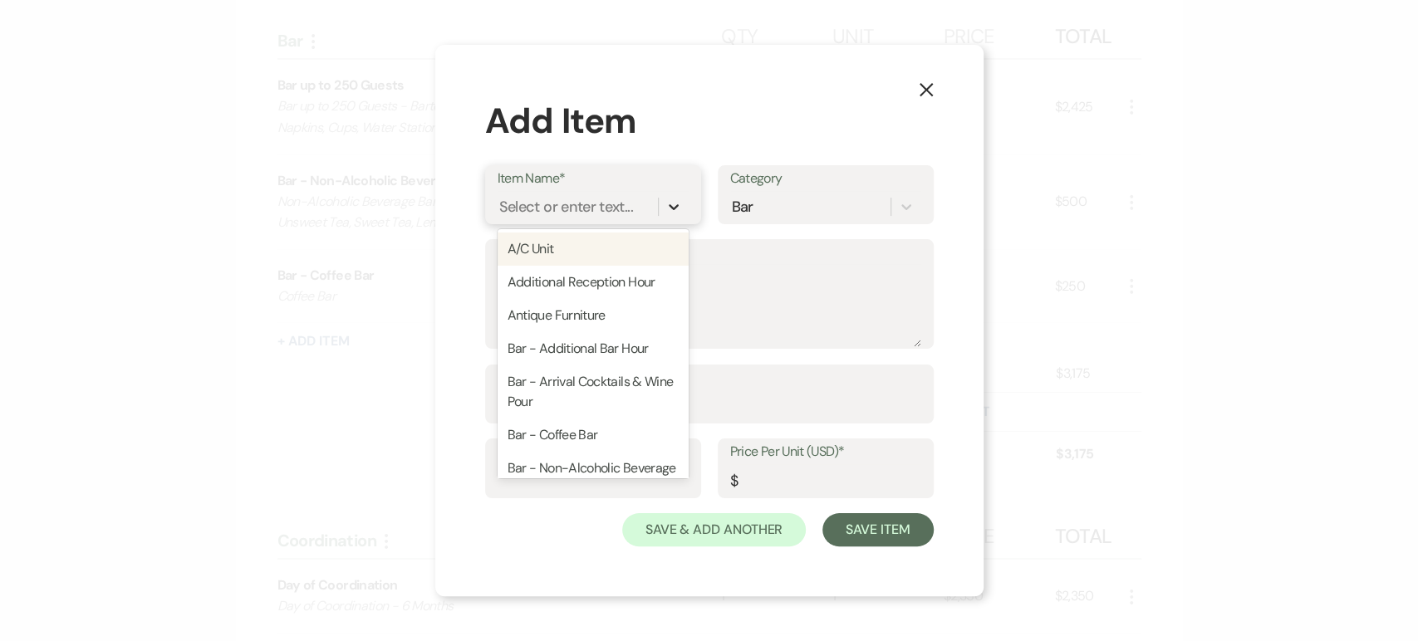
click at [678, 207] on div at bounding box center [674, 207] width 30 height 30
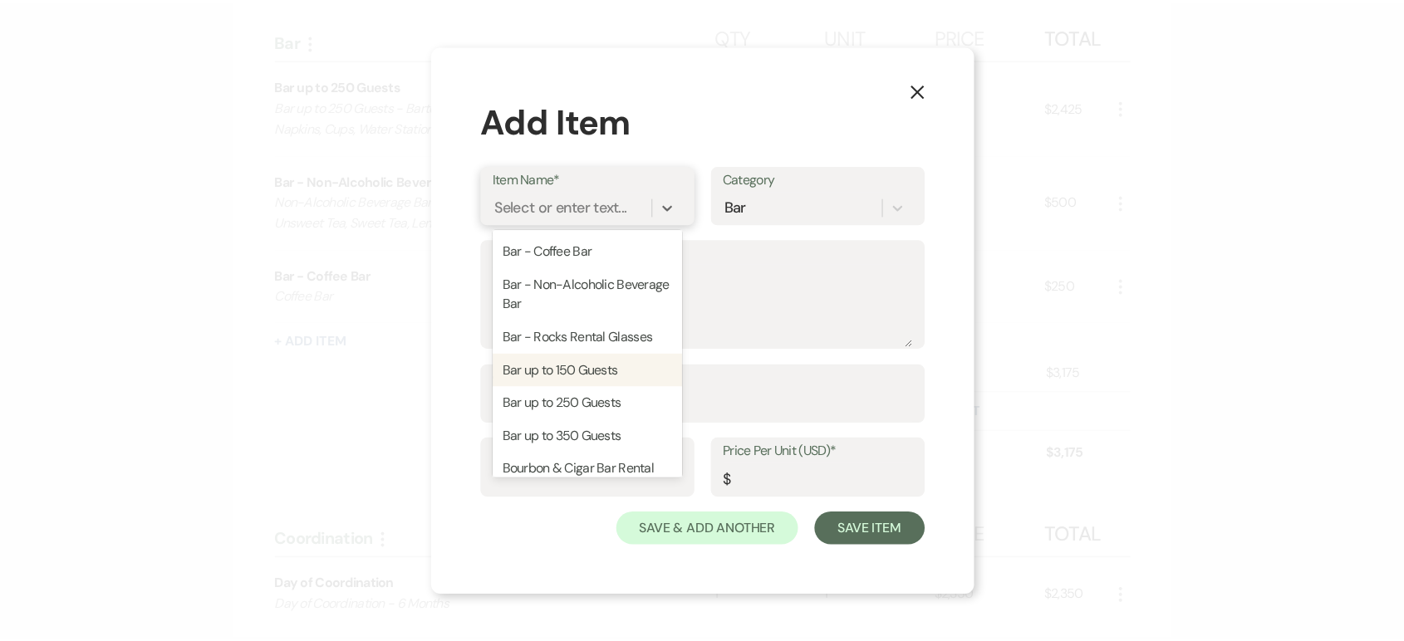
scroll to position [92, 0]
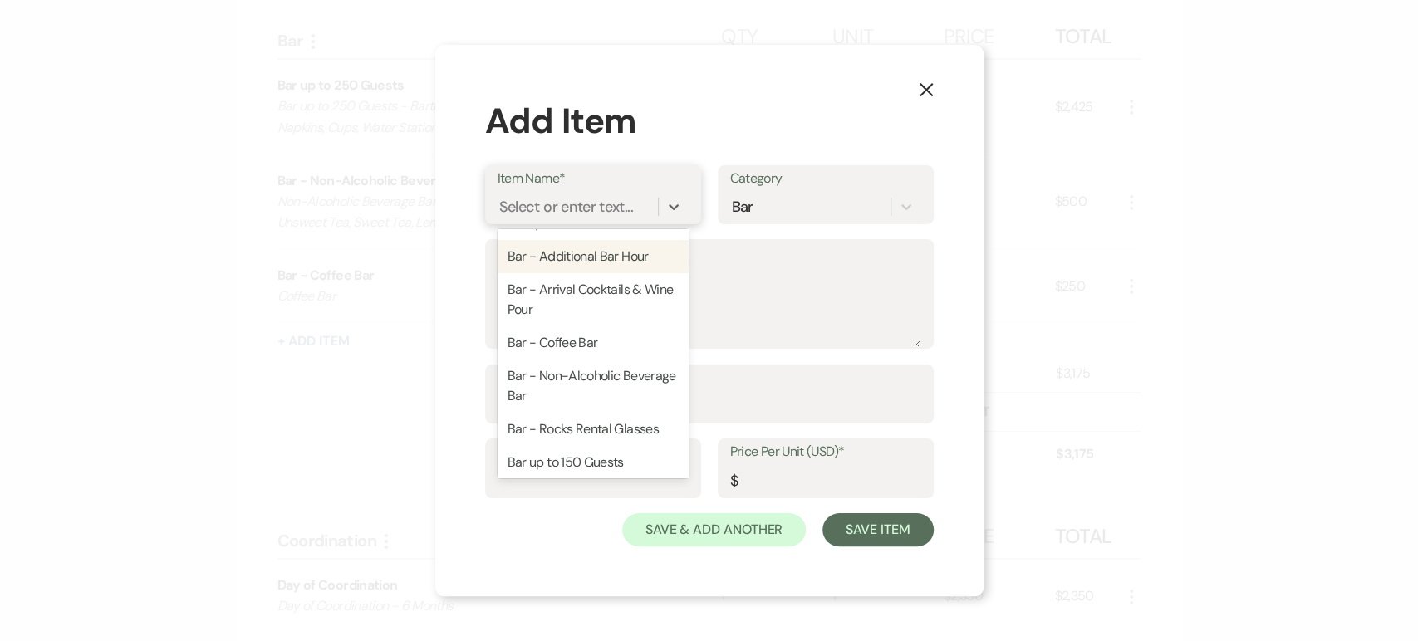
click at [601, 247] on div "Bar - Additional Bar Hour" at bounding box center [592, 256] width 191 height 33
type textarea "Additional Bar Hour"
type input "1"
type input "250"
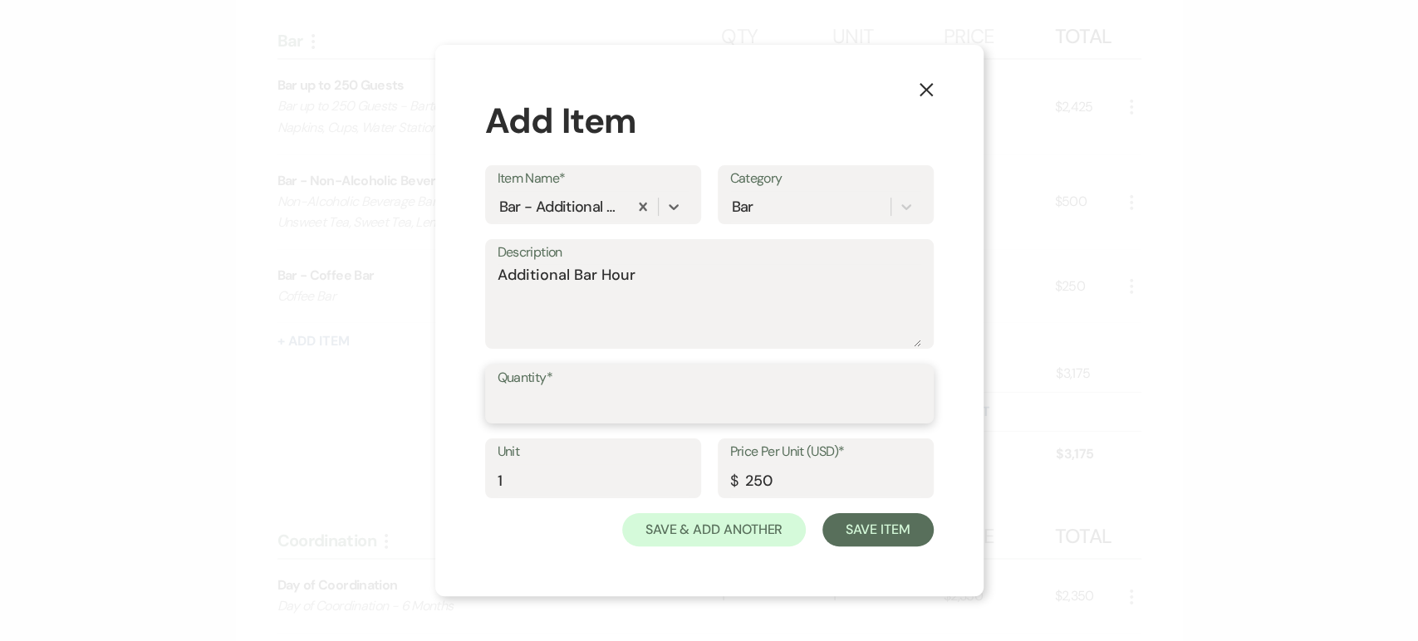
click at [589, 419] on input "Quantity*" at bounding box center [709, 406] width 424 height 32
type input "1"
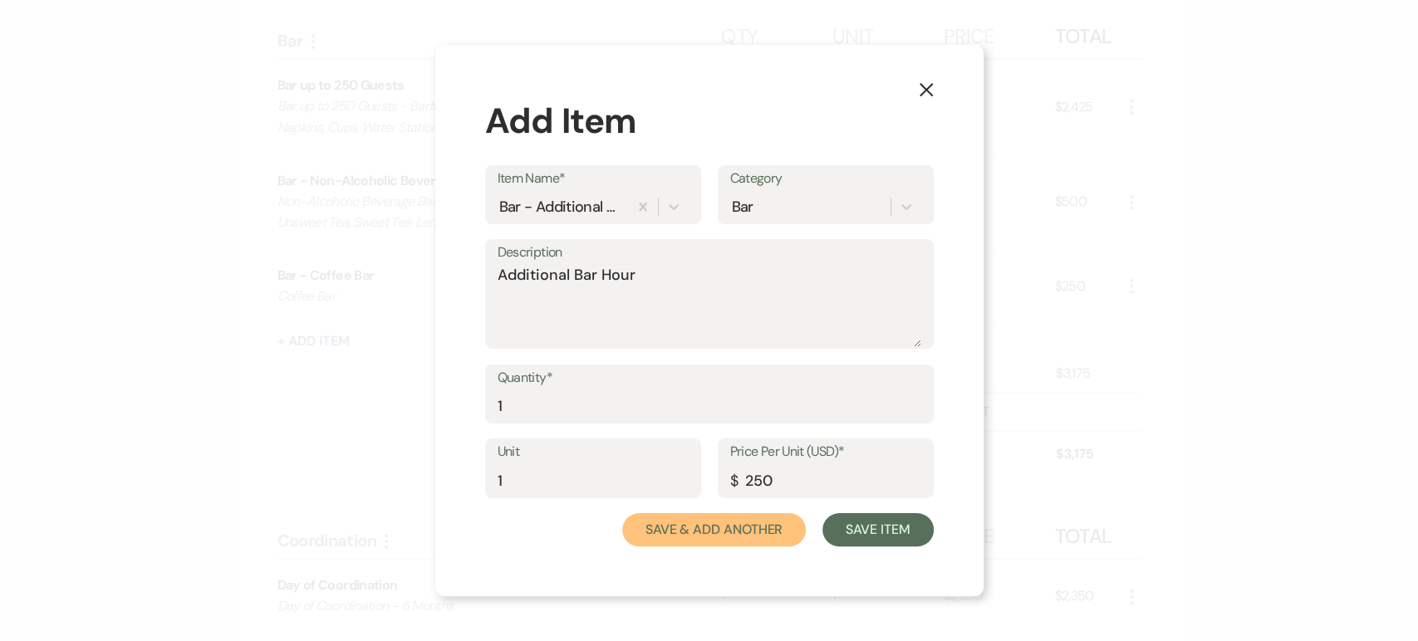
click at [724, 525] on button "Save & Add Another" at bounding box center [714, 529] width 184 height 33
click at [933, 86] on button "X" at bounding box center [926, 89] width 25 height 29
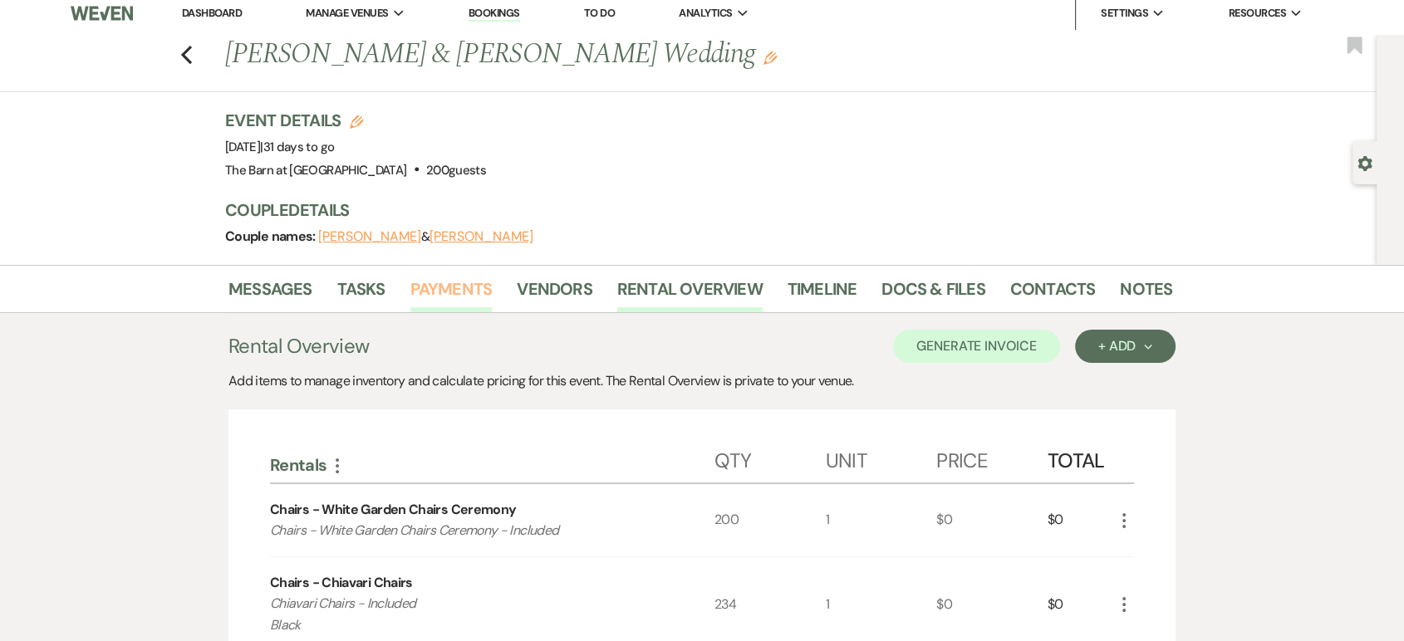
scroll to position [0, 0]
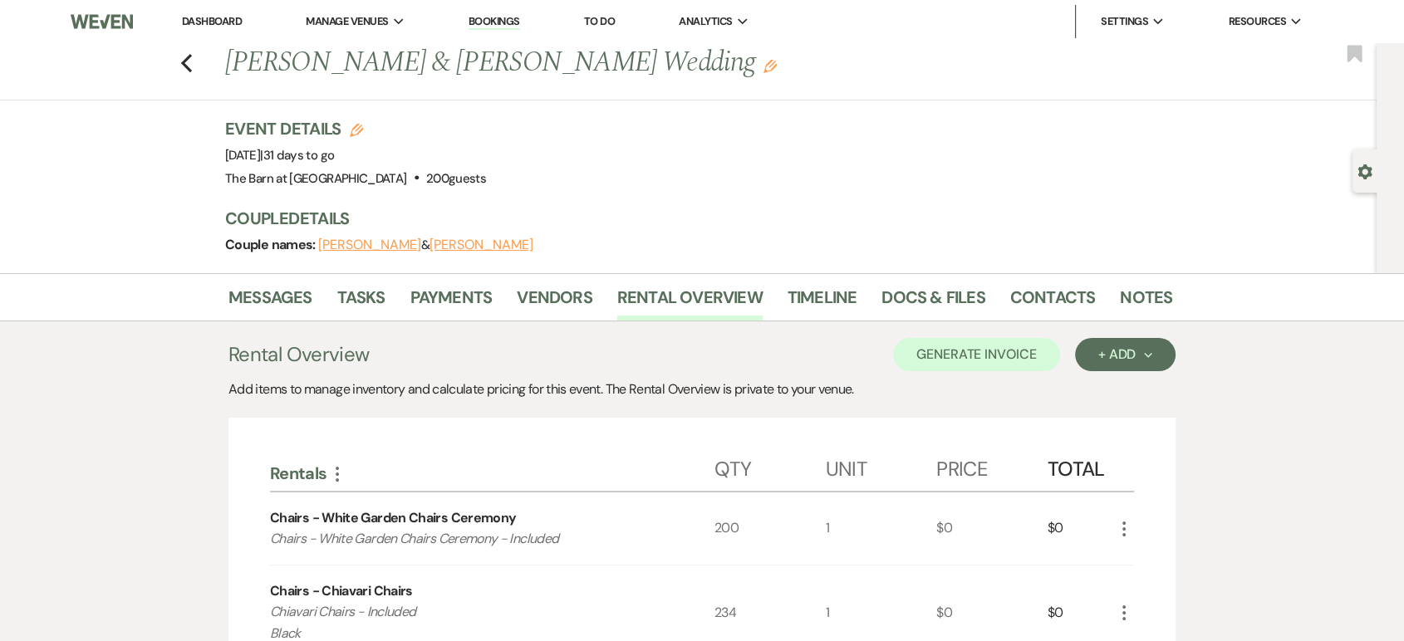
click at [184, 57] on div "Previous Brittani Smith & Nicholas Briney's Wedding Edit Bookmark" at bounding box center [684, 71] width 1384 height 57
click at [192, 58] on icon "Previous" at bounding box center [186, 63] width 12 height 20
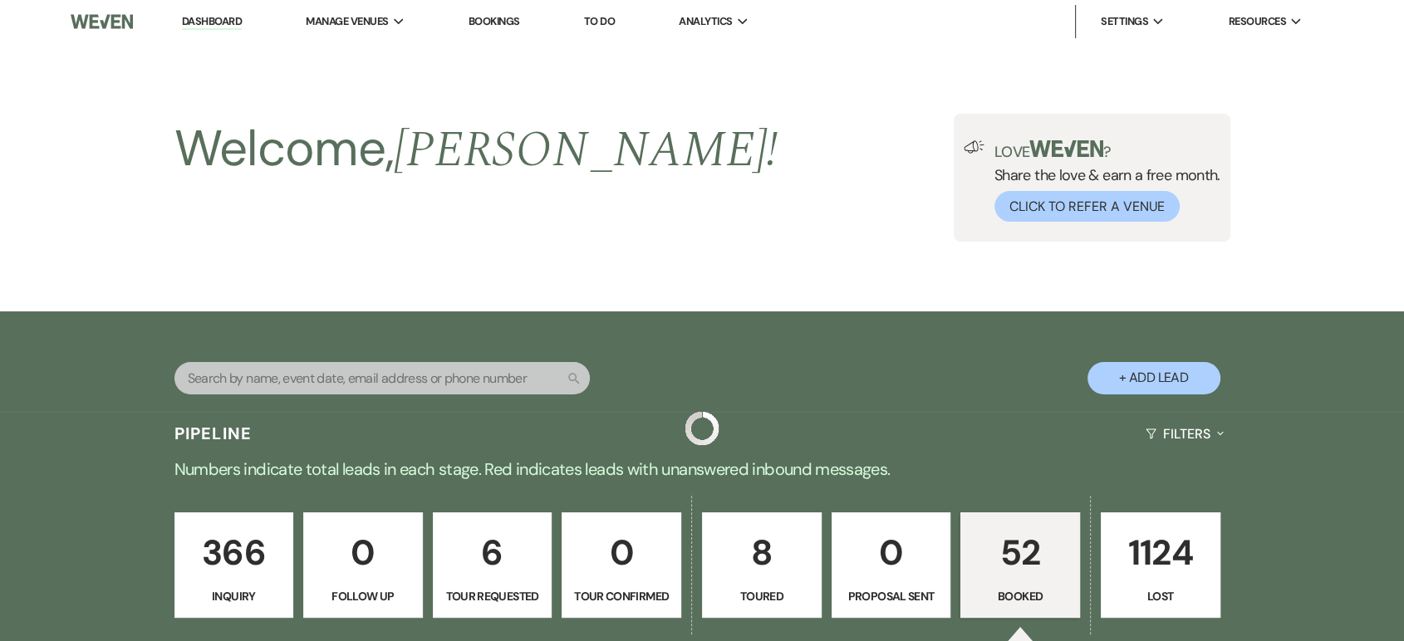
scroll to position [738, 0]
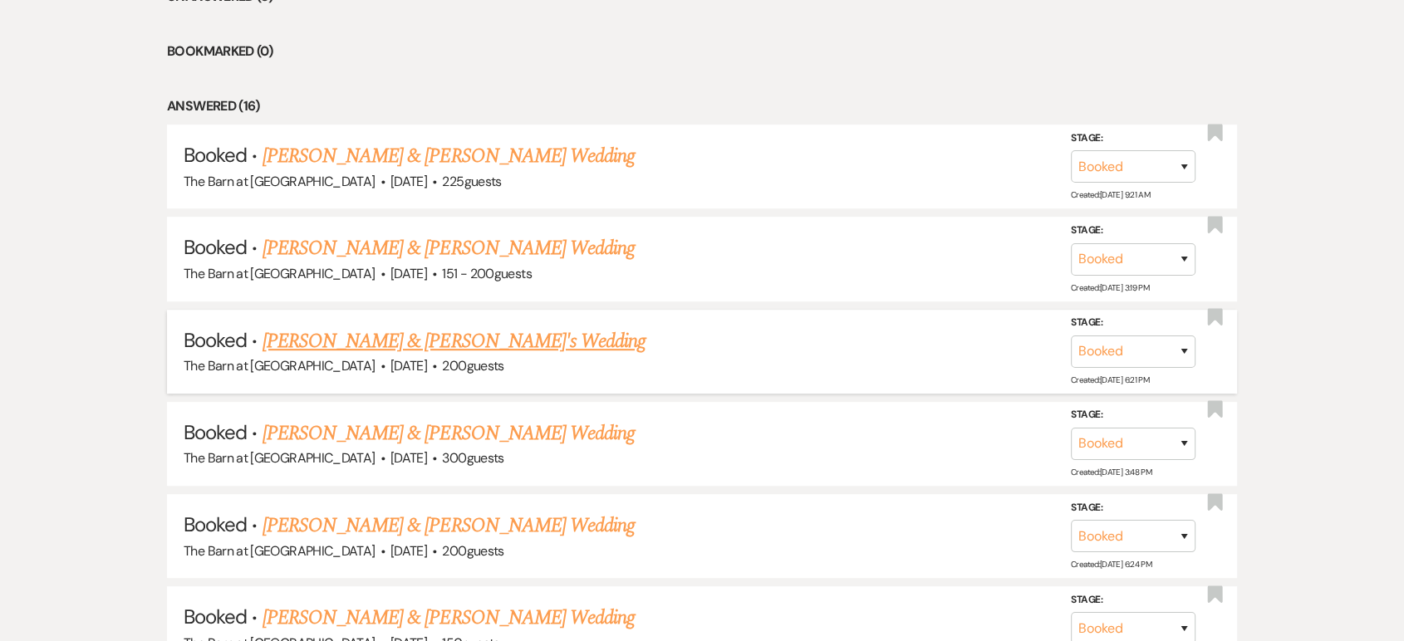
click at [405, 344] on link "[PERSON_NAME] & [PERSON_NAME]'s Wedding" at bounding box center [454, 341] width 384 height 30
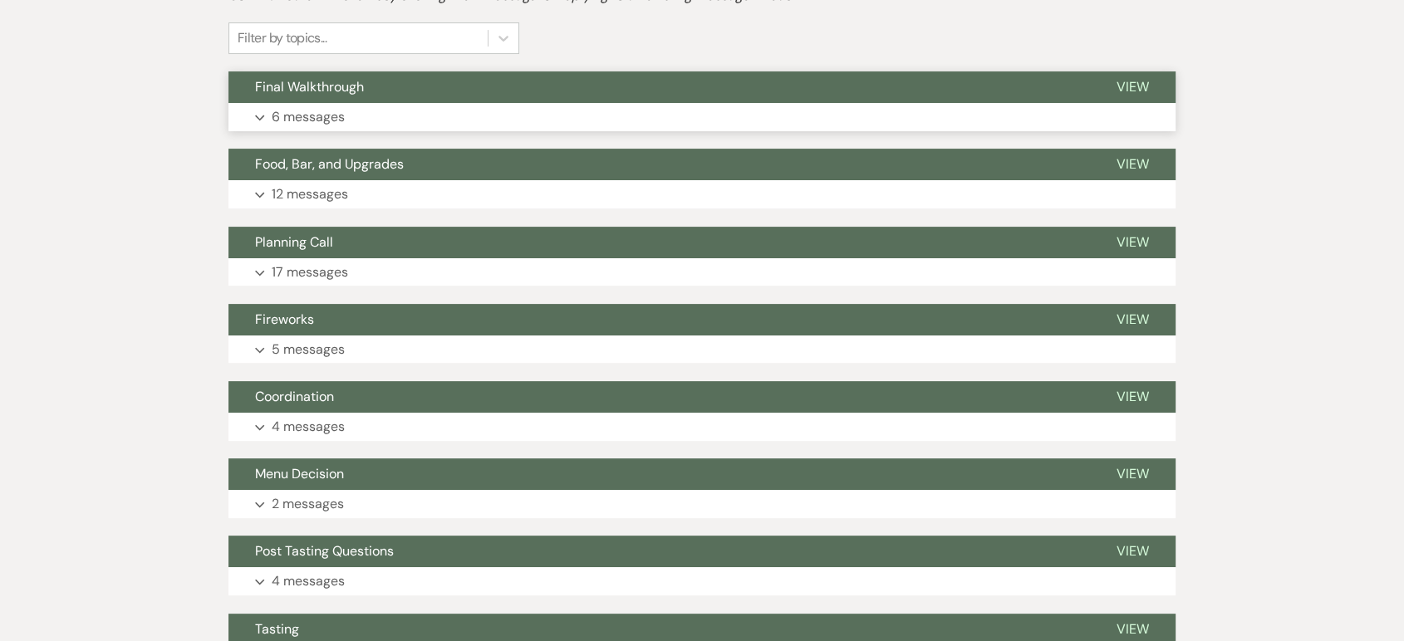
scroll to position [277, 0]
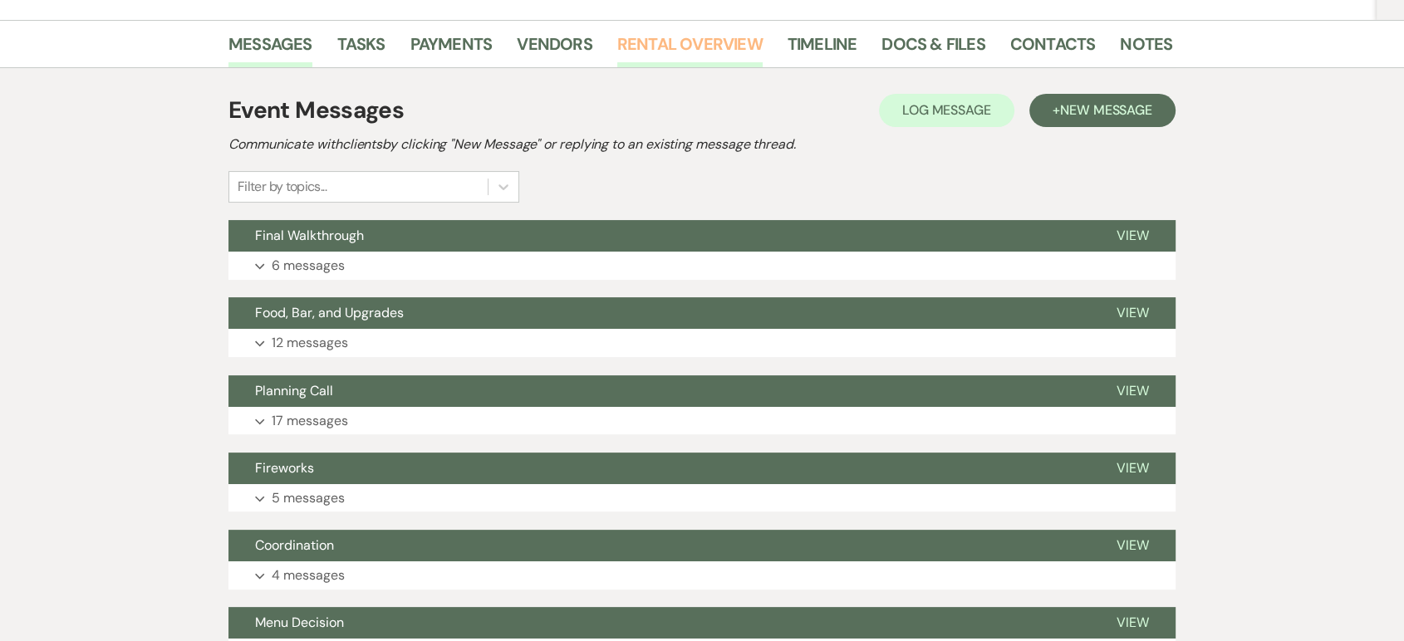
click at [672, 40] on link "Rental Overview" at bounding box center [689, 49] width 145 height 37
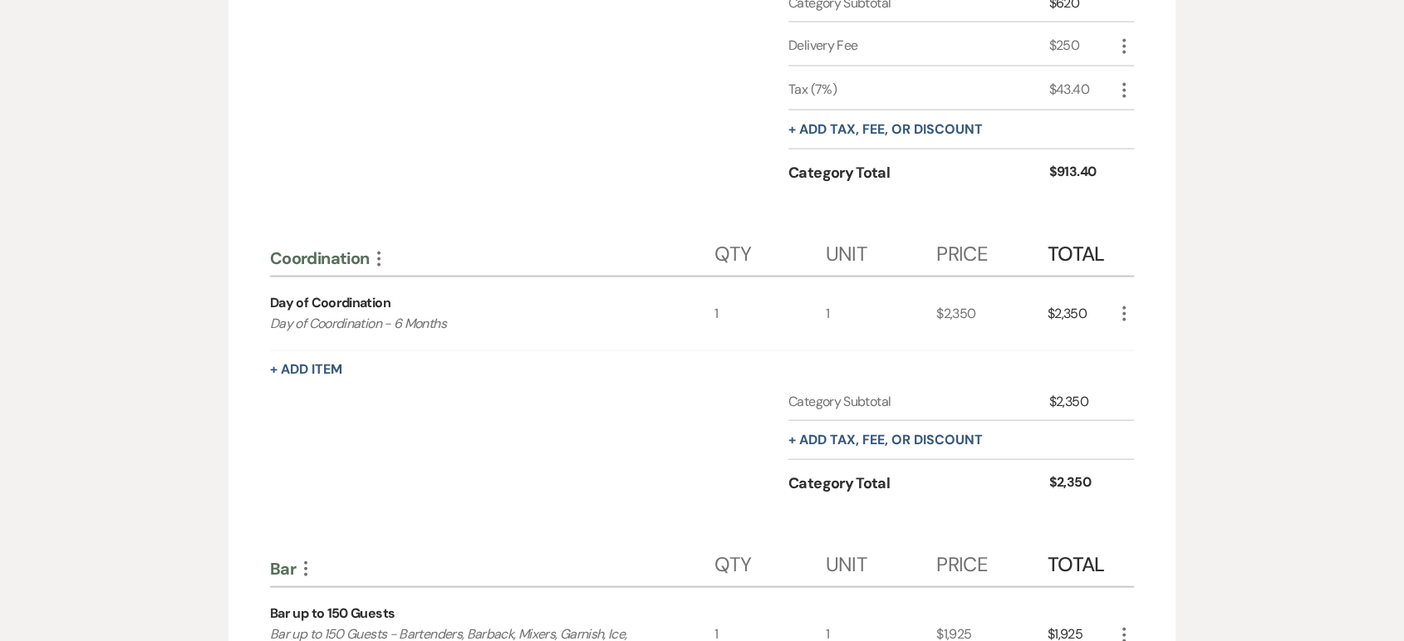
scroll to position [2860, 0]
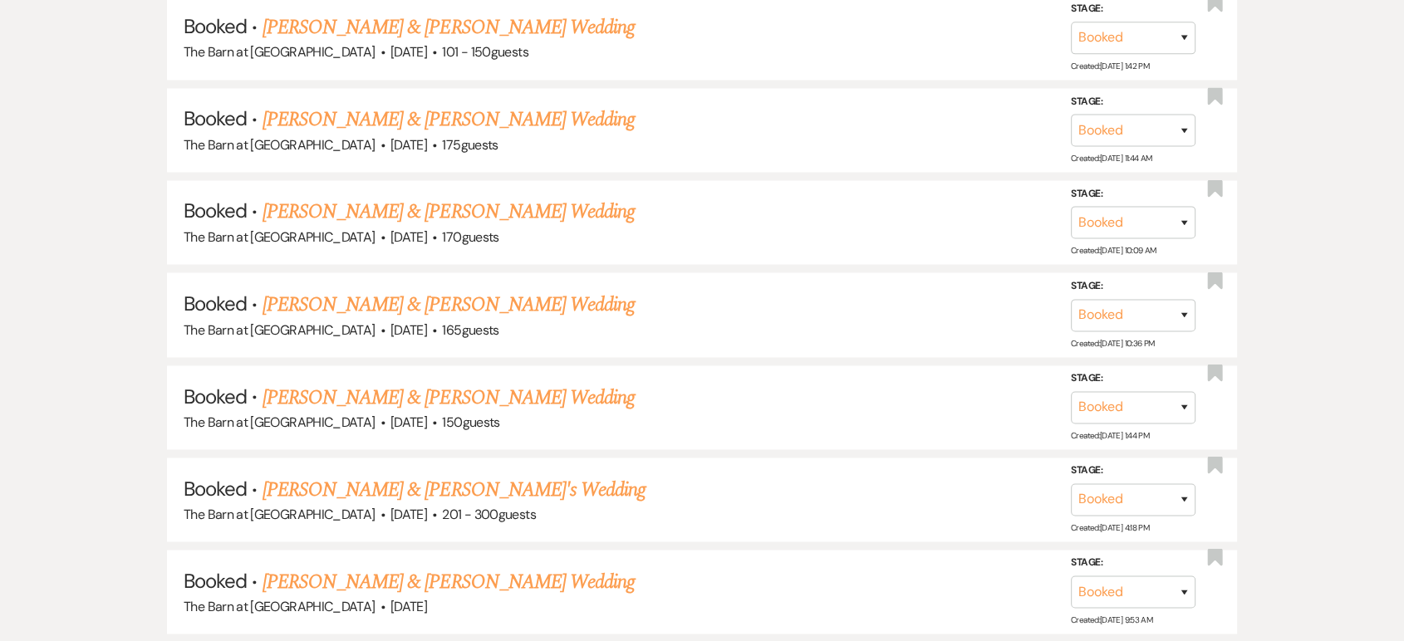
scroll to position [738, 0]
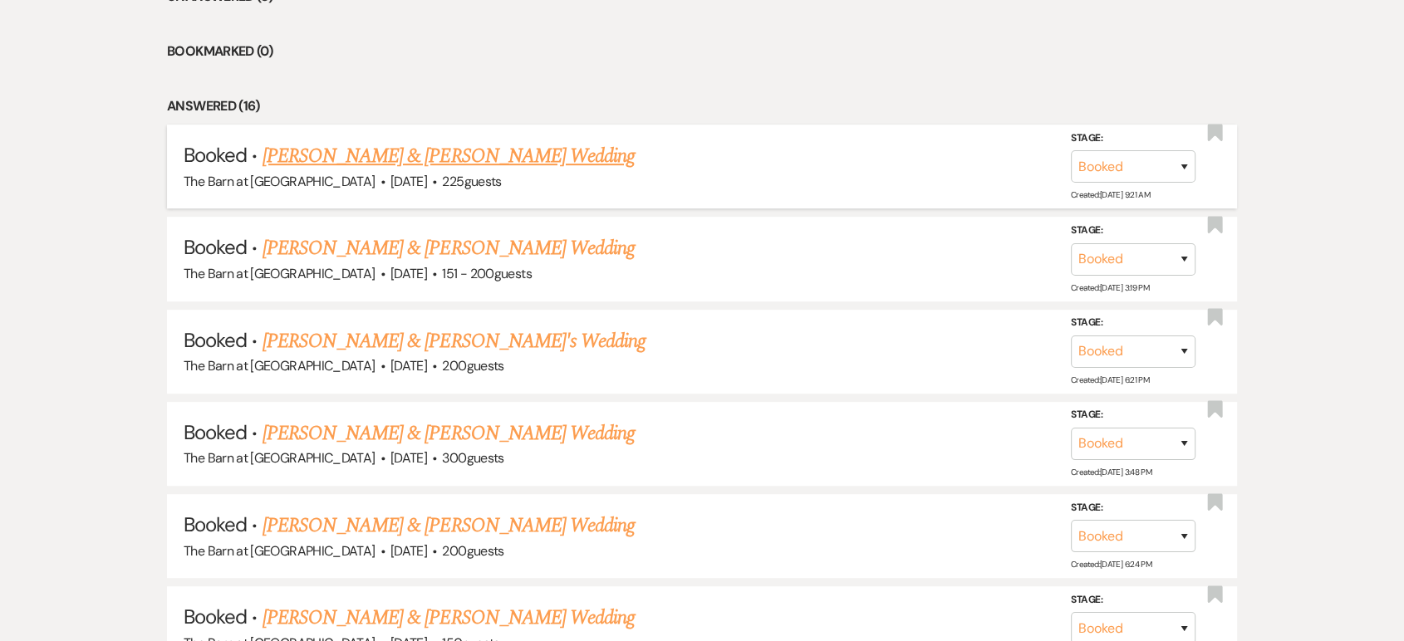
click at [546, 149] on link "[PERSON_NAME] & [PERSON_NAME] Wedding" at bounding box center [448, 156] width 372 height 30
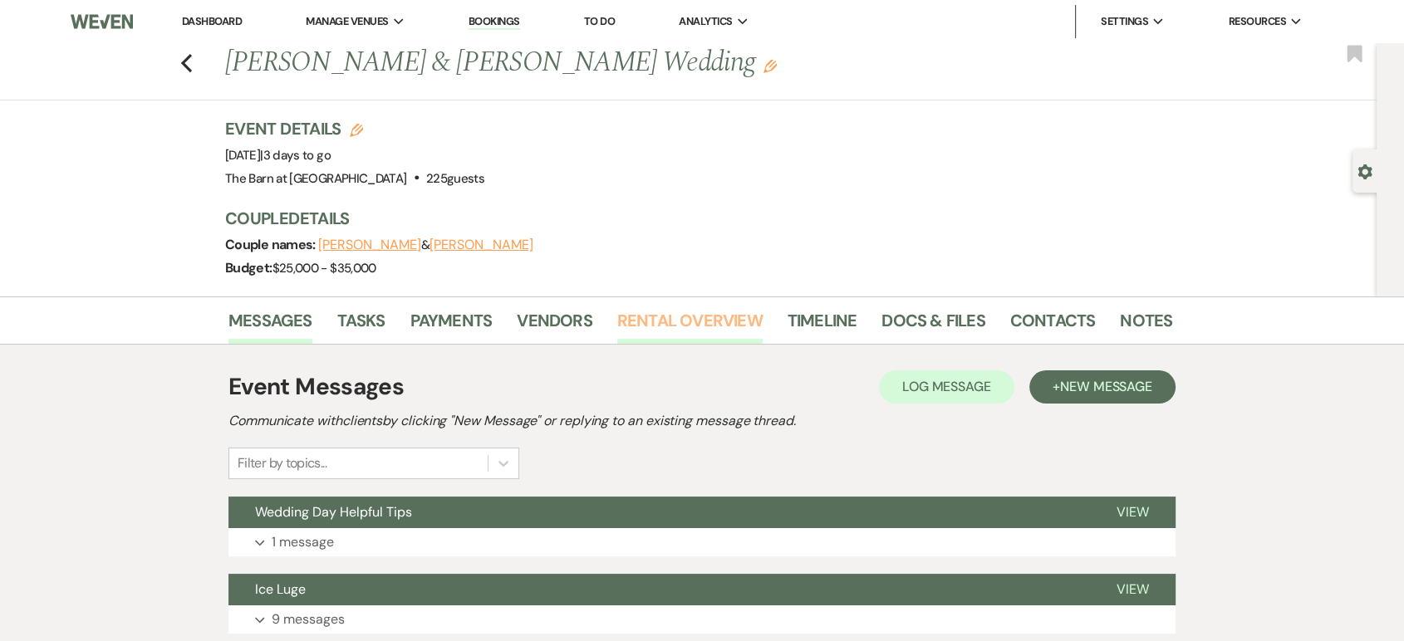
click at [693, 314] on link "Rental Overview" at bounding box center [689, 325] width 145 height 37
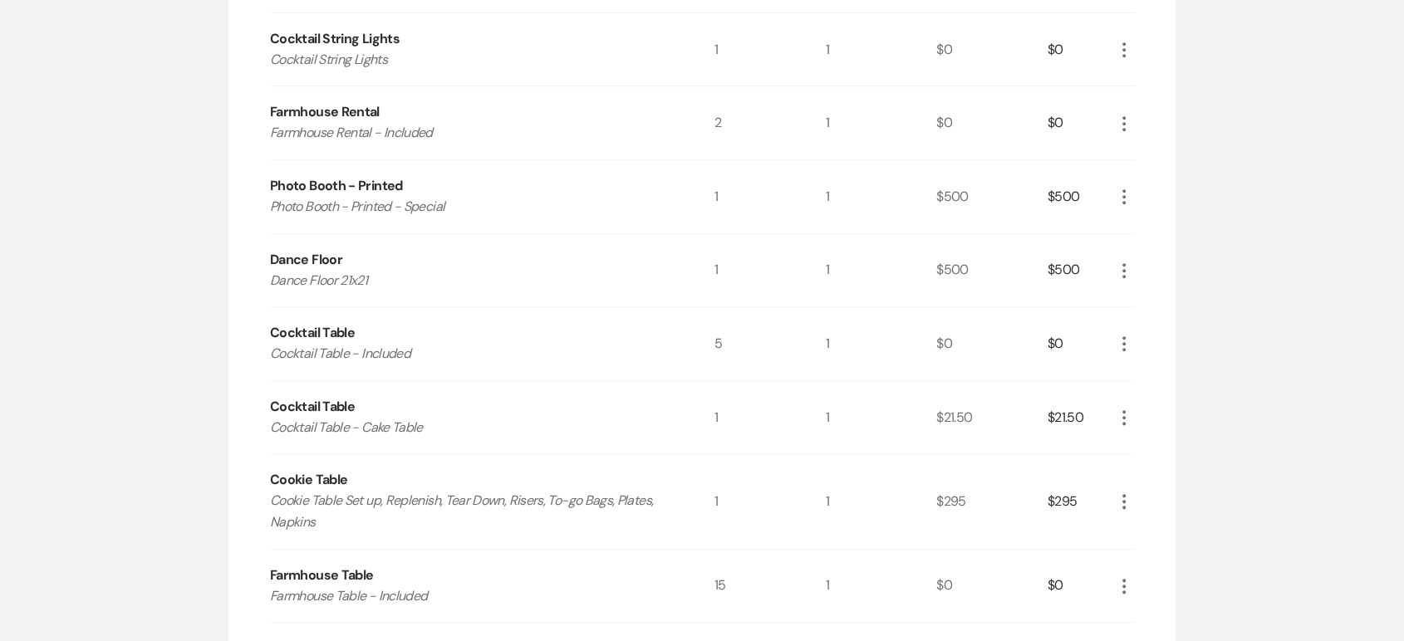
scroll to position [704, 0]
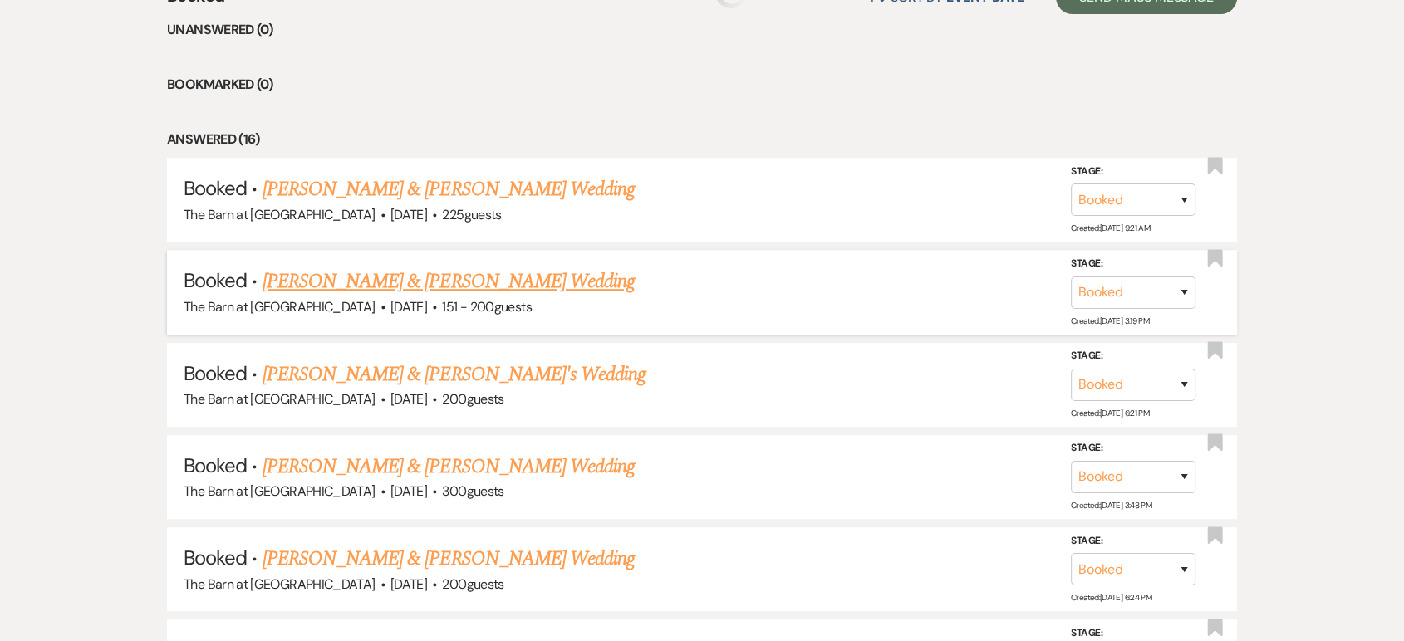
scroll to position [738, 0]
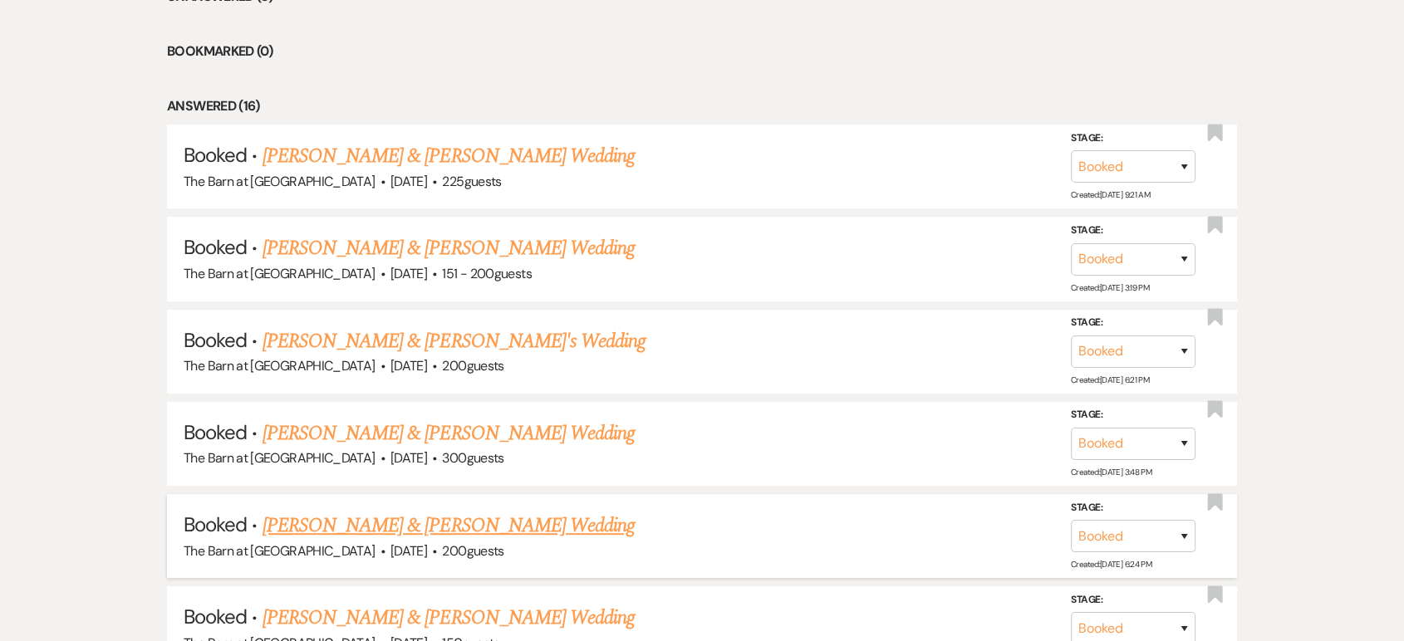
click at [478, 517] on link "[PERSON_NAME] & [PERSON_NAME] Wedding" at bounding box center [448, 526] width 372 height 30
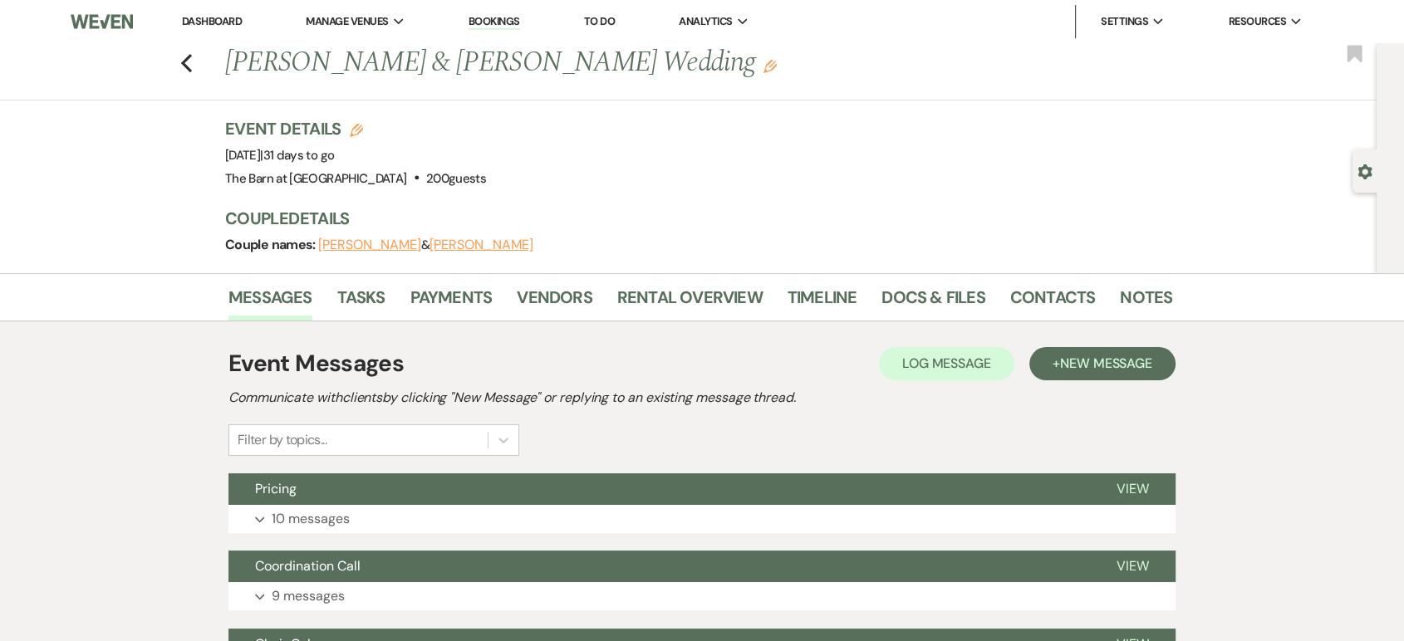
click at [747, 278] on div "Messages Tasks Payments Vendors Rental Overview Timeline Docs & Files Contacts …" at bounding box center [702, 297] width 1404 height 48
click at [738, 292] on link "Rental Overview" at bounding box center [689, 302] width 145 height 37
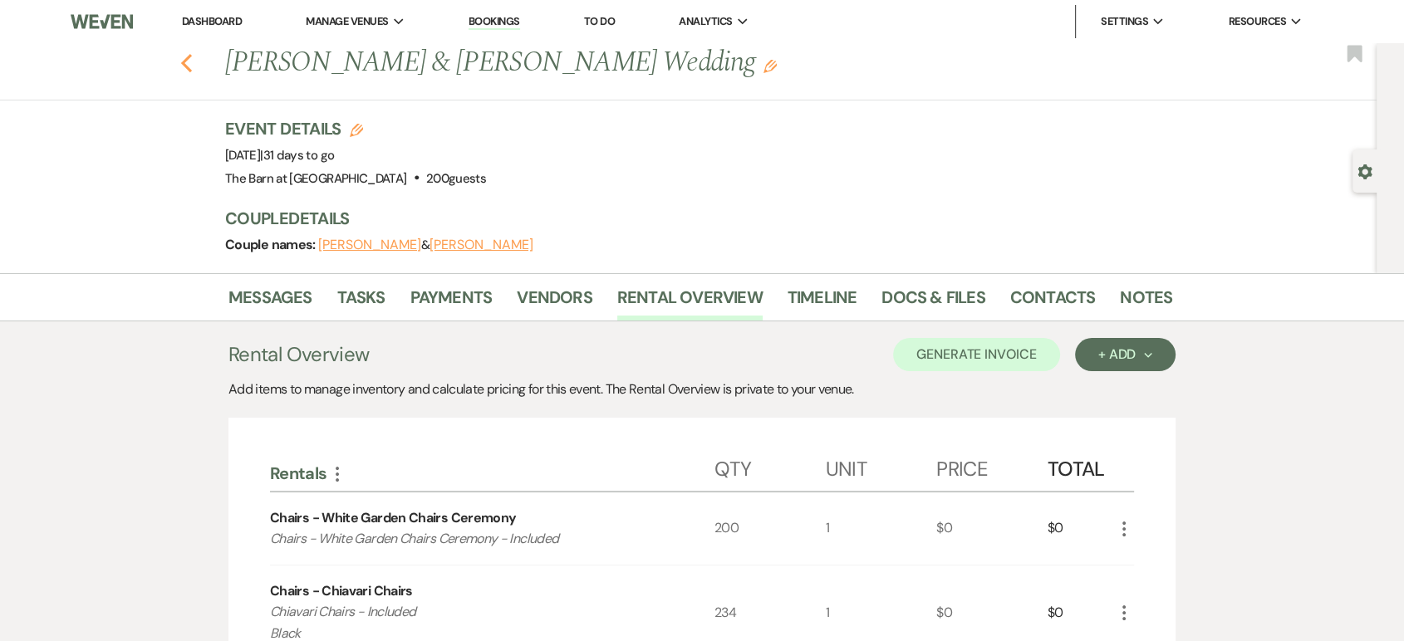
click at [192, 57] on use "button" at bounding box center [186, 63] width 11 height 18
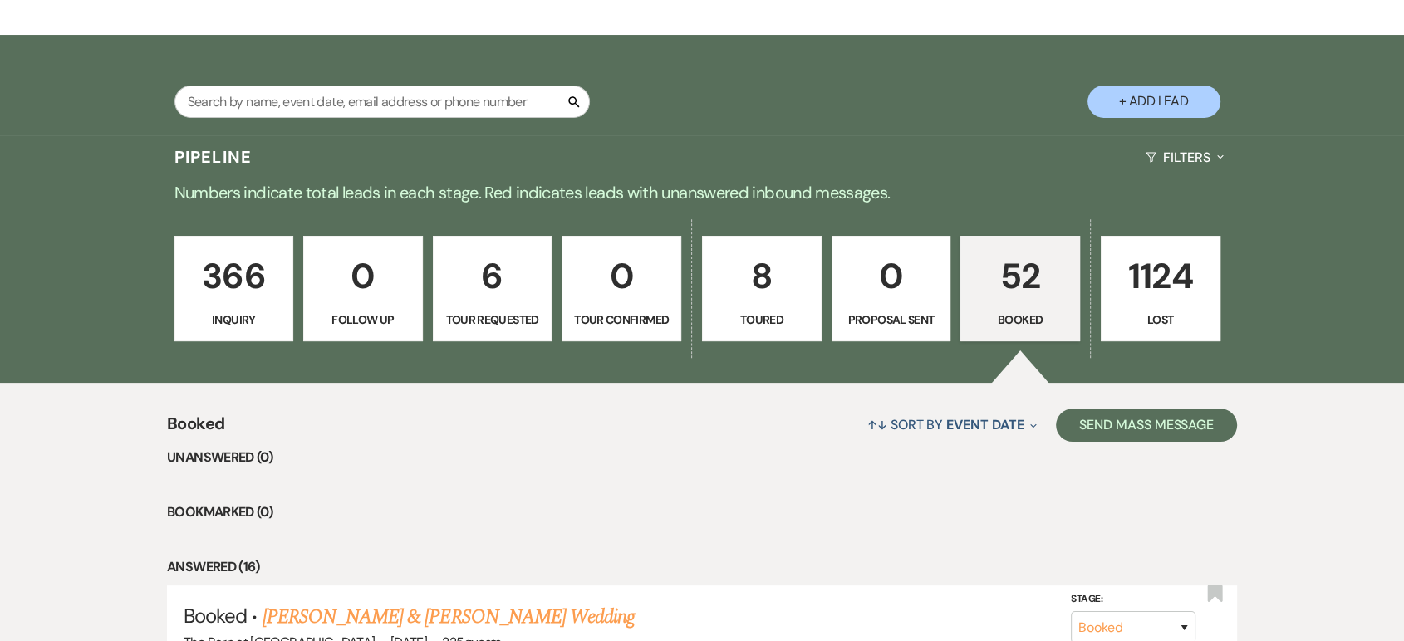
click at [1020, 267] on p "52" at bounding box center [1020, 276] width 98 height 56
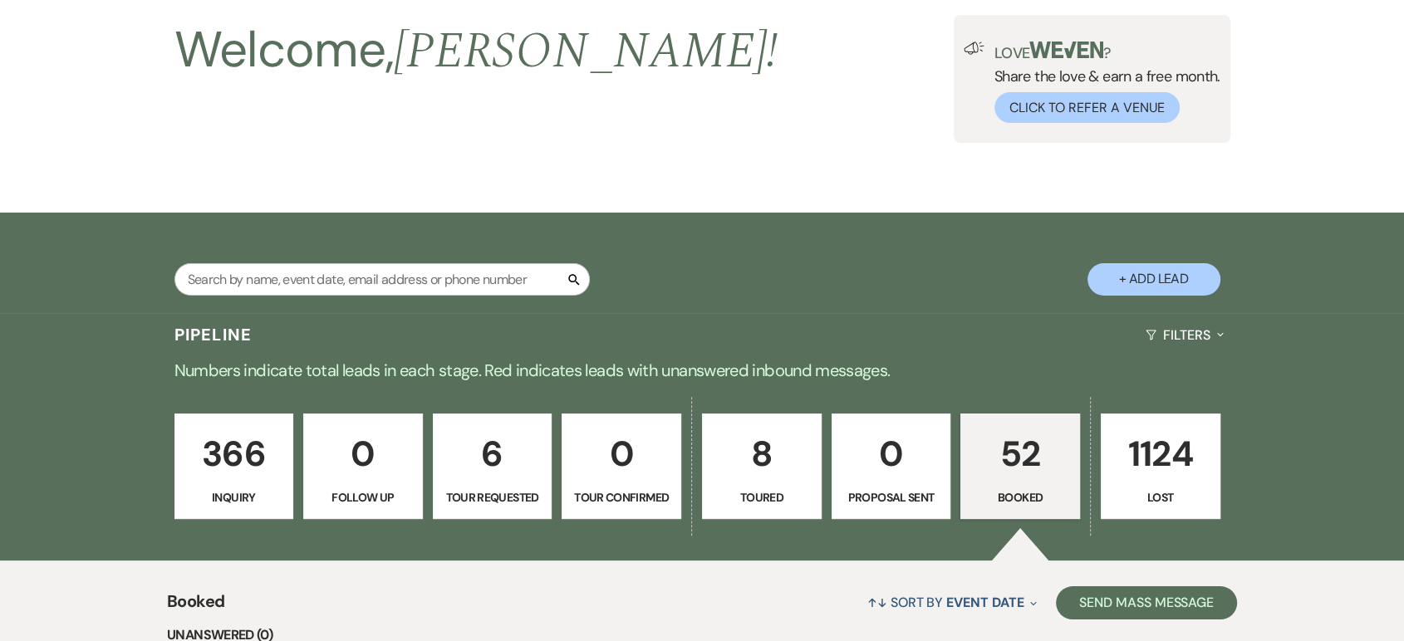
scroll to position [0, 0]
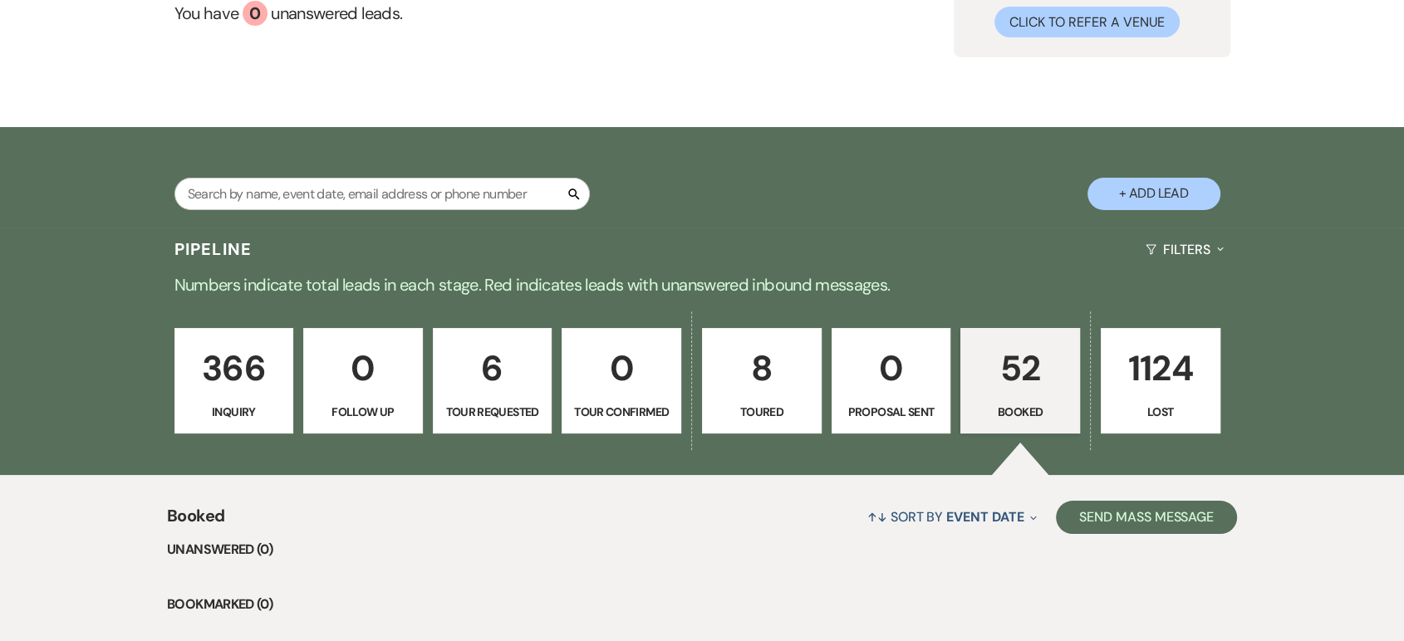
click at [752, 373] on p "8" at bounding box center [762, 369] width 98 height 56
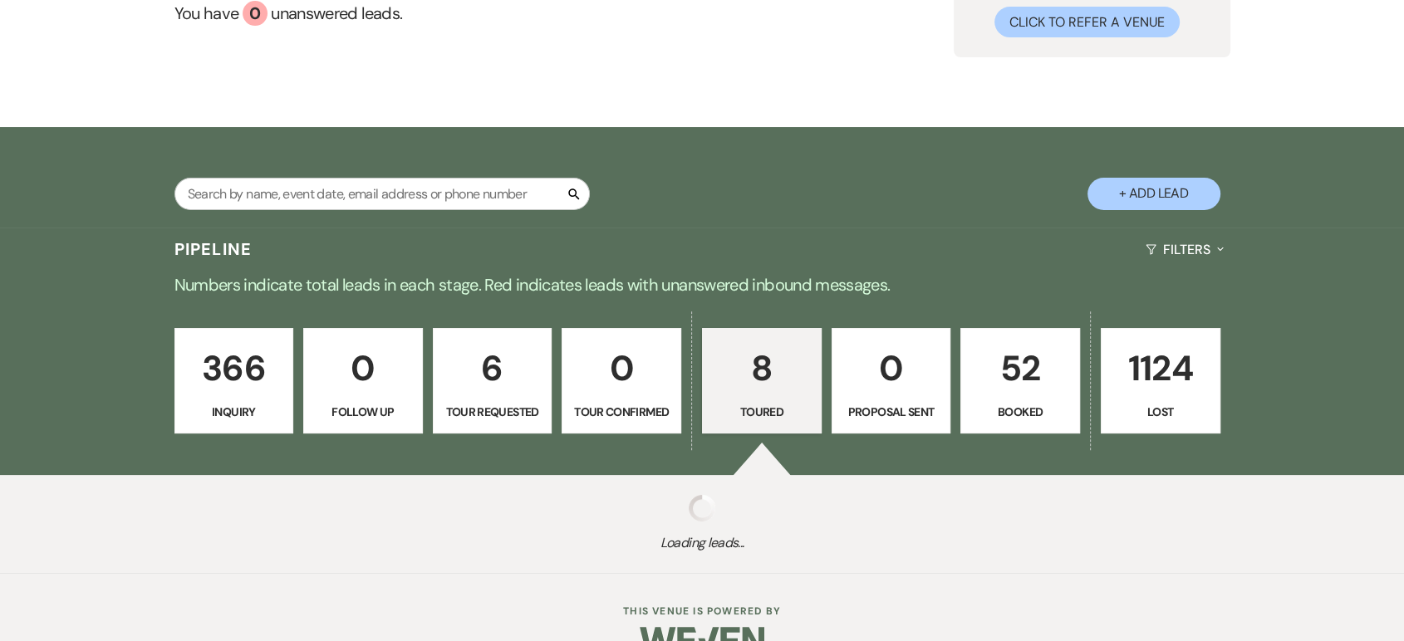
select select "5"
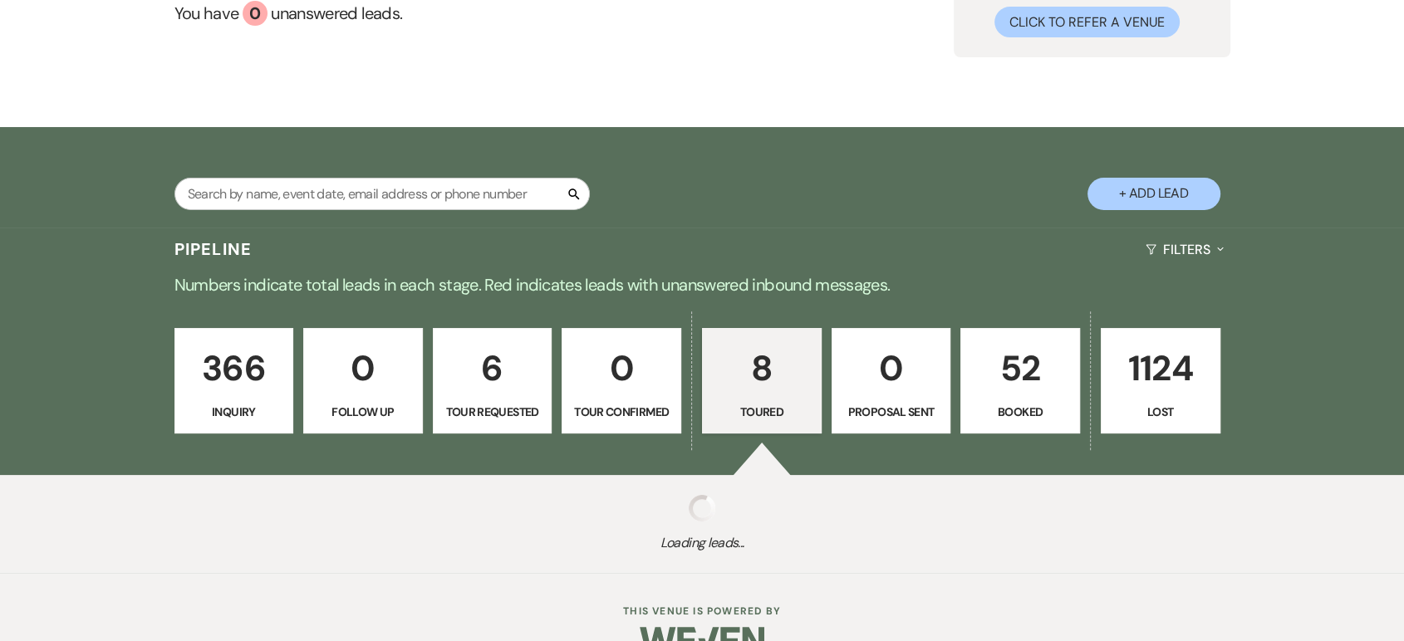
select select "5"
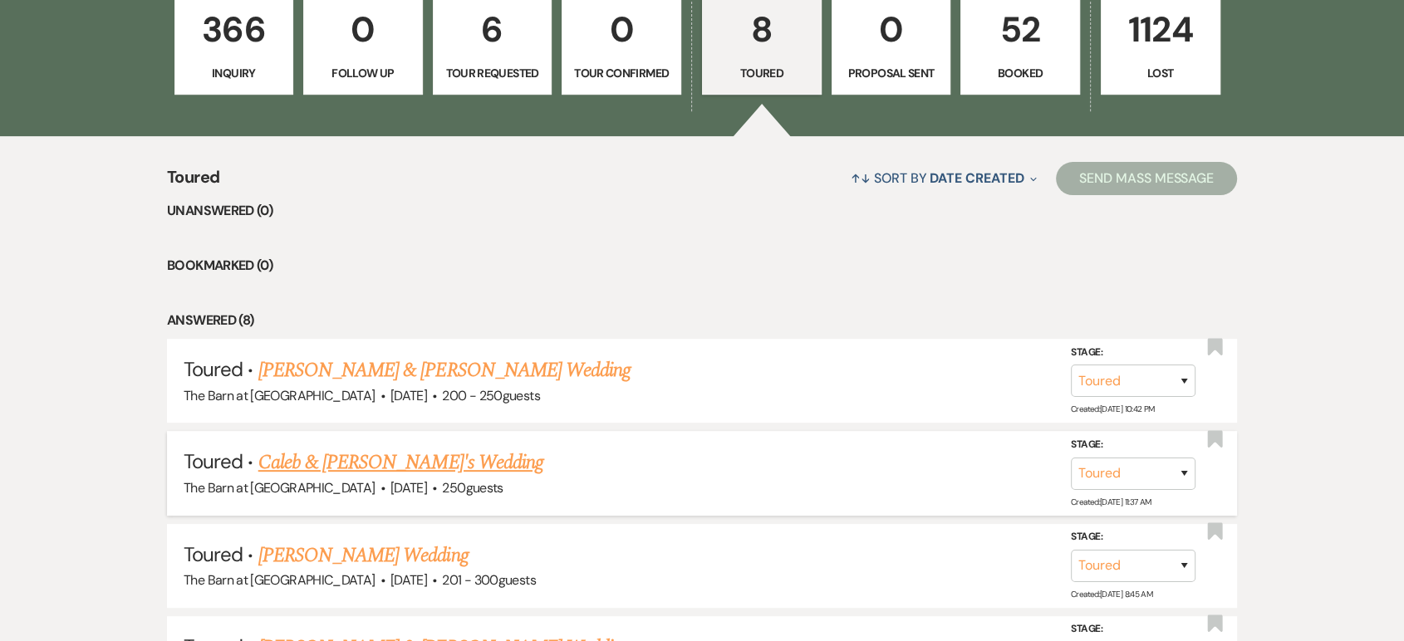
scroll to position [553, 0]
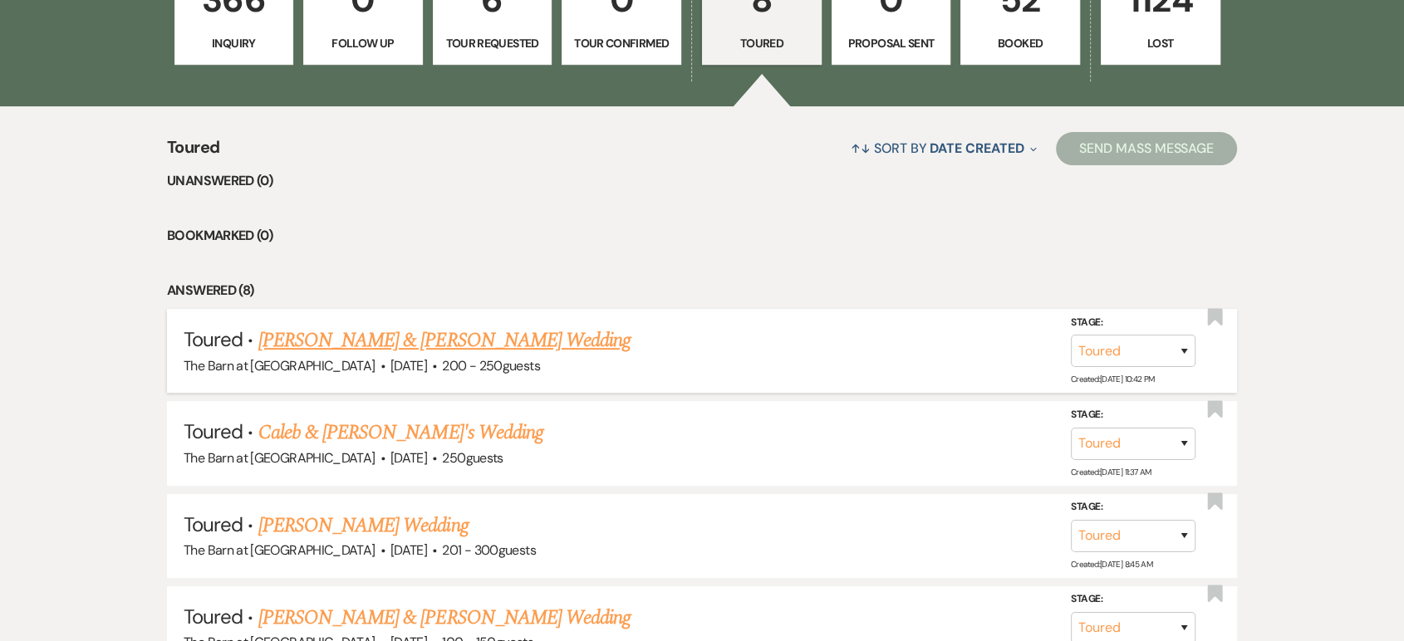
click at [423, 337] on link "Adam Crosten & Emily McKenzie's Wedding" at bounding box center [444, 341] width 372 height 30
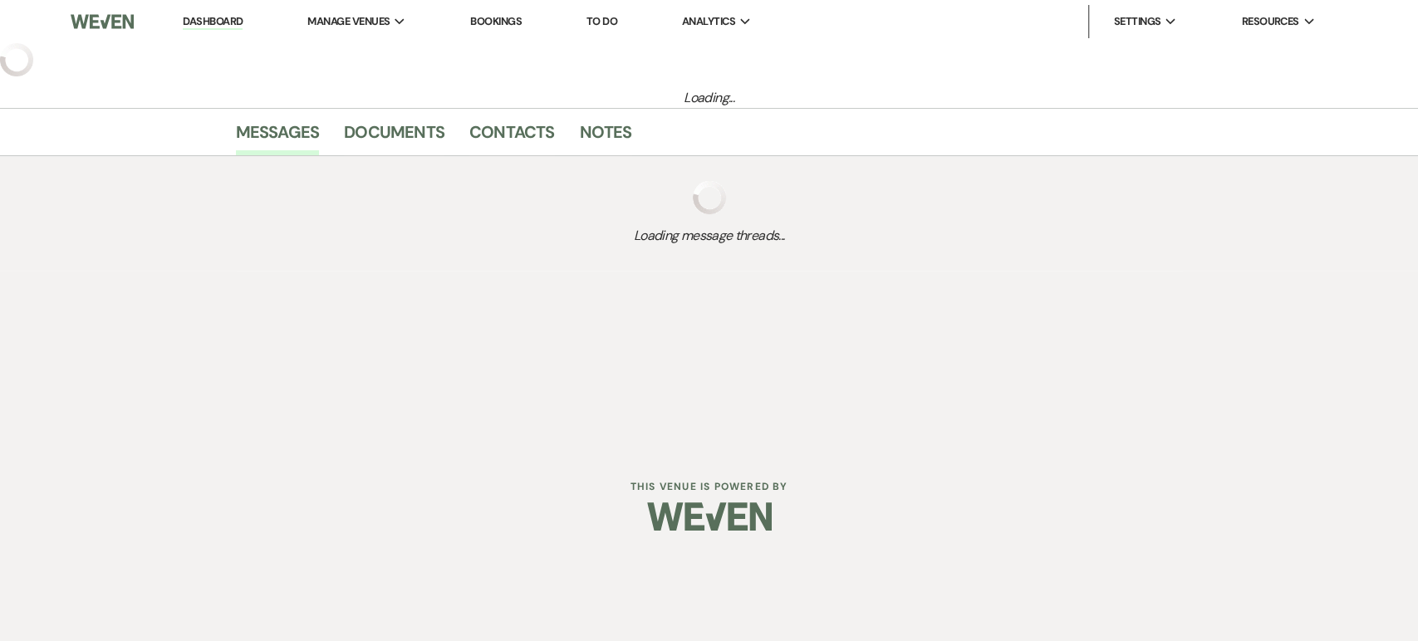
select select "5"
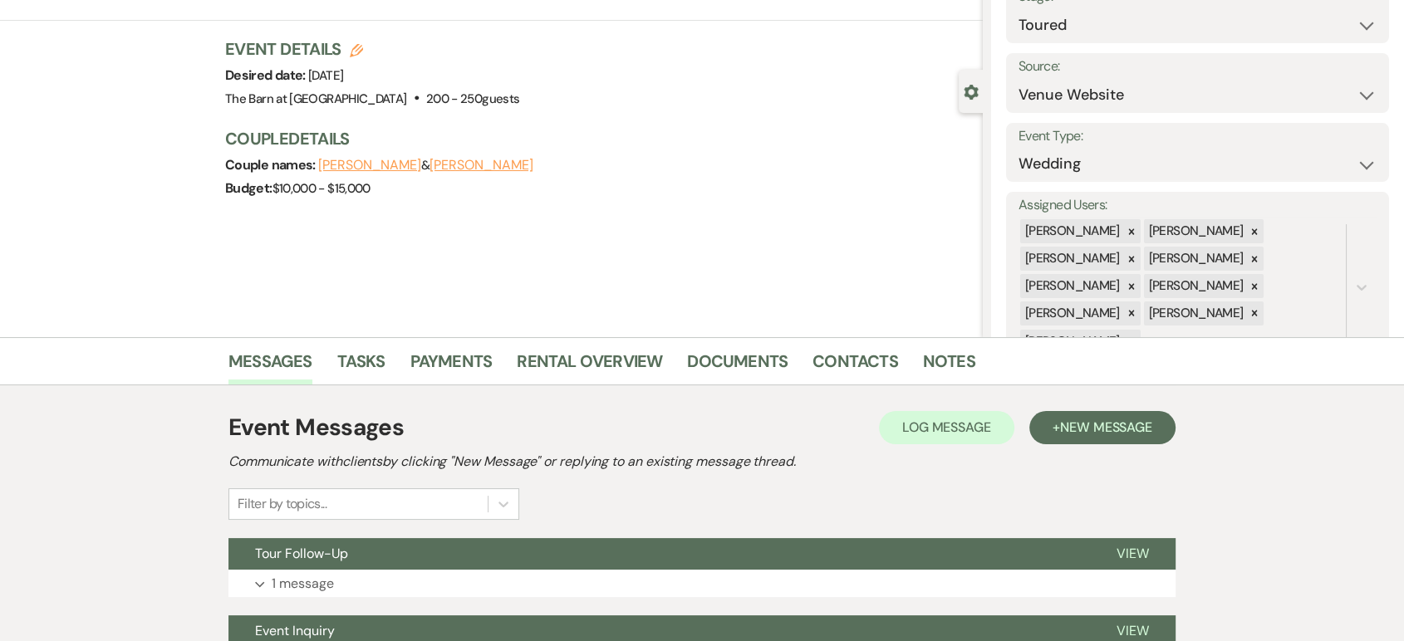
scroll to position [184, 0]
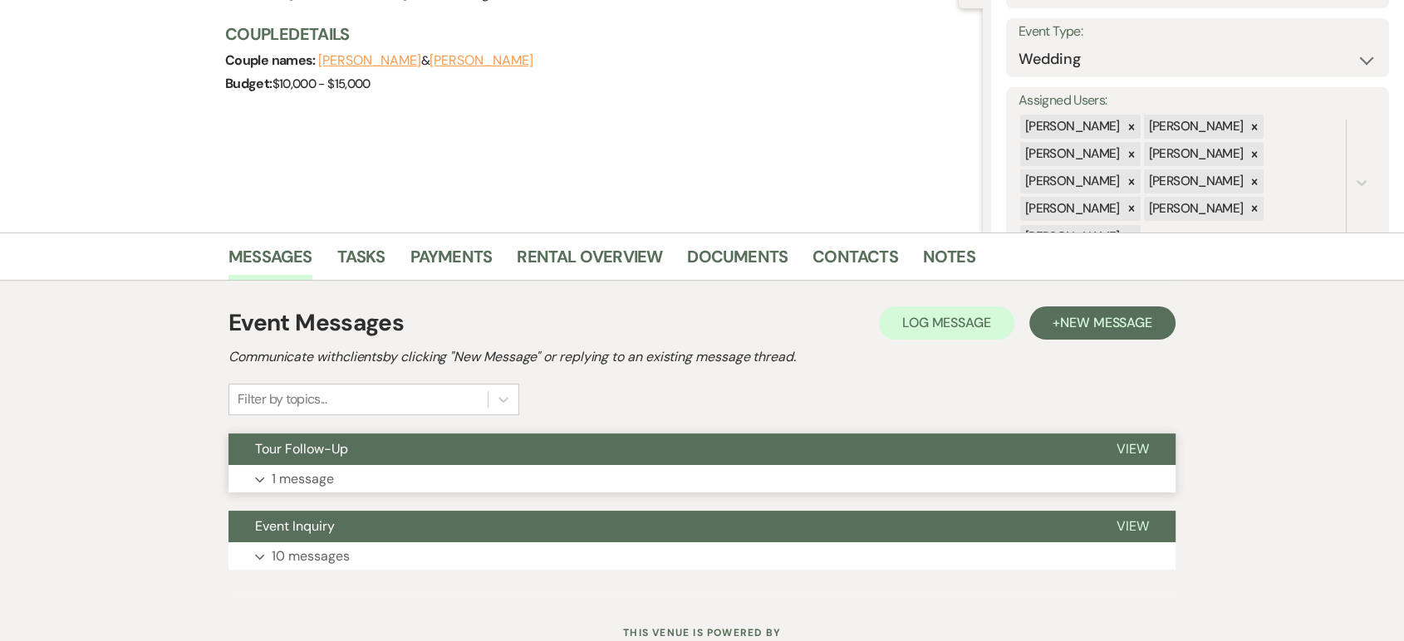
click at [1139, 450] on span "View" at bounding box center [1132, 448] width 32 height 17
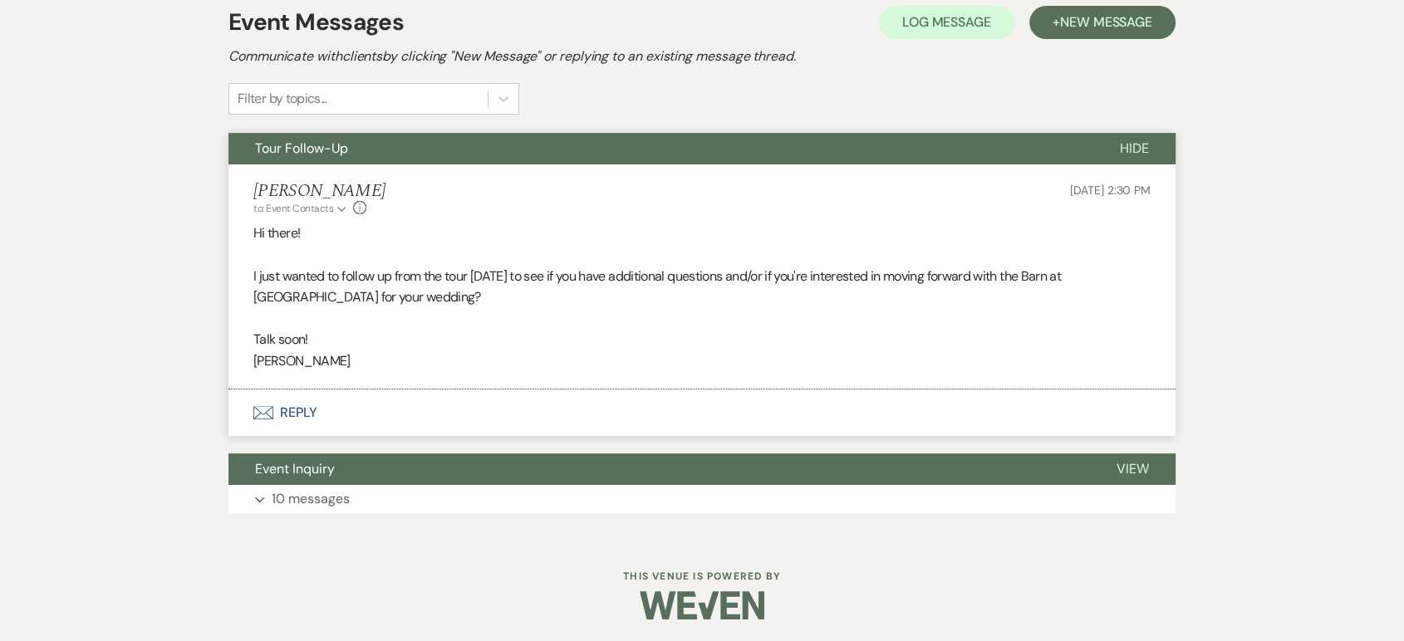
scroll to position [487, 0]
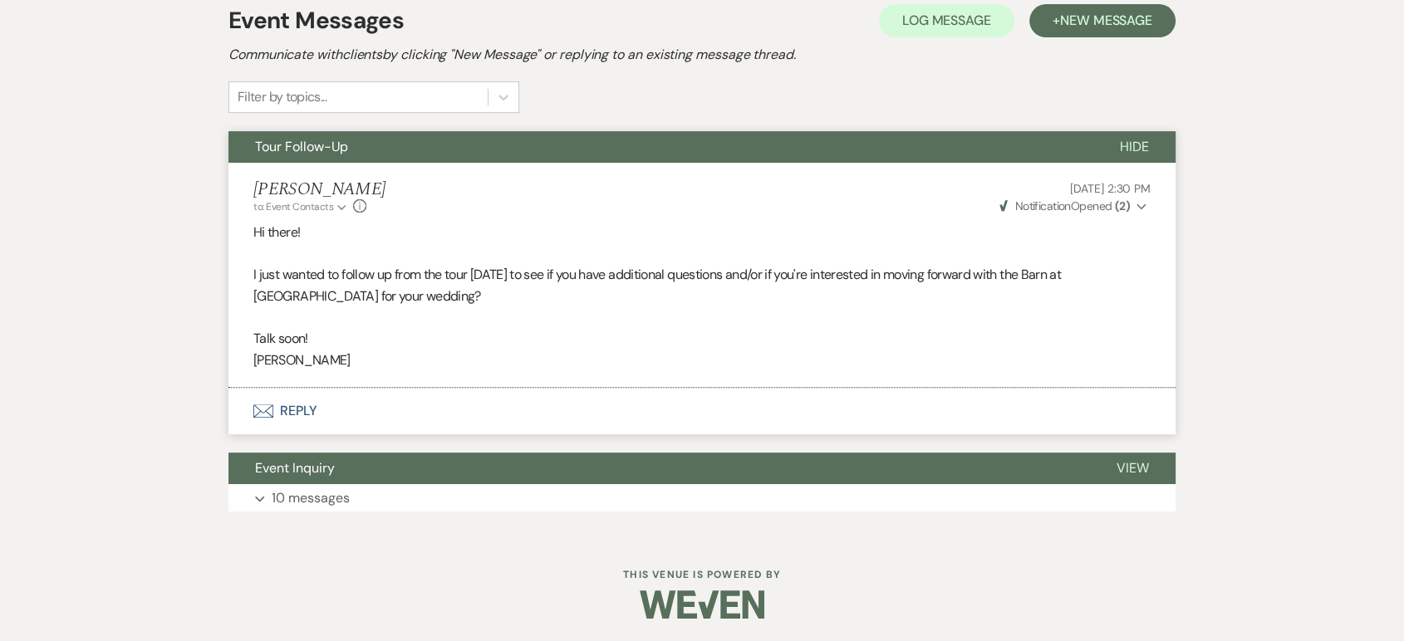
select select "5"
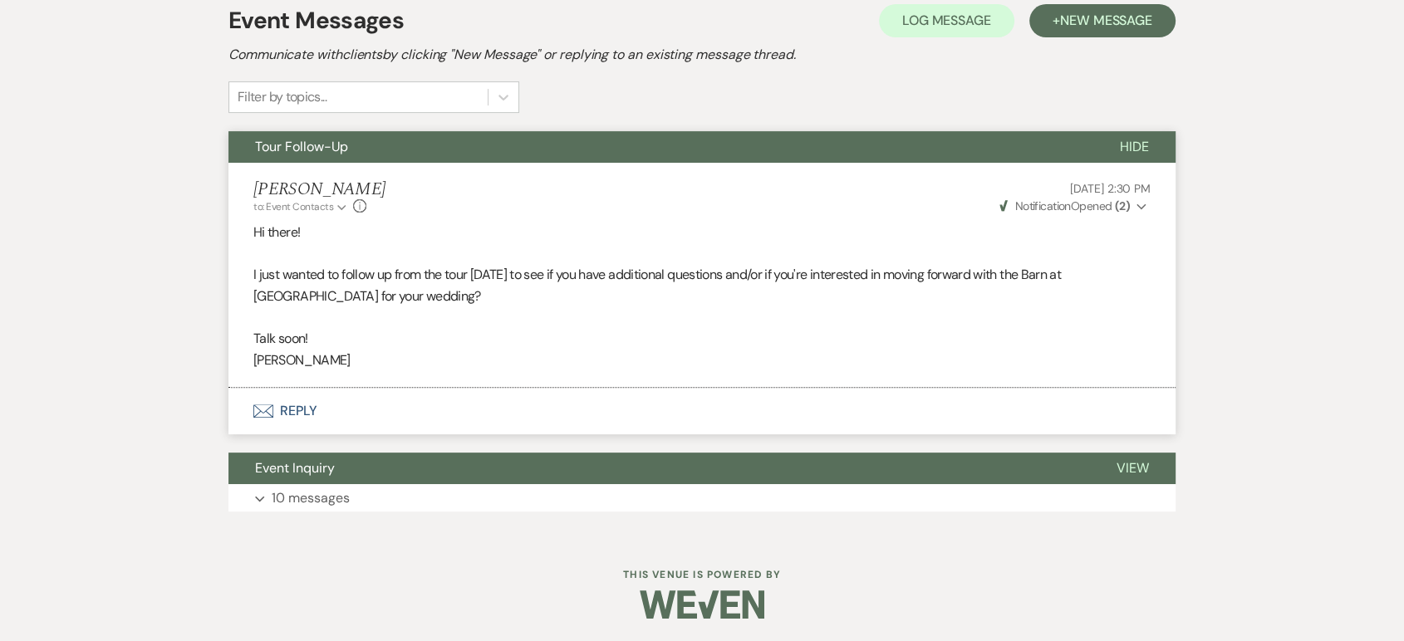
select select "5"
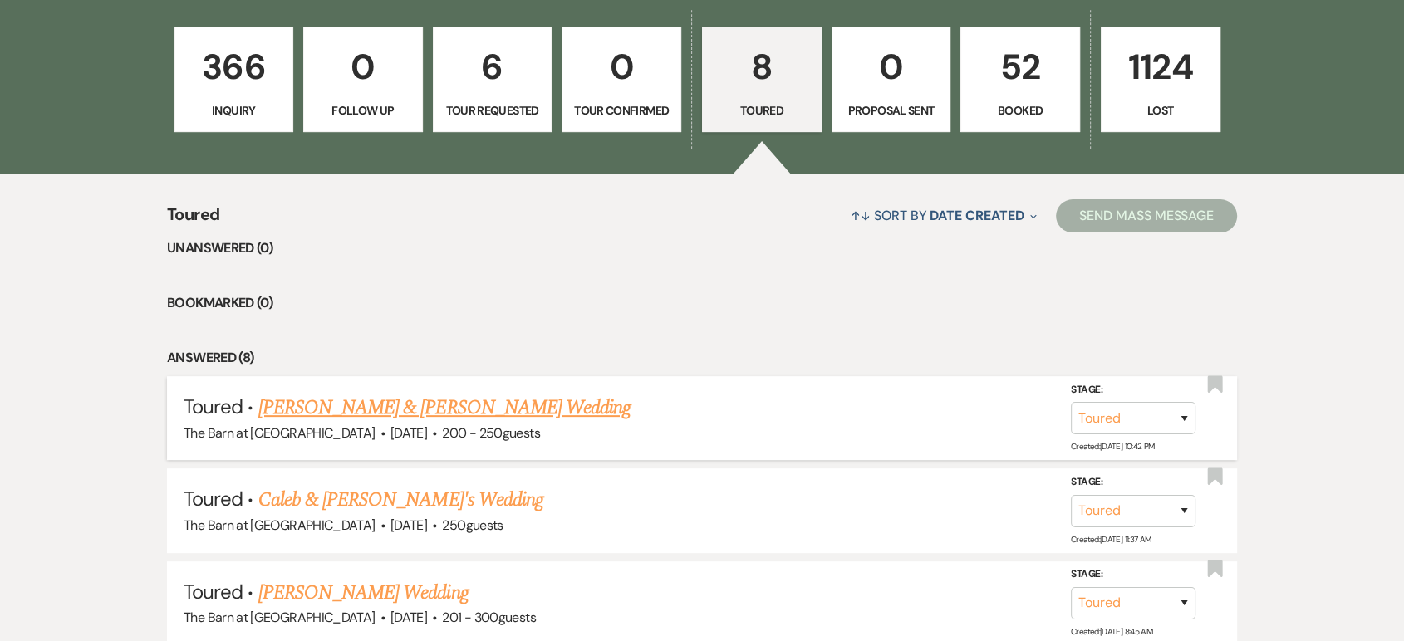
scroll to position [461, 0]
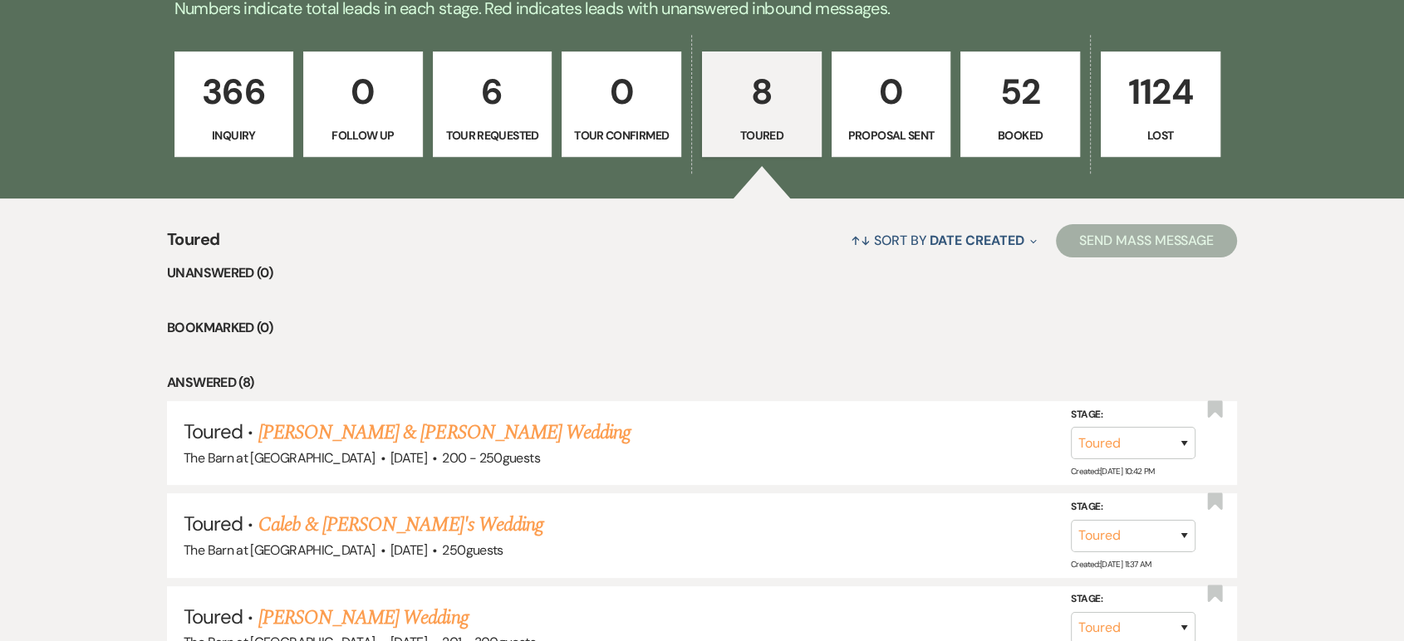
click at [515, 117] on p "6" at bounding box center [493, 92] width 98 height 56
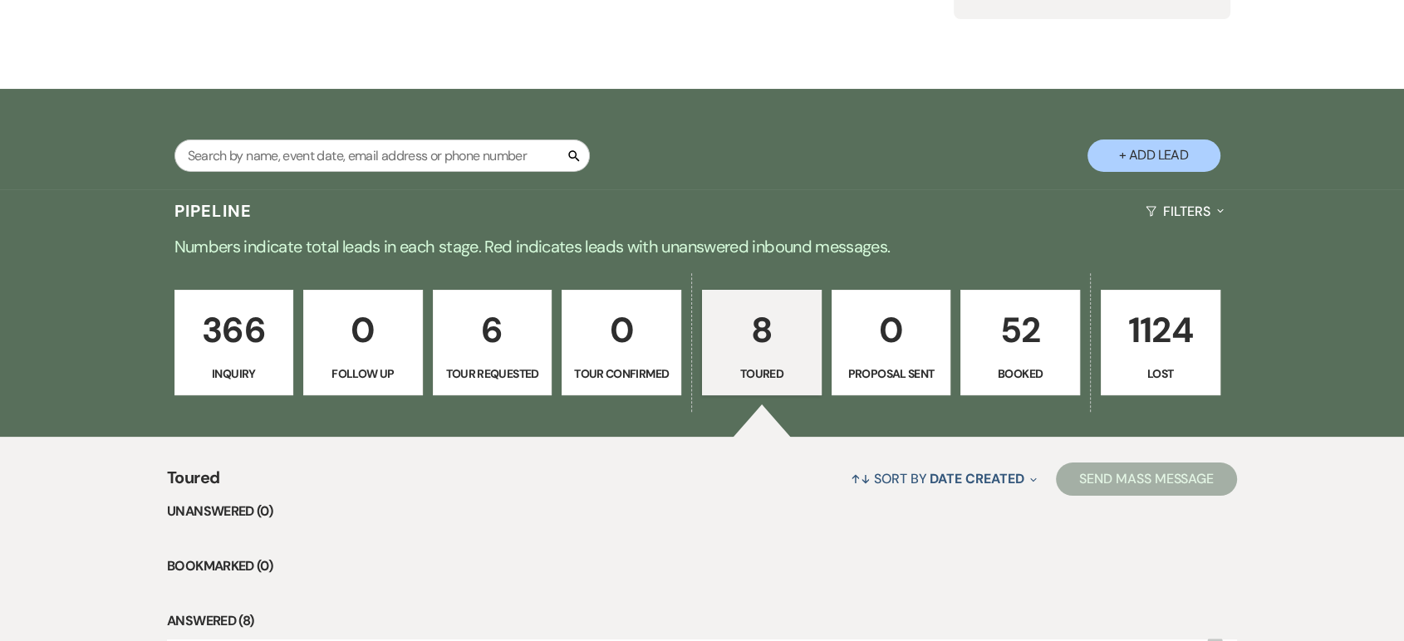
select select "2"
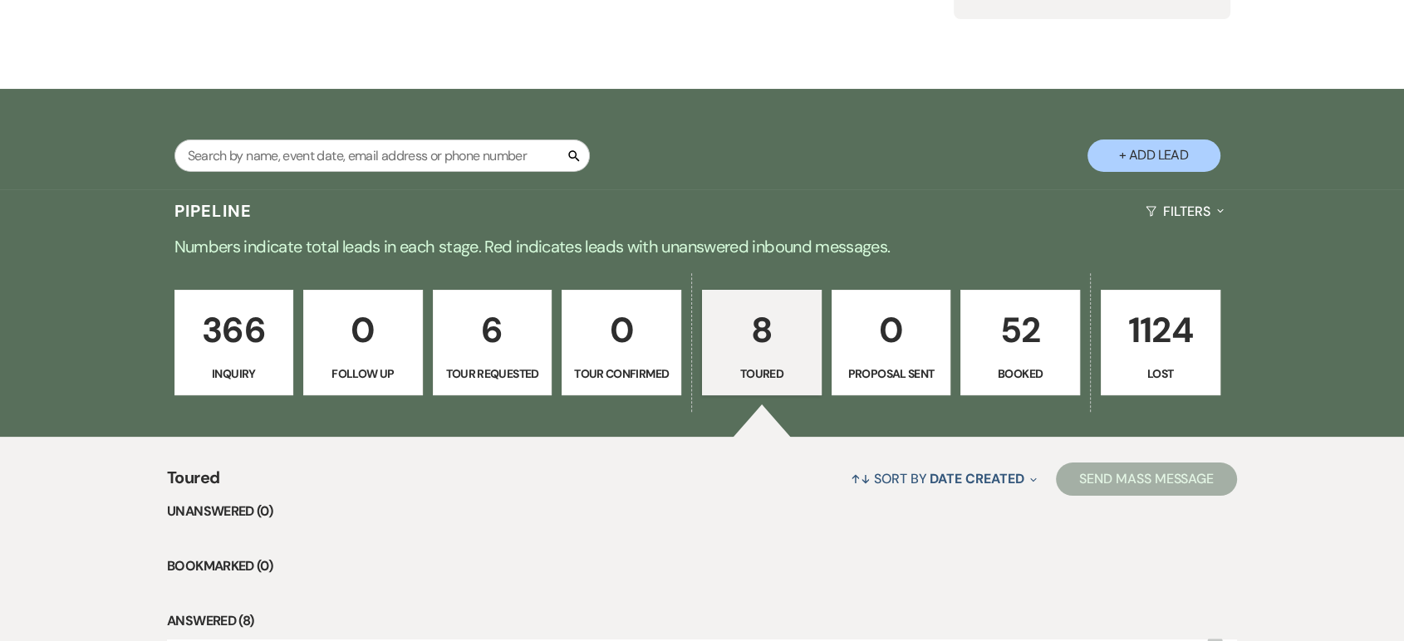
select select "2"
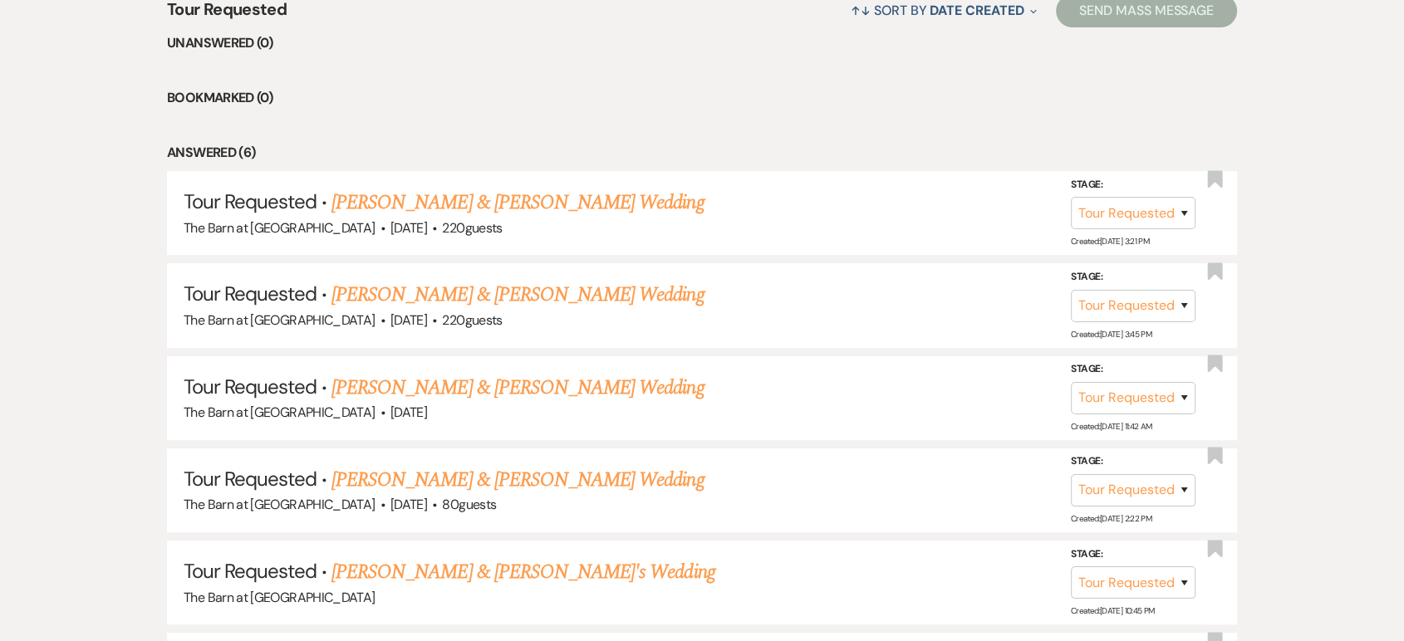
scroll to position [738, 0]
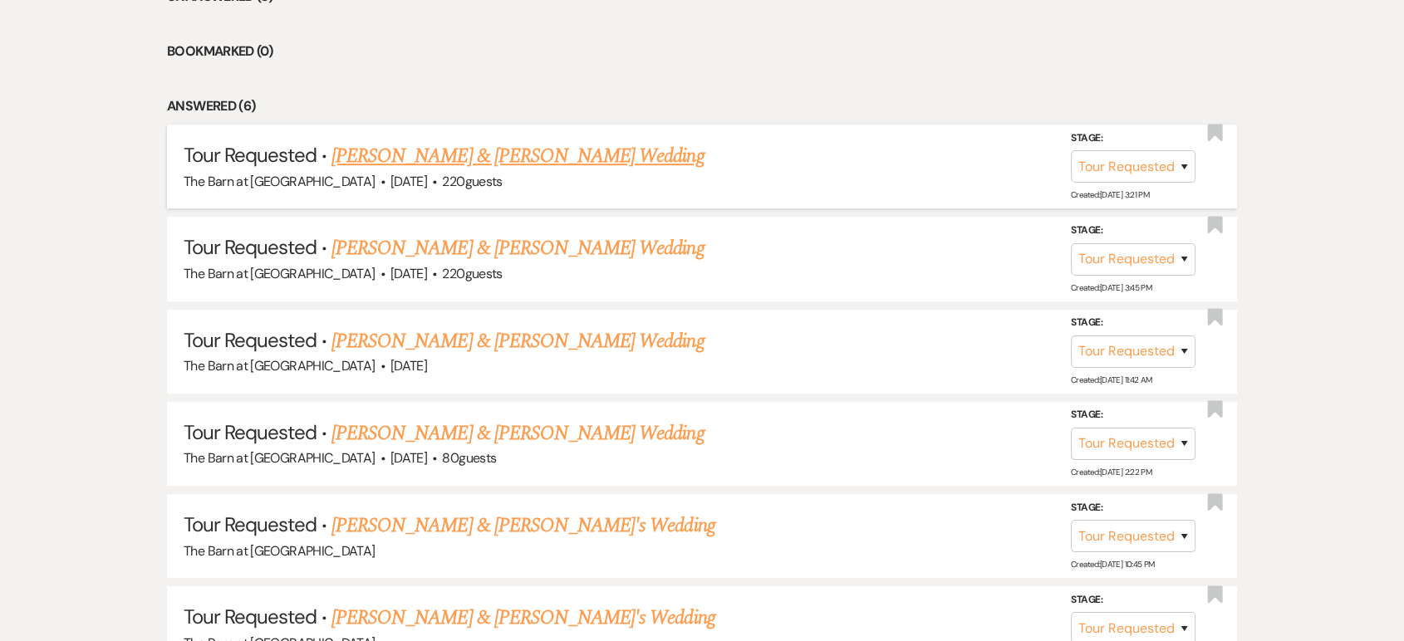
click at [530, 156] on link "Matthew Welker & Christa Dixon's Wedding" at bounding box center [517, 156] width 372 height 30
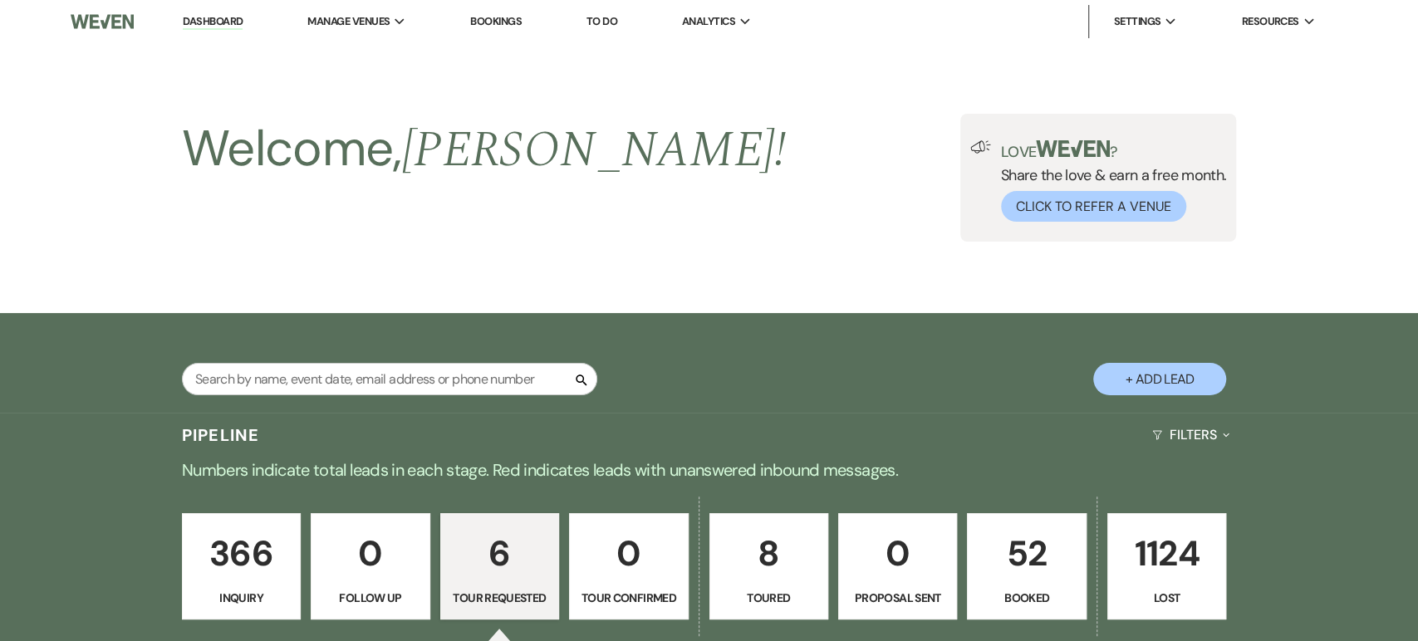
select select "2"
select select "5"
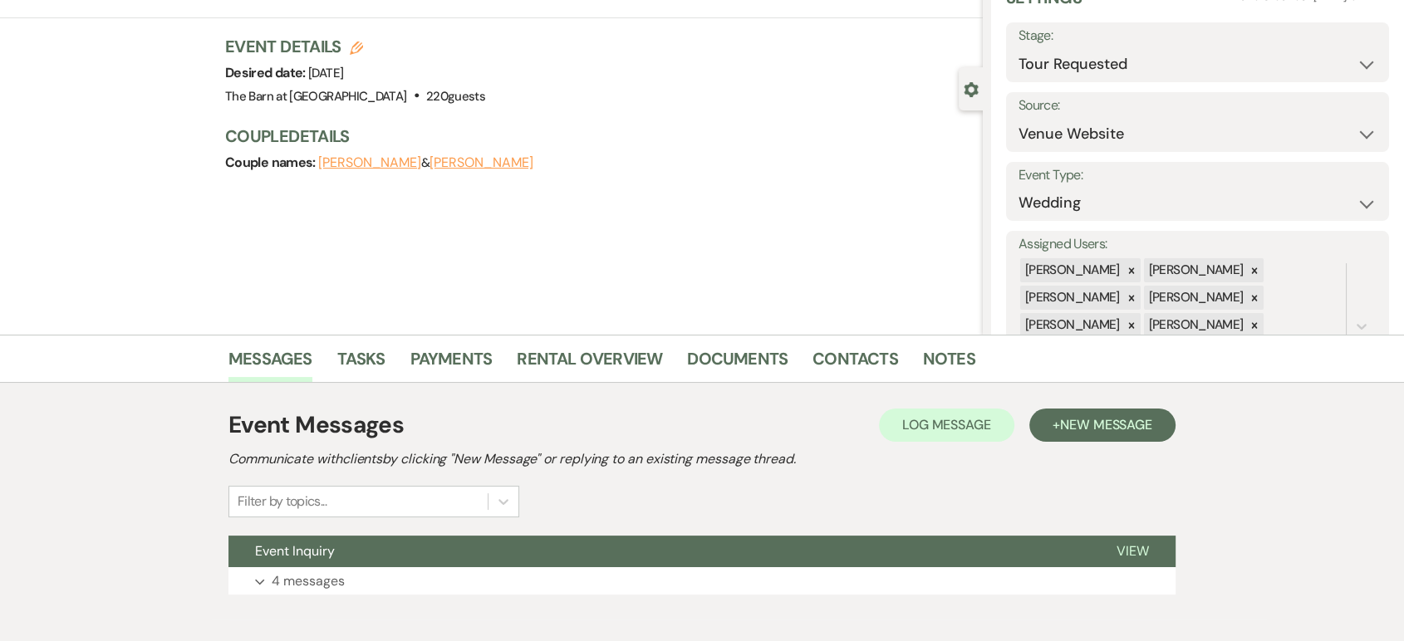
scroll to position [166, 0]
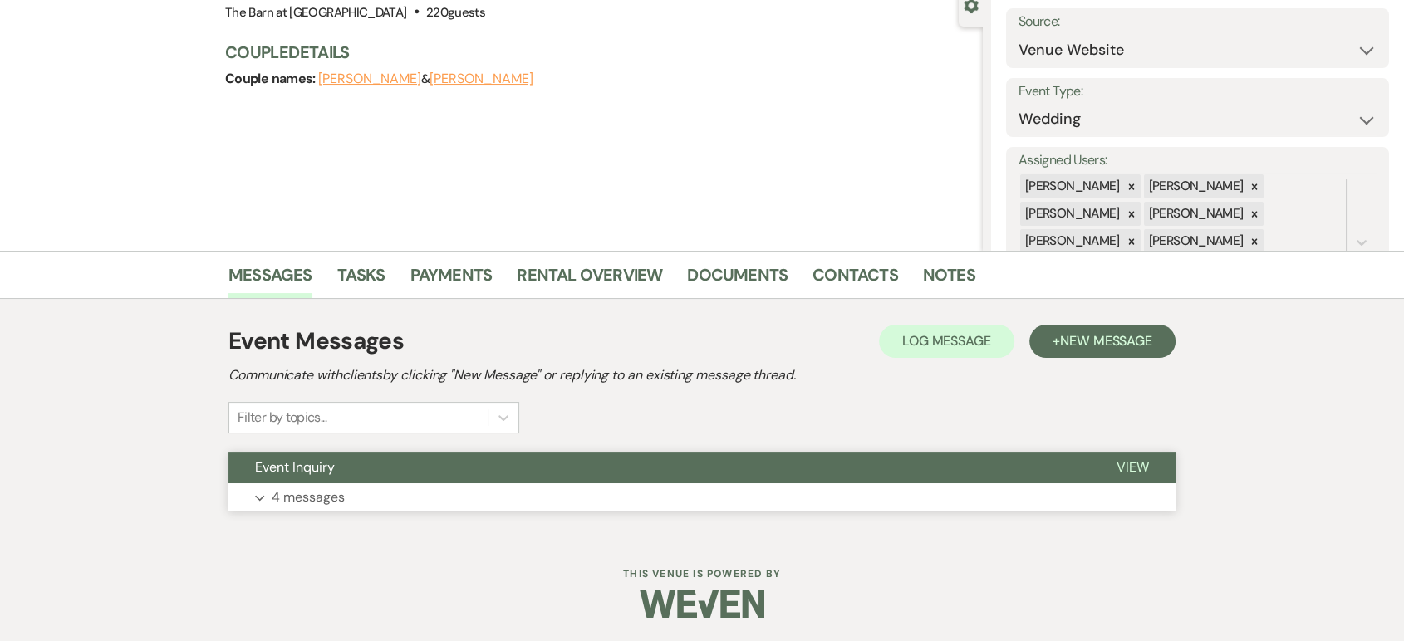
click at [362, 497] on button "Expand 4 messages" at bounding box center [701, 497] width 947 height 28
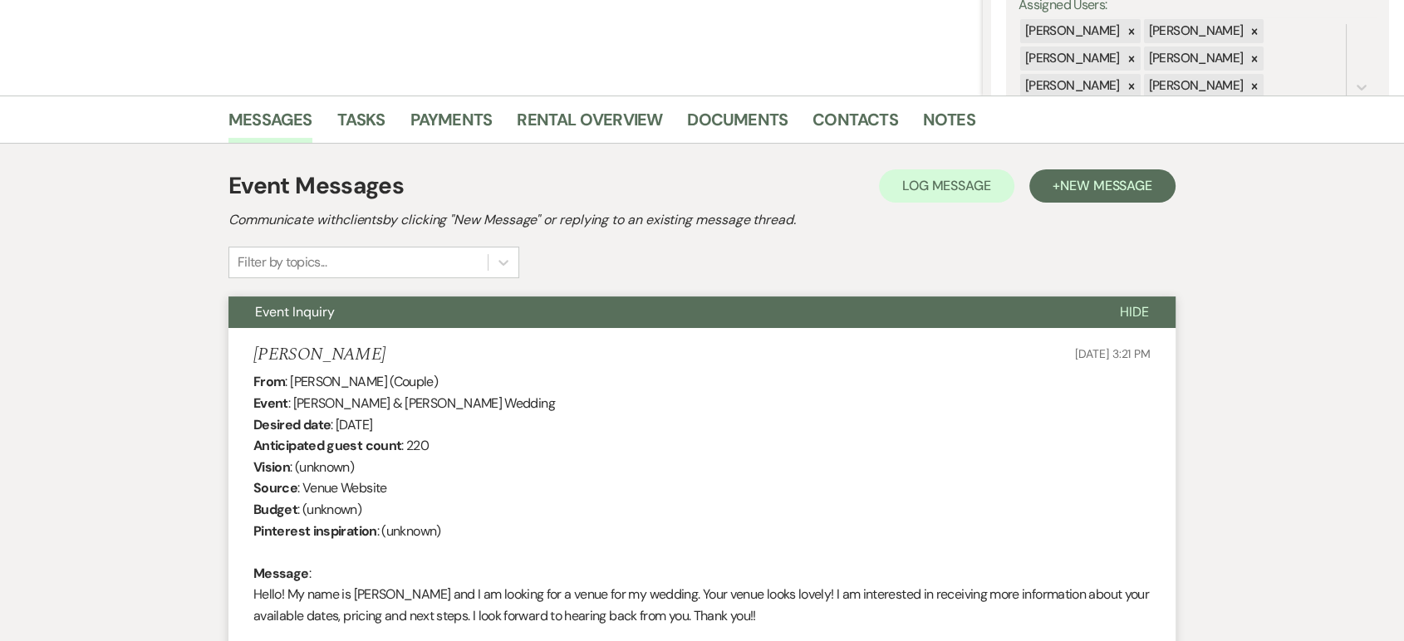
scroll to position [26, 0]
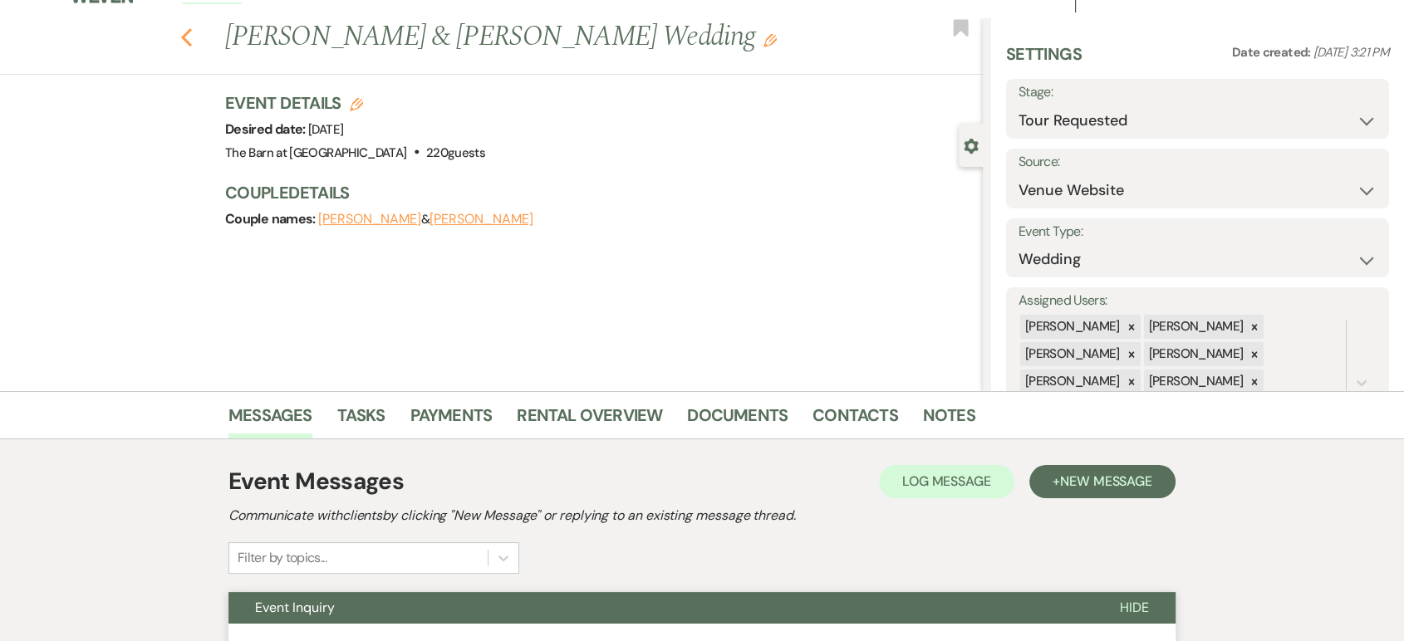
click at [193, 36] on icon "Previous" at bounding box center [186, 37] width 12 height 20
select select "2"
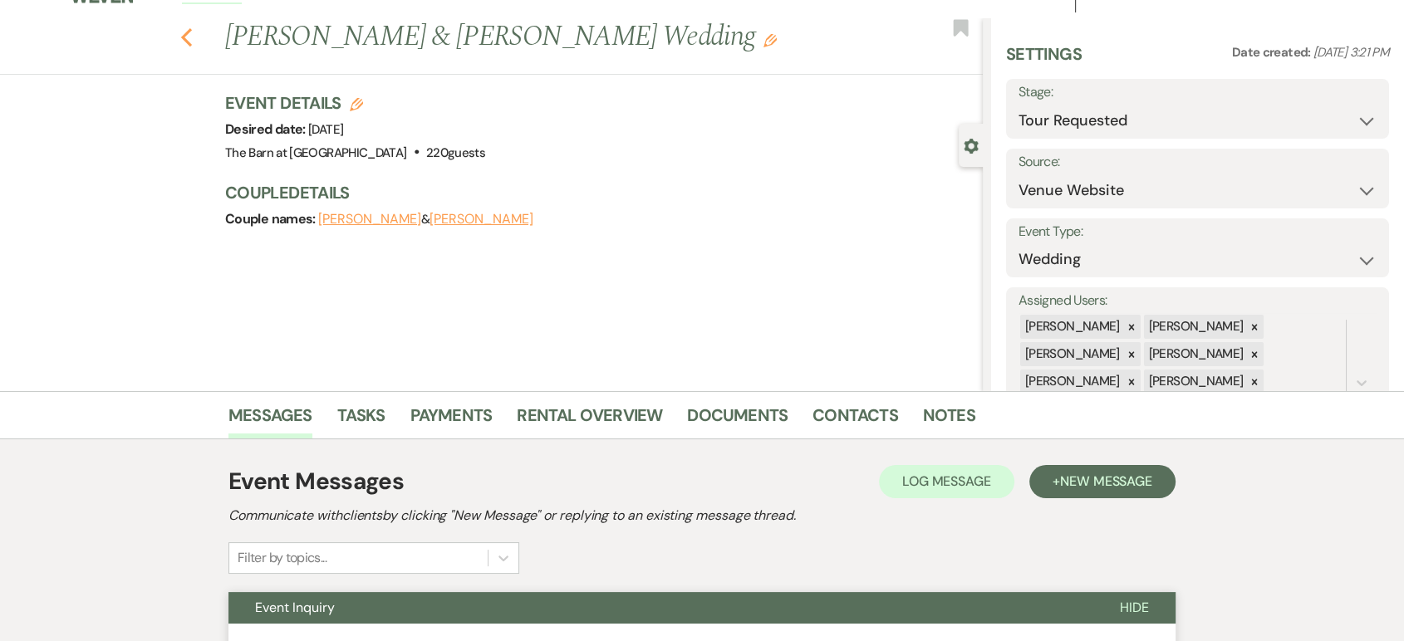
select select "2"
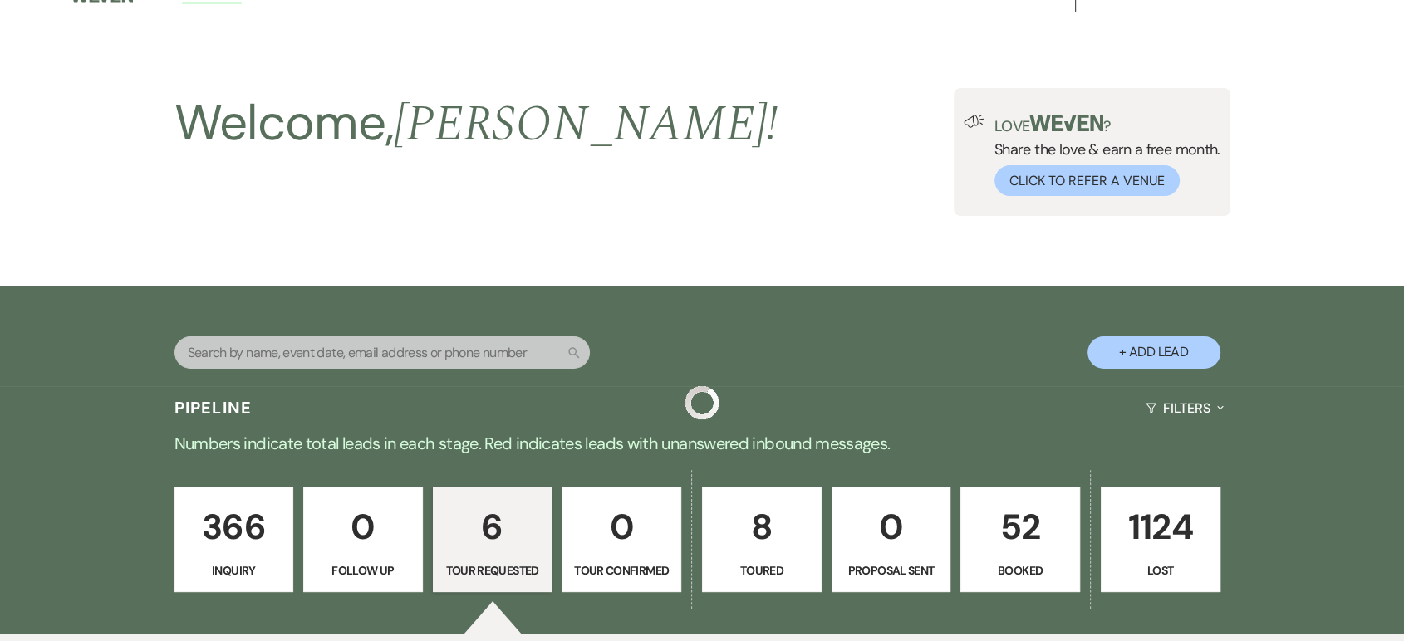
scroll to position [738, 0]
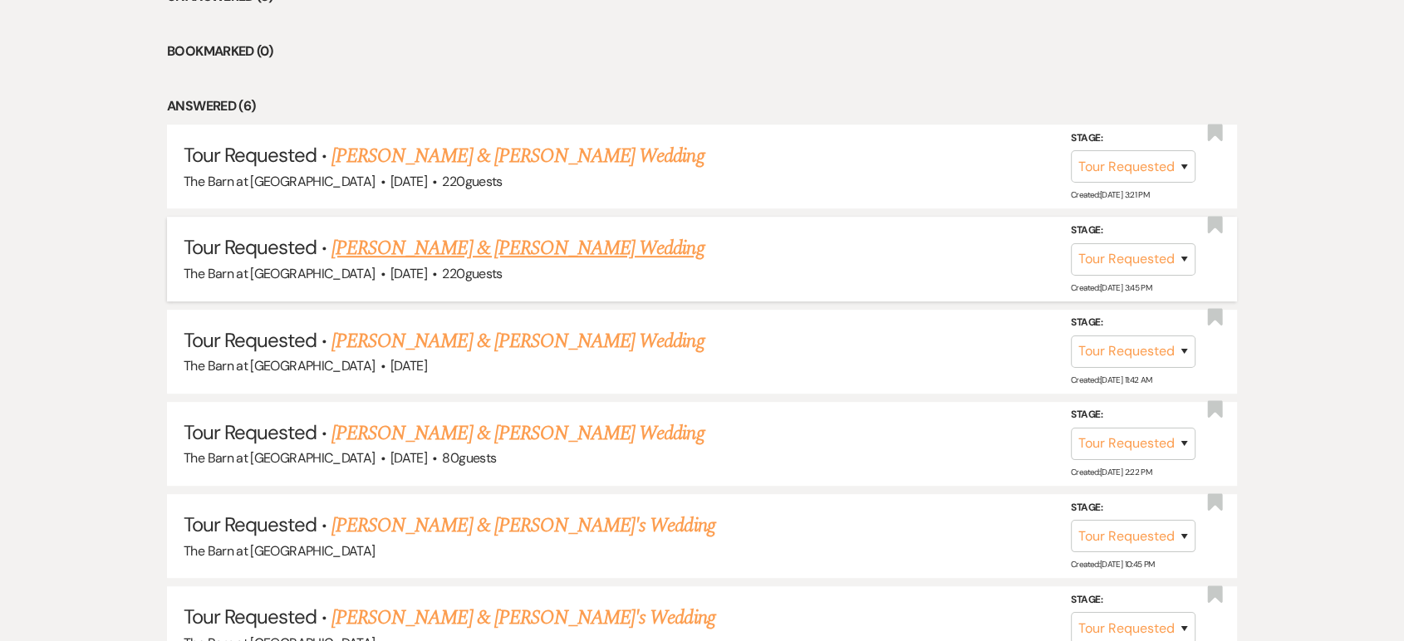
click at [523, 253] on link "Anthony Andy & Haylee Fleishman's Wedding" at bounding box center [517, 248] width 372 height 30
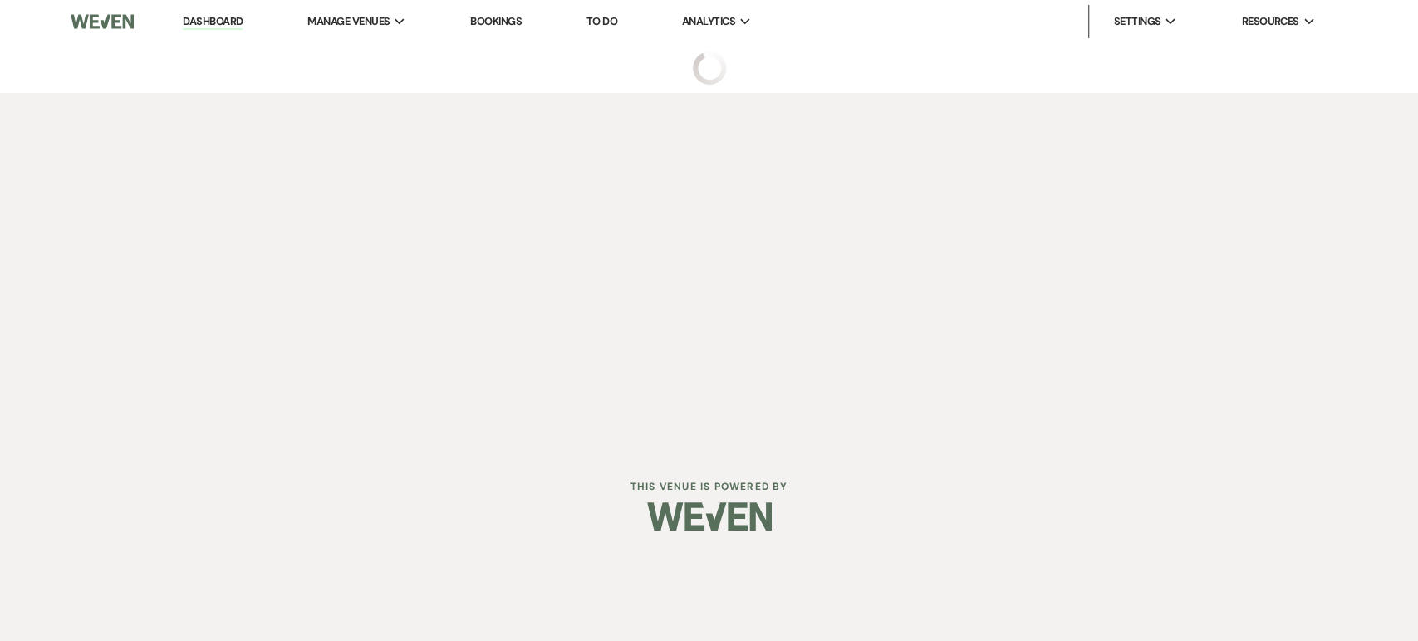
select select "2"
select select "5"
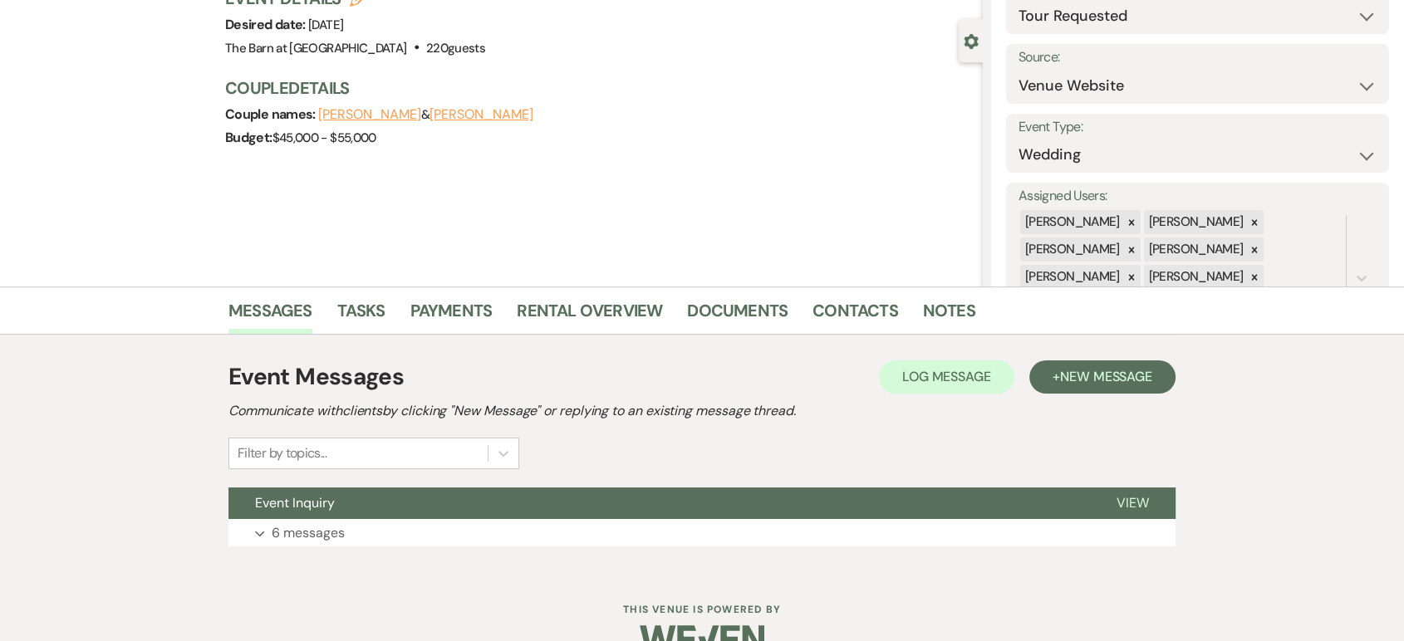
scroll to position [166, 0]
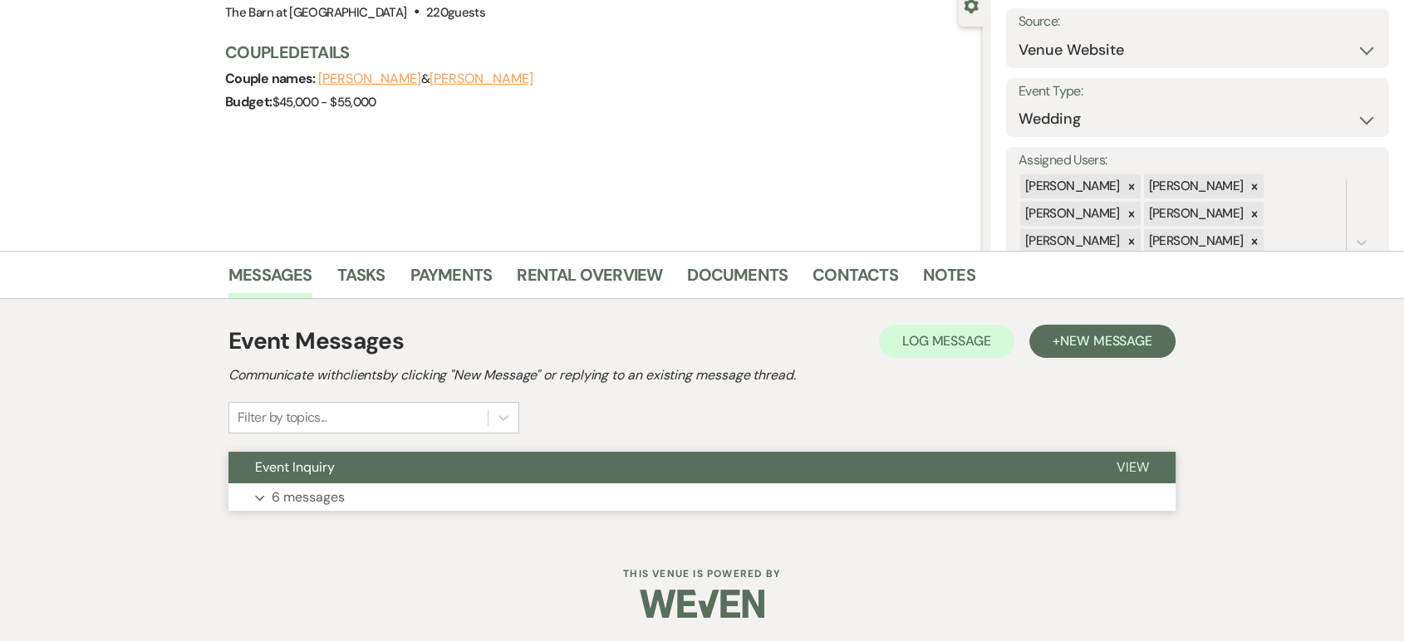
click at [548, 508] on button "Expand 6 messages" at bounding box center [701, 497] width 947 height 28
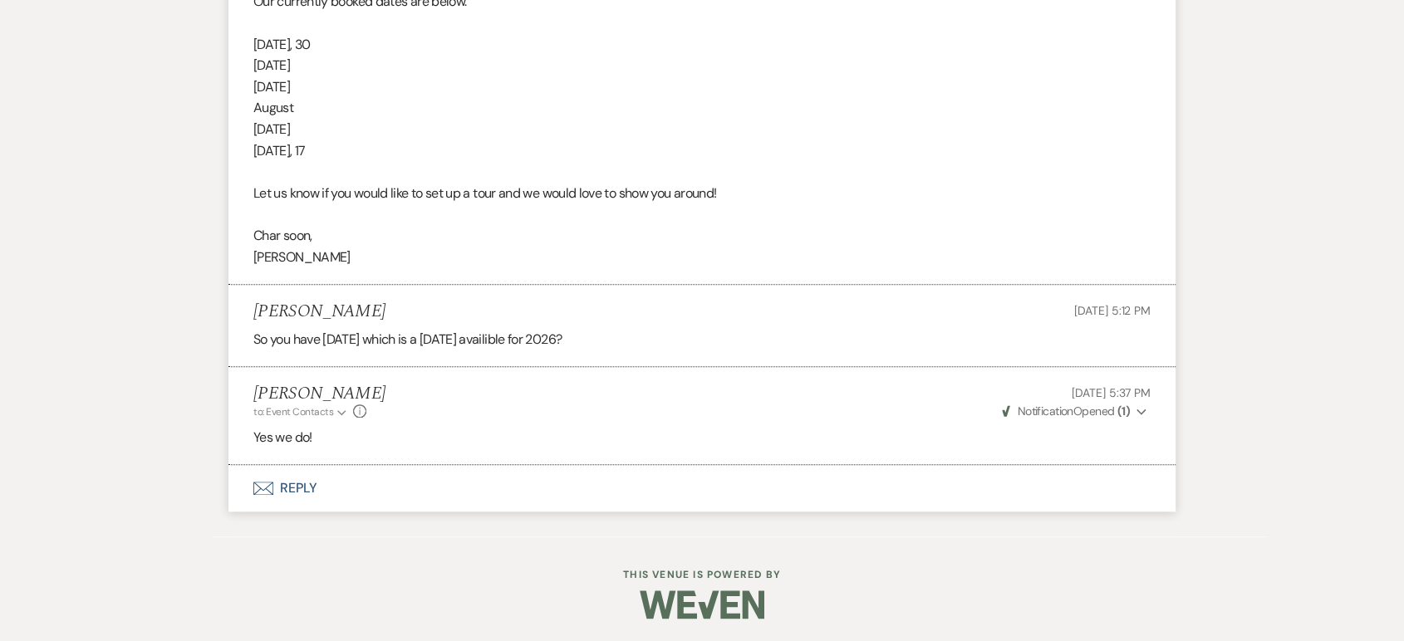
scroll to position [1777, 0]
click at [292, 484] on button "Envelope Reply" at bounding box center [701, 487] width 947 height 47
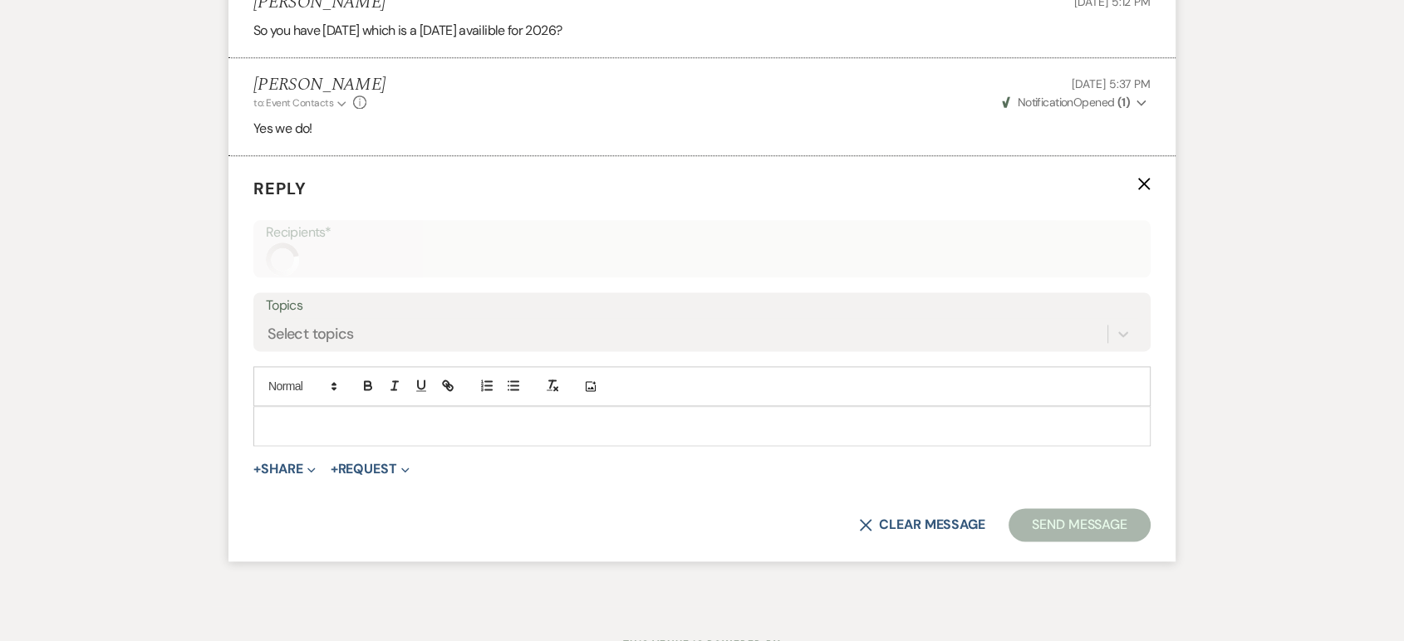
scroll to position [2090, 0]
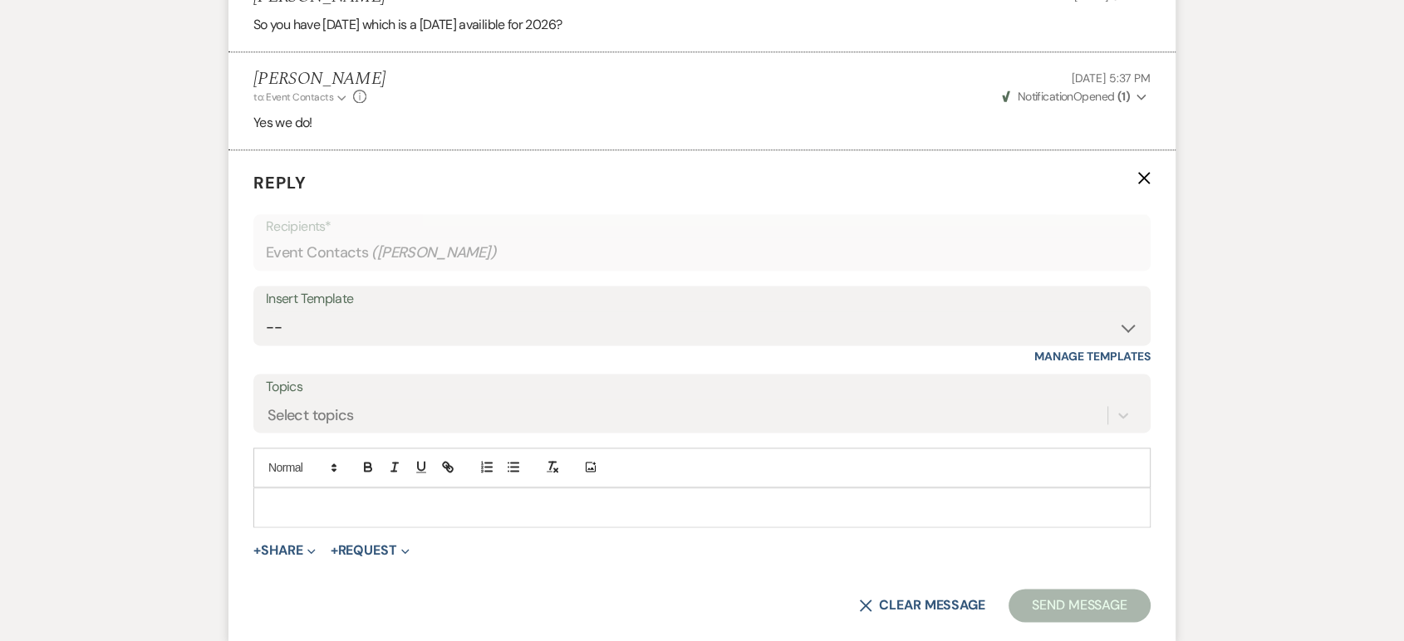
drag, startPoint x: 394, startPoint y: 519, endPoint x: 445, endPoint y: 498, distance: 55.5
click at [399, 517] on div at bounding box center [701, 507] width 895 height 38
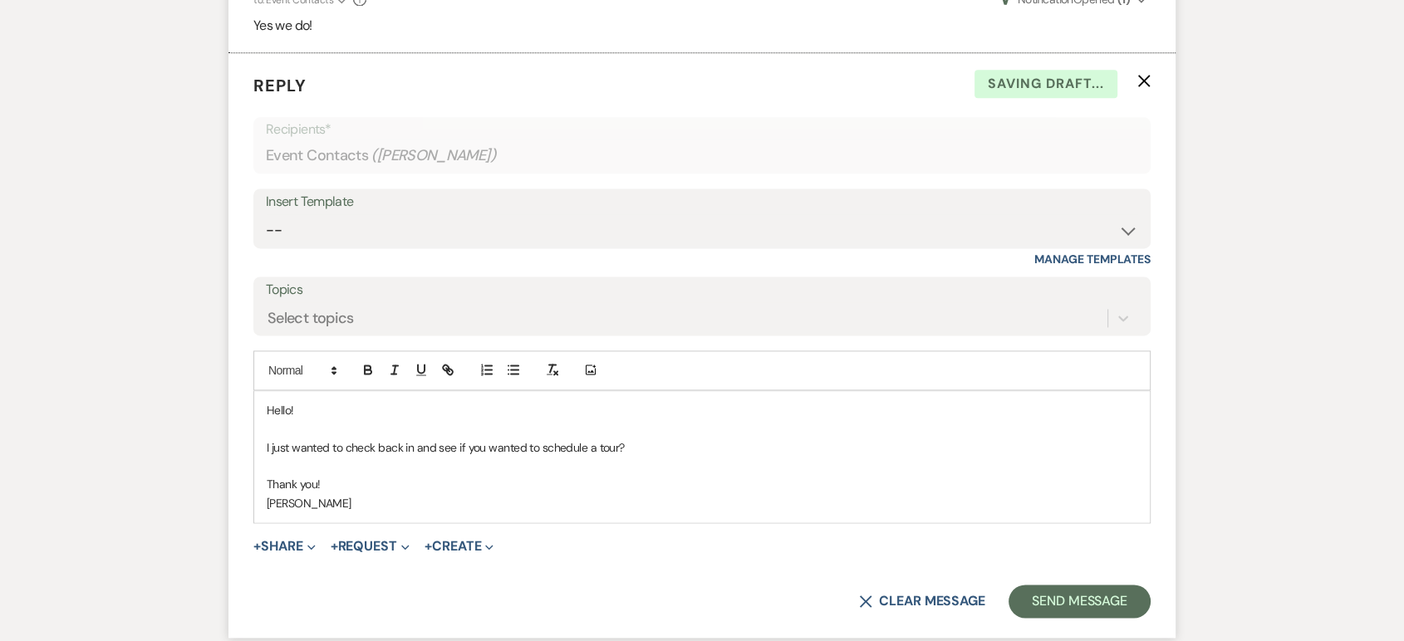
scroll to position [2275, 0]
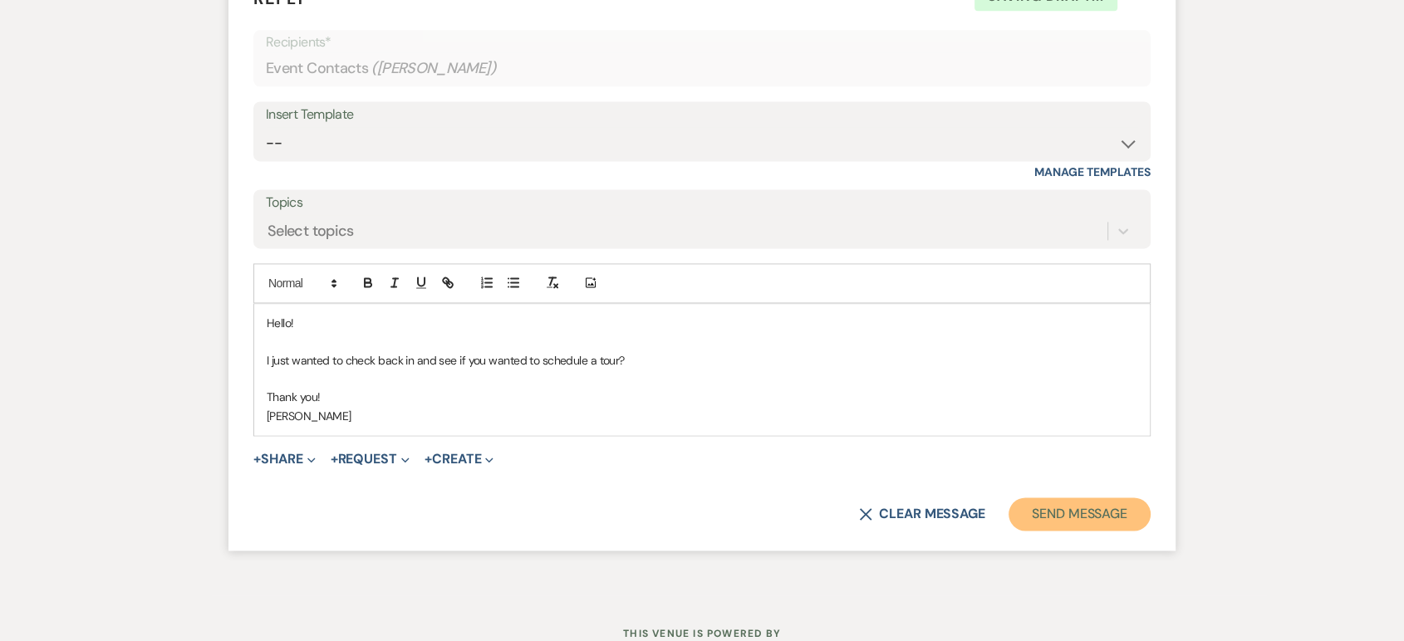
click at [1063, 512] on button "Send Message" at bounding box center [1079, 513] width 142 height 33
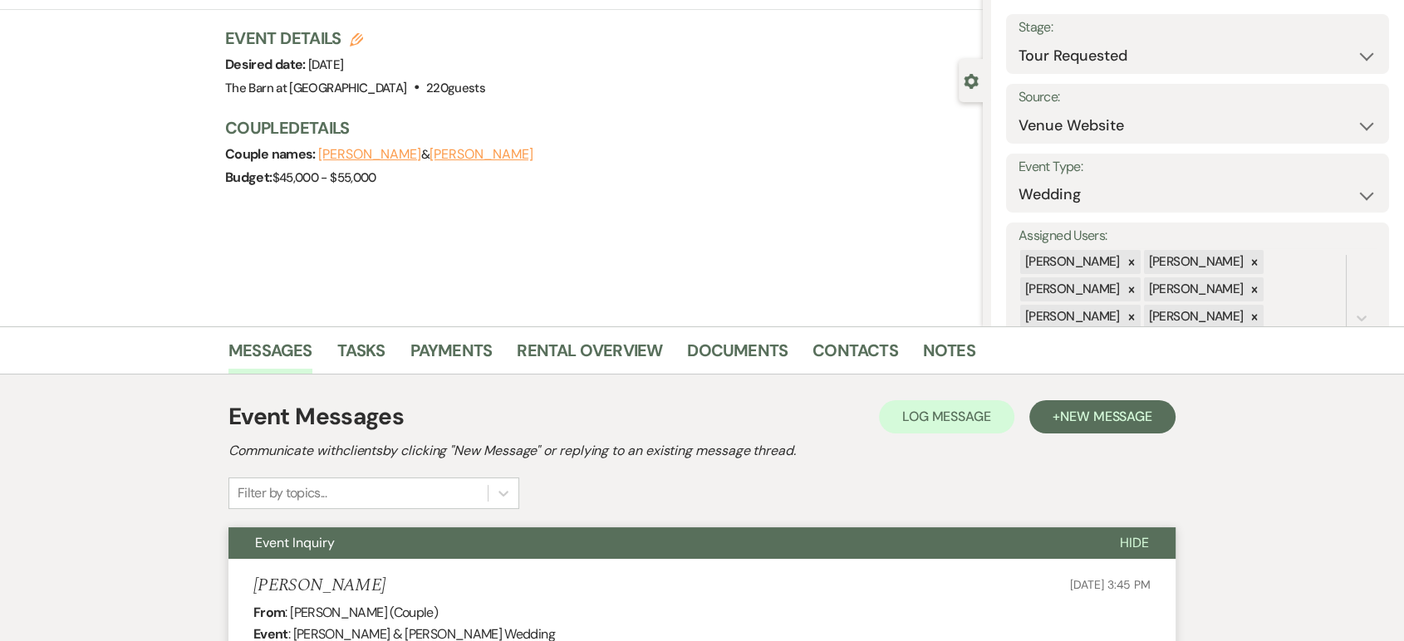
scroll to position [0, 0]
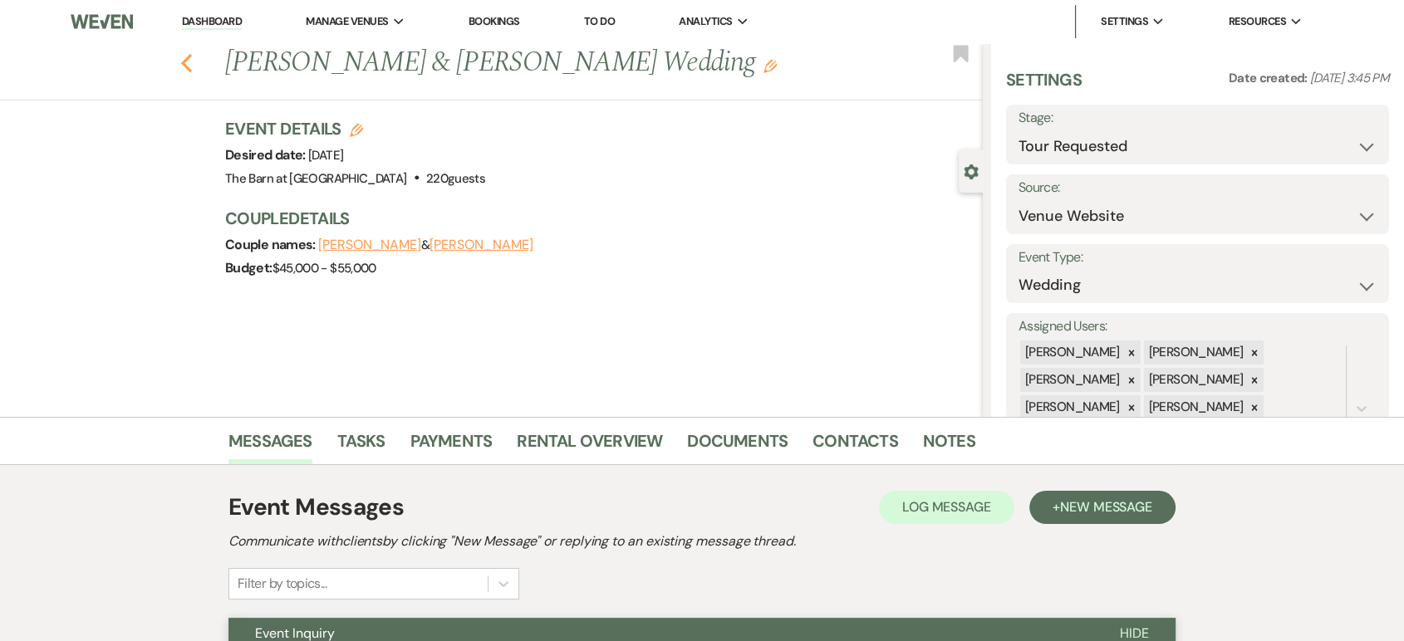
click at [192, 68] on use "button" at bounding box center [186, 63] width 11 height 18
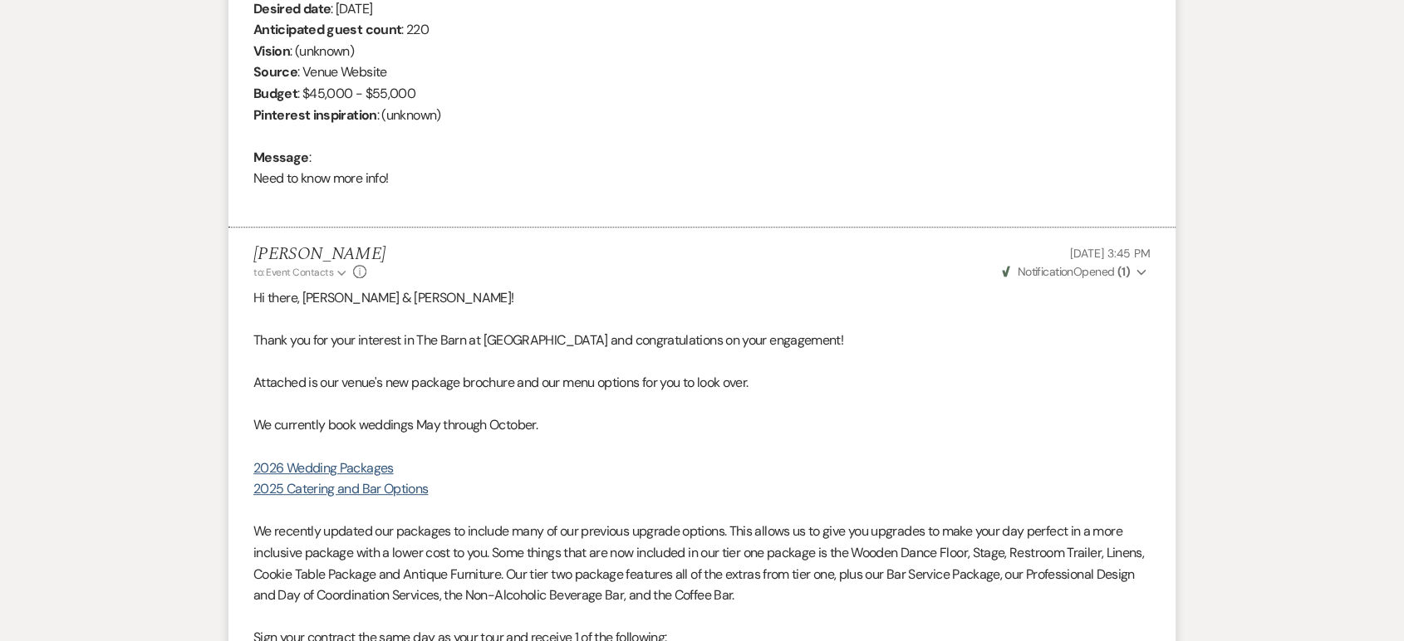
select select "2"
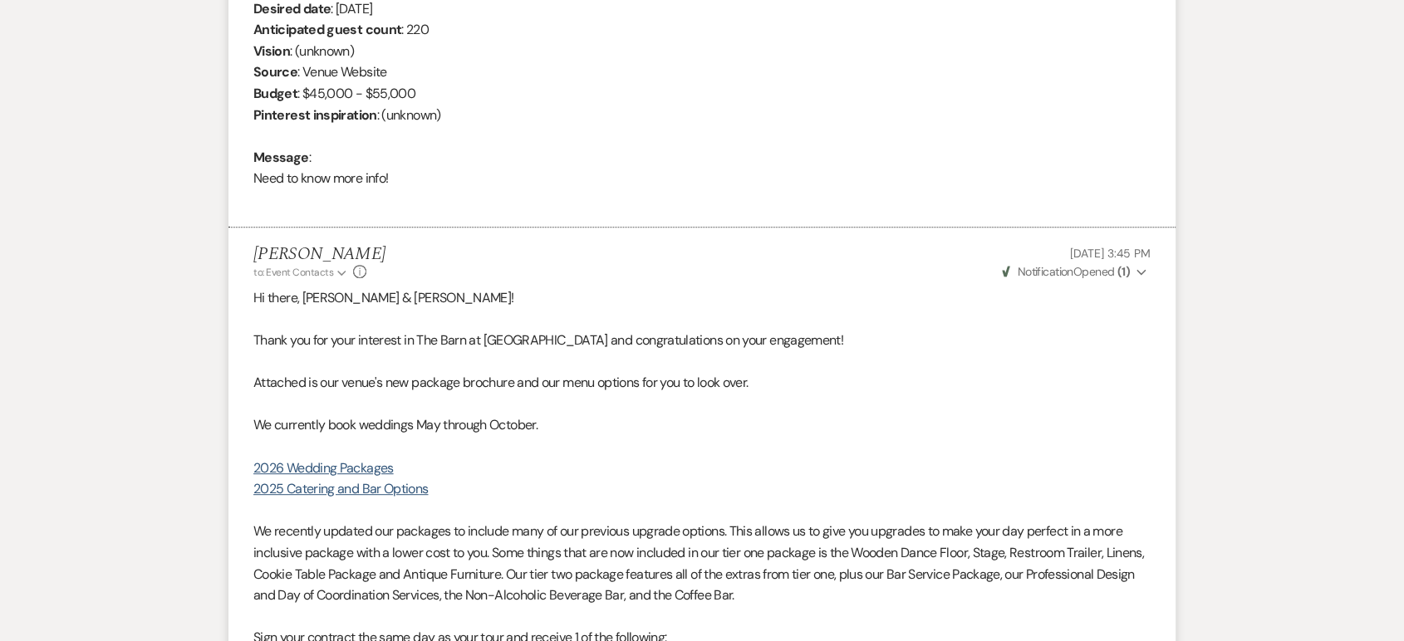
select select "2"
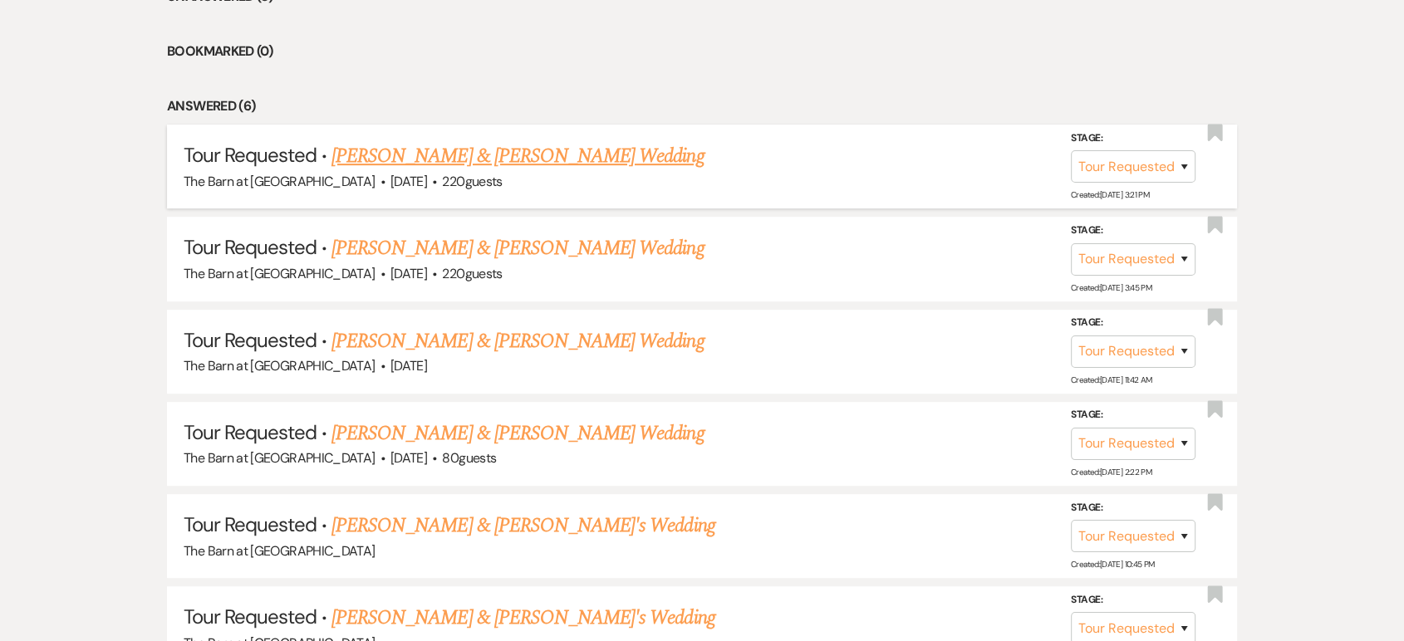
click at [590, 154] on link "Matthew Welker & Christa Dixon's Wedding" at bounding box center [517, 156] width 372 height 30
select select "2"
select select "5"
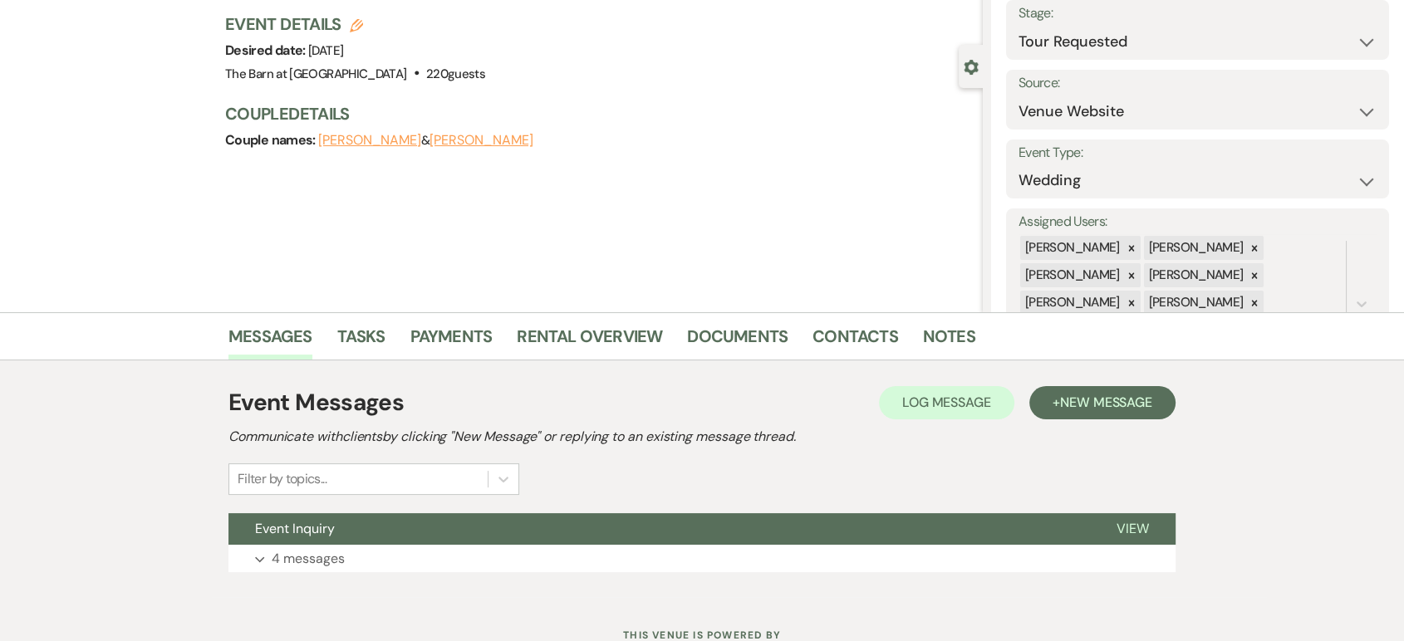
scroll to position [166, 0]
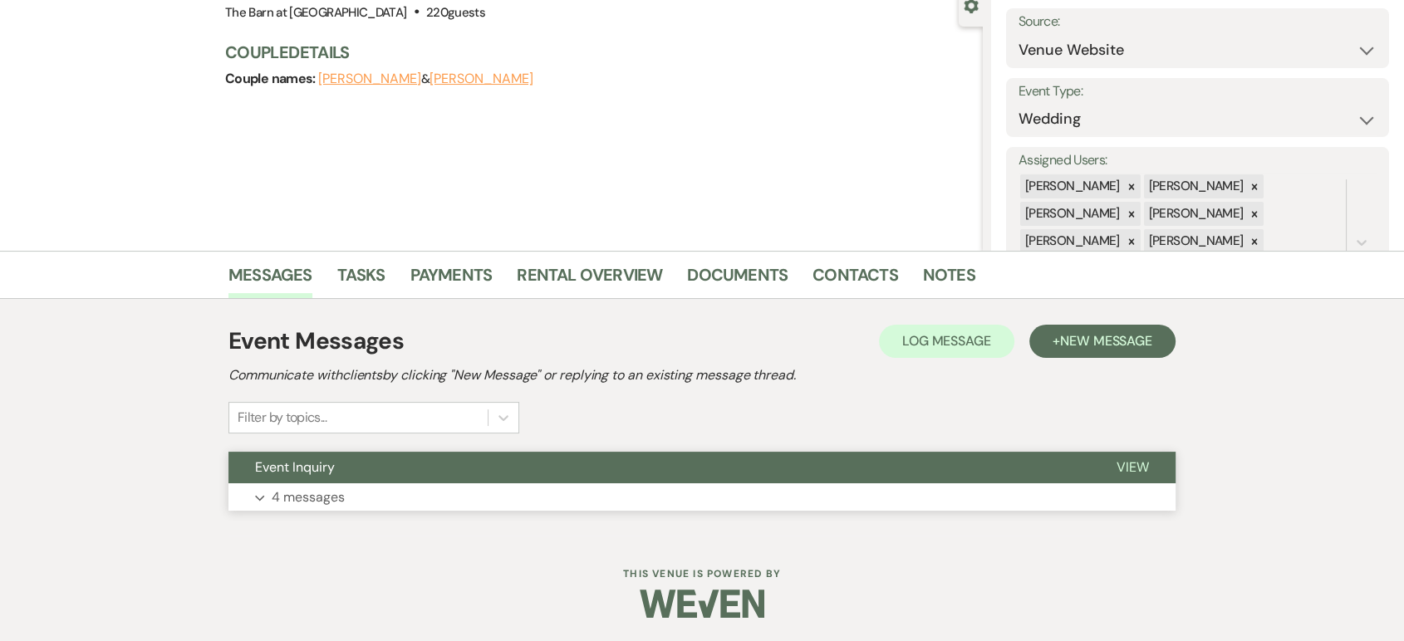
click at [694, 497] on button "Expand 4 messages" at bounding box center [701, 497] width 947 height 28
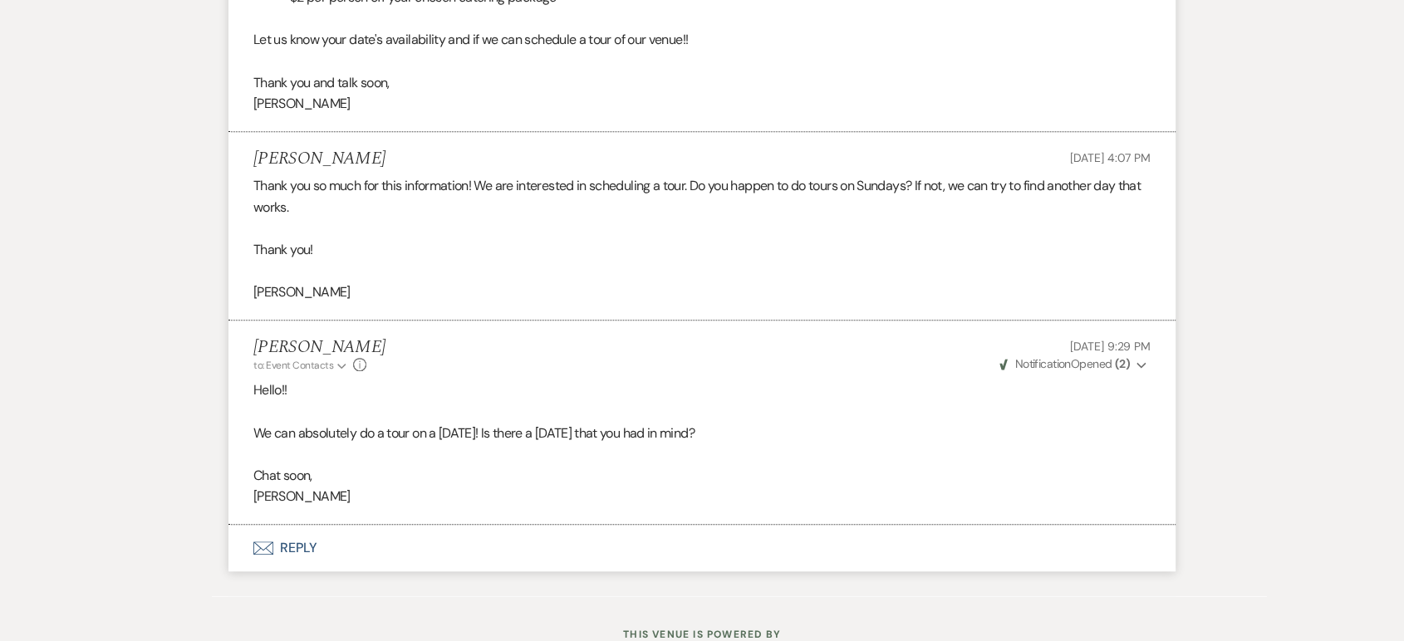
scroll to position [1502, 0]
